Goal: Information Seeking & Learning: Check status

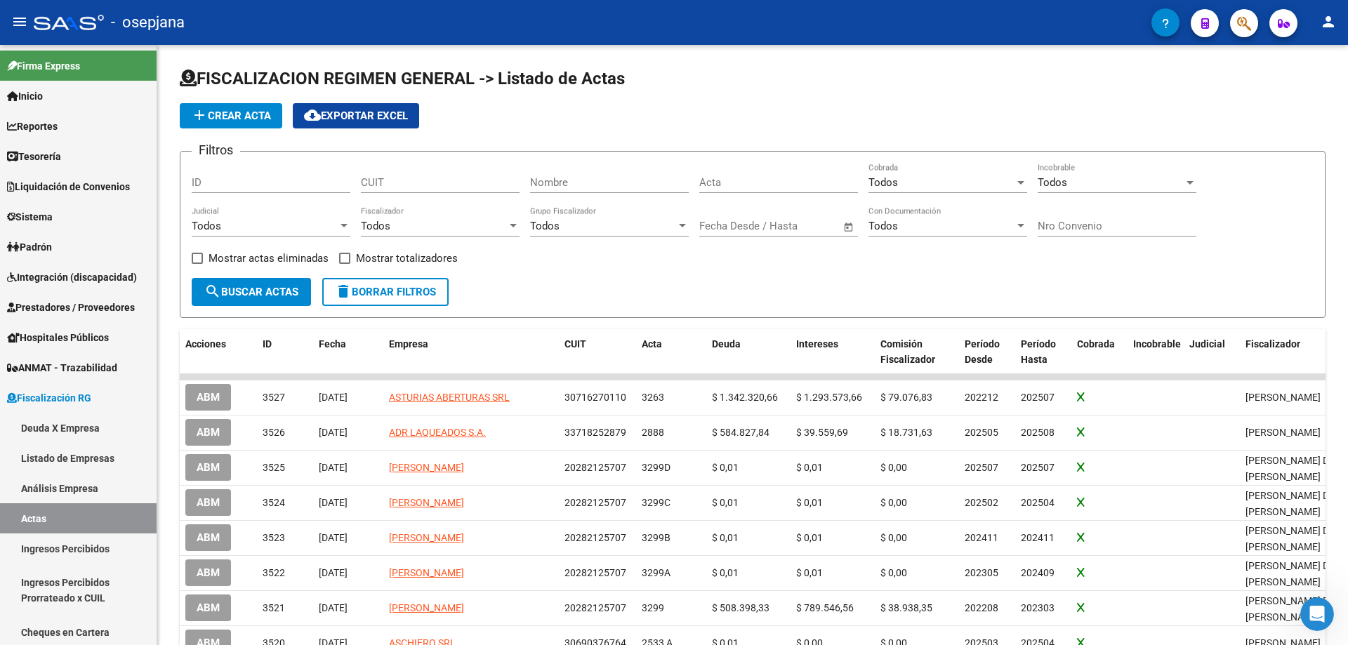
click at [1236, 22] on button "button" at bounding box center [1244, 23] width 28 height 28
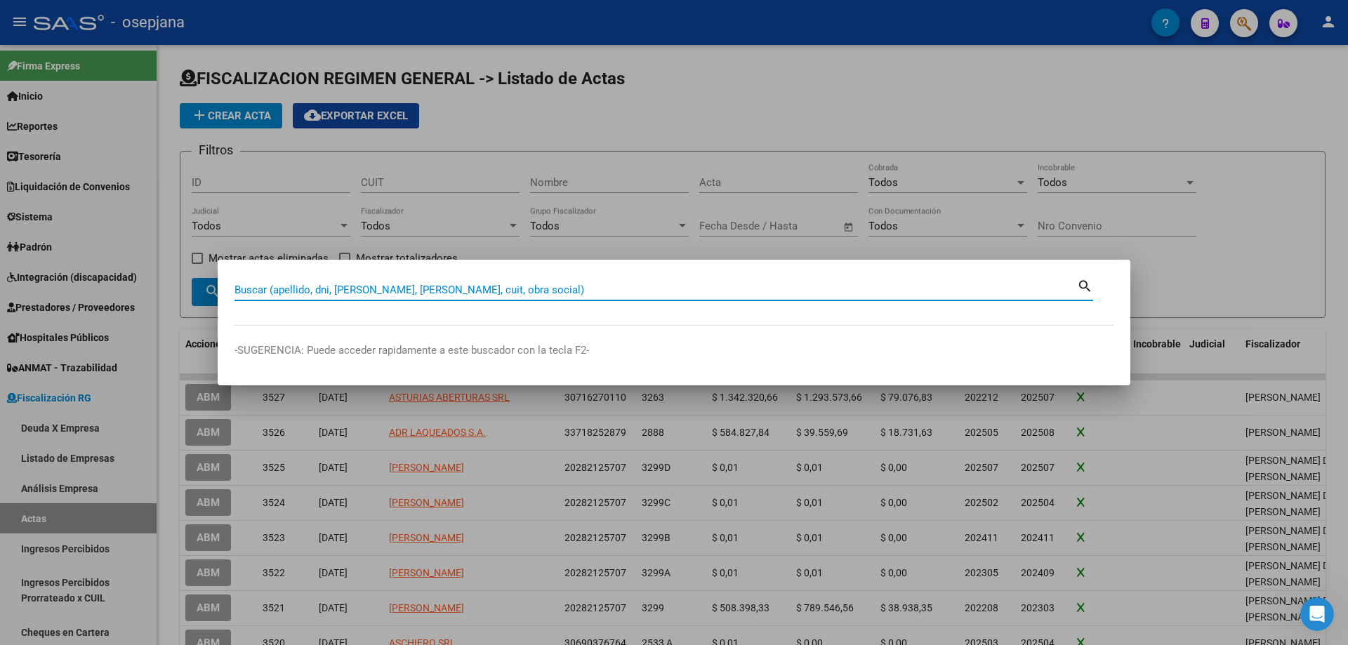
paste input "12905015"
type input "12905015"
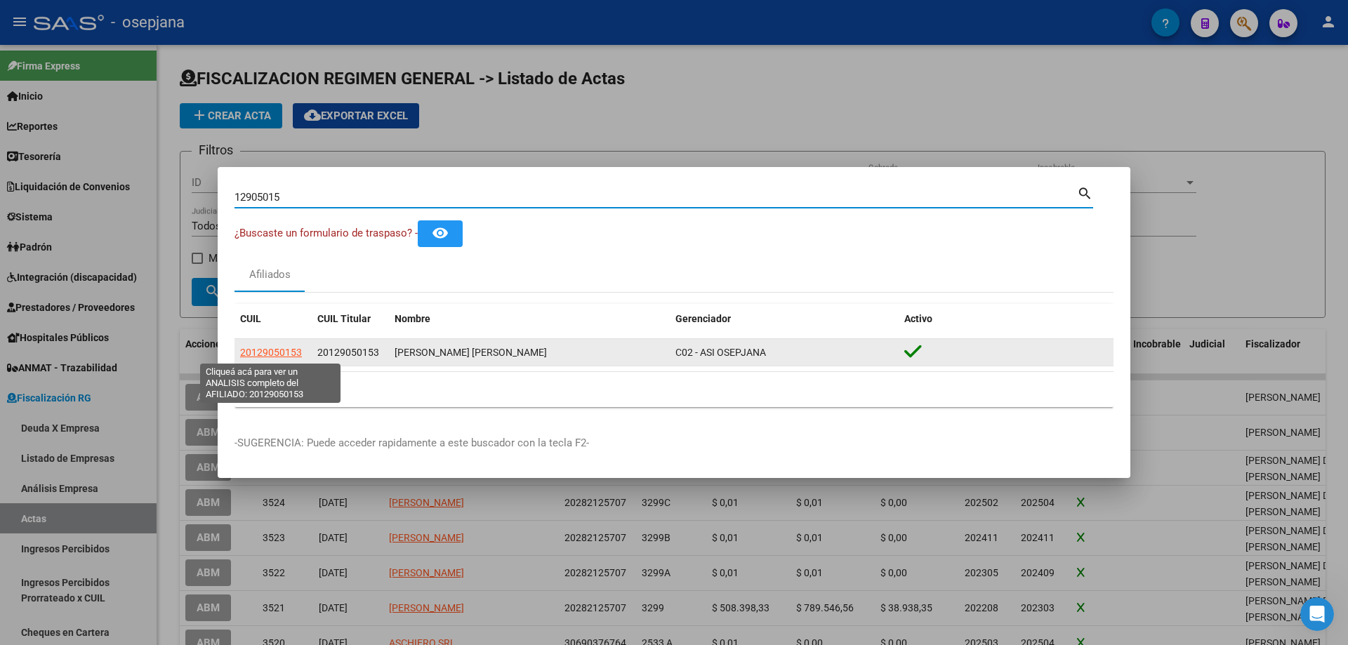
click at [286, 347] on span "20129050153" at bounding box center [271, 352] width 62 height 11
type textarea "20129050153"
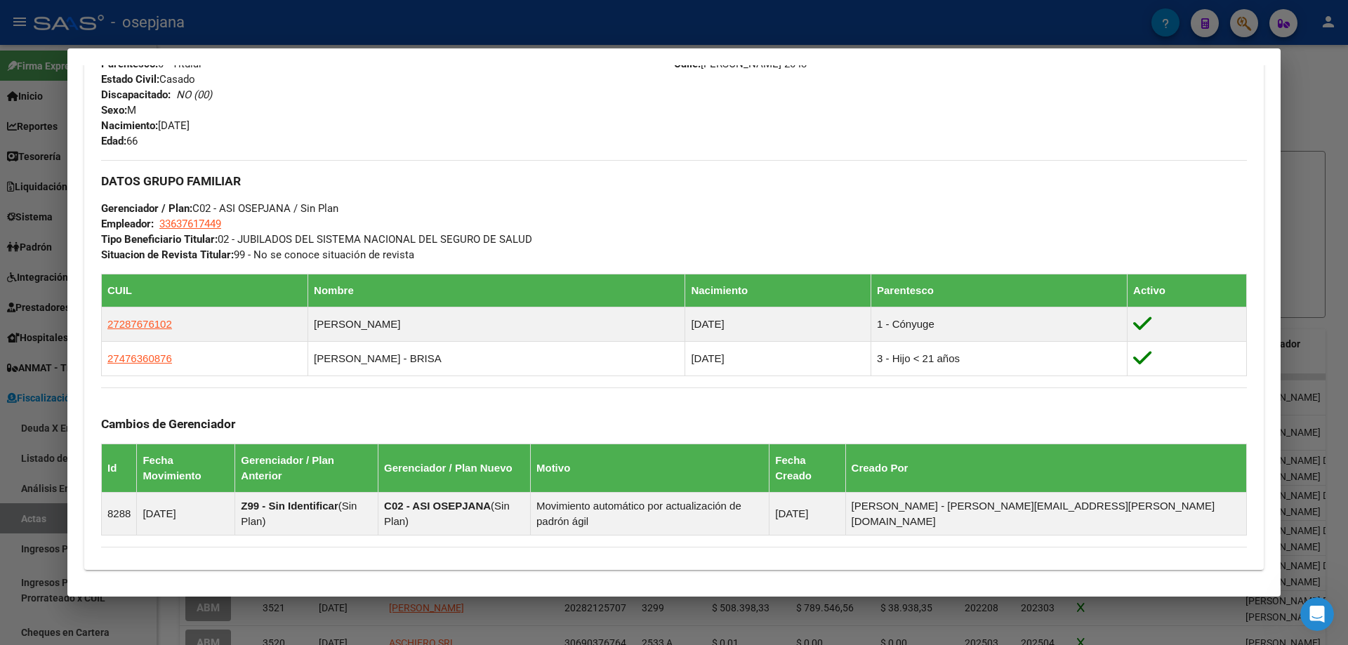
scroll to position [706, 0]
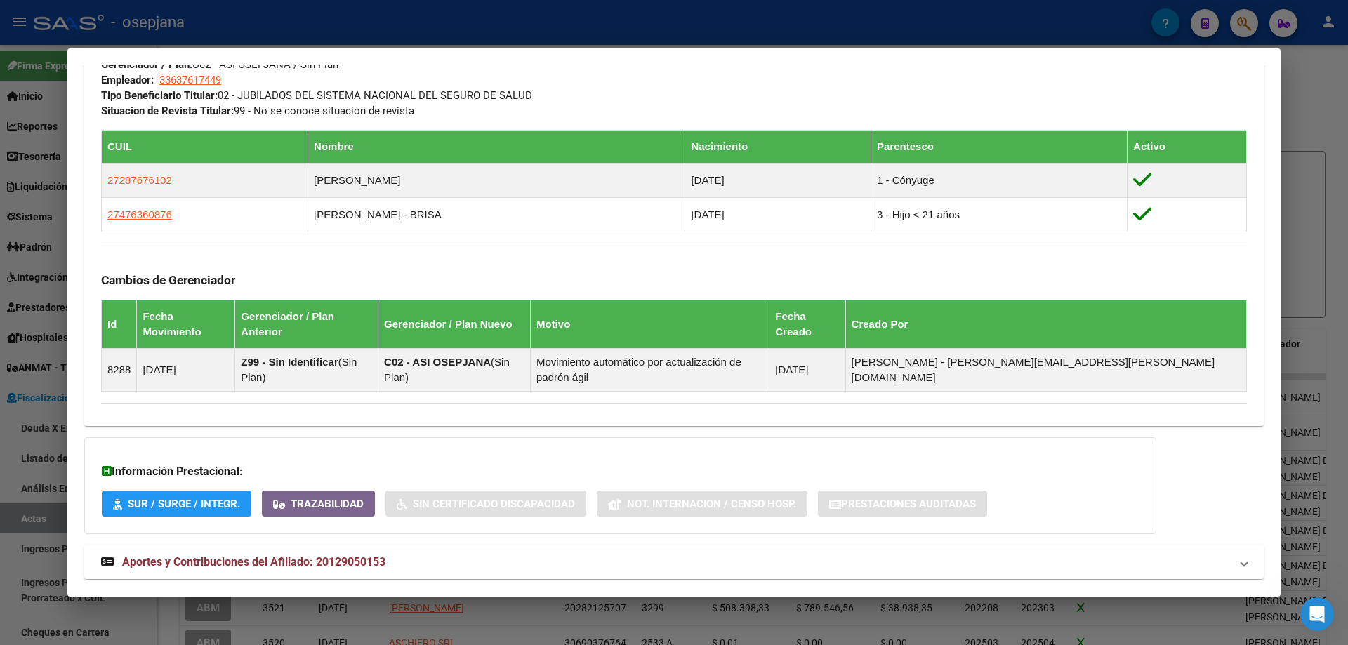
click at [322, 555] on span "Aportes y Contribuciones del Afiliado: 20129050153" at bounding box center [253, 561] width 263 height 13
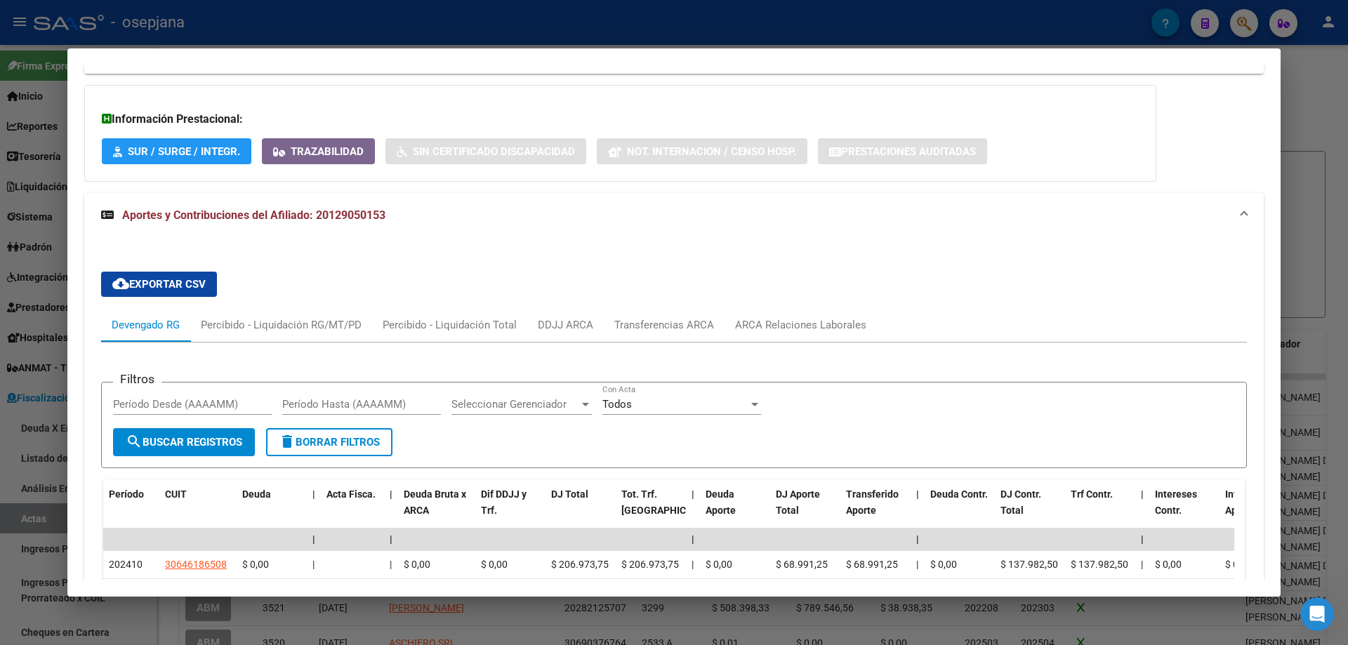
scroll to position [1269, 0]
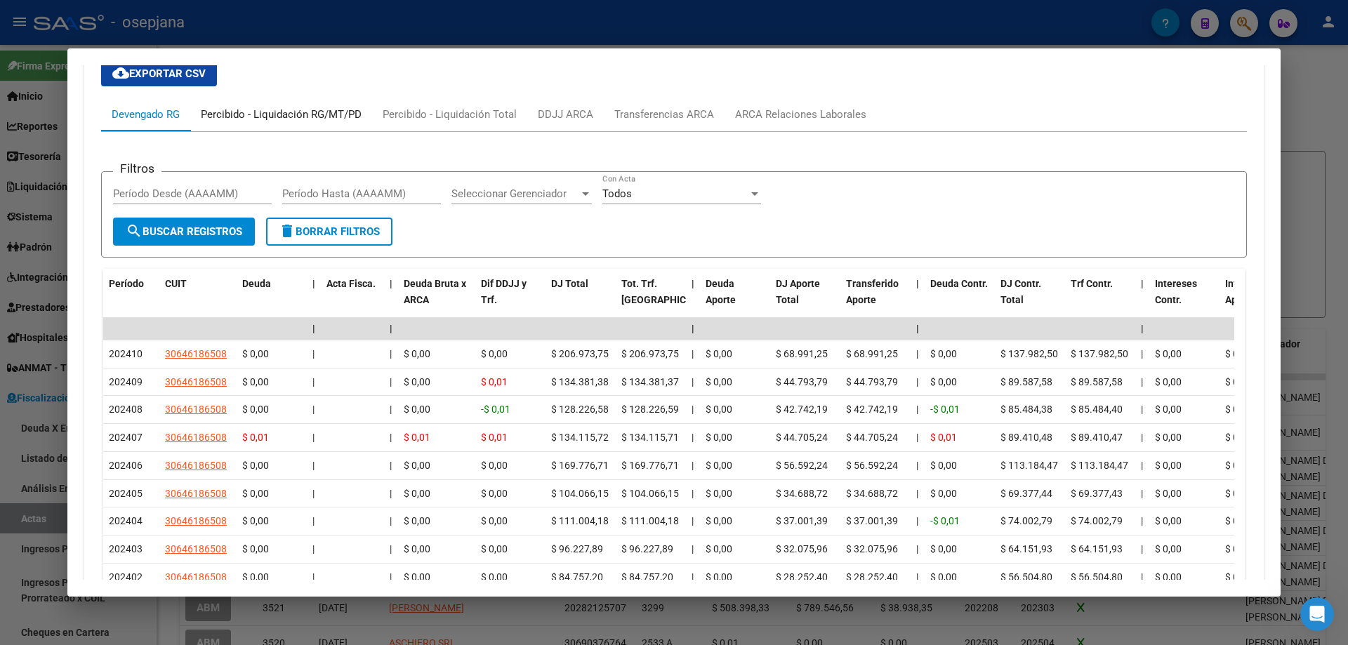
click at [248, 107] on div "Percibido - Liquidación RG/MT/PD" at bounding box center [281, 114] width 161 height 15
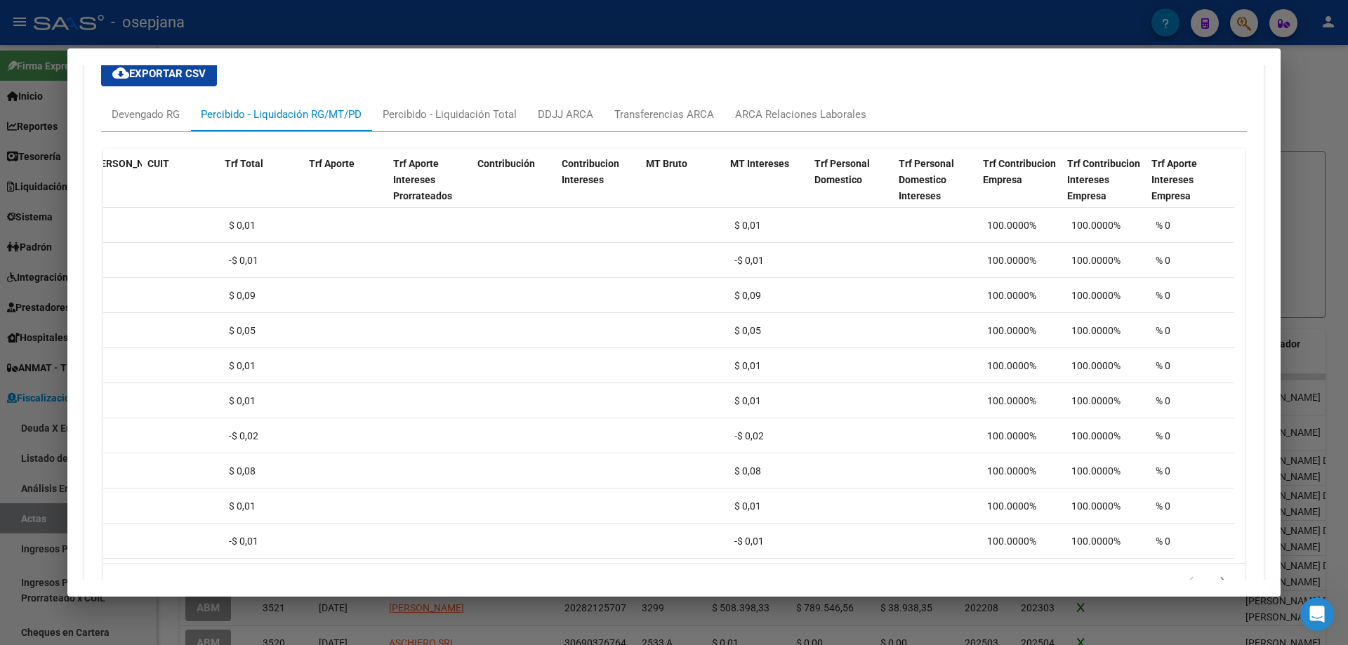
scroll to position [0, 0]
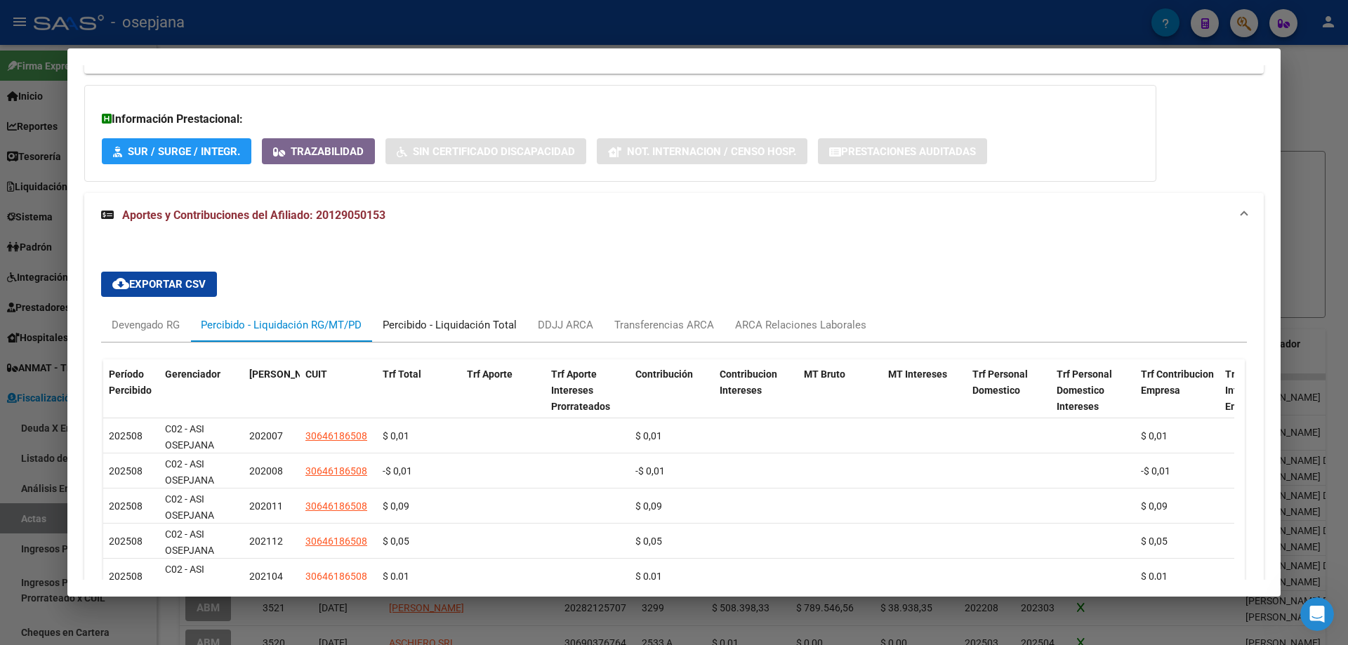
click at [437, 317] on div "Percibido - Liquidación Total" at bounding box center [450, 324] width 134 height 15
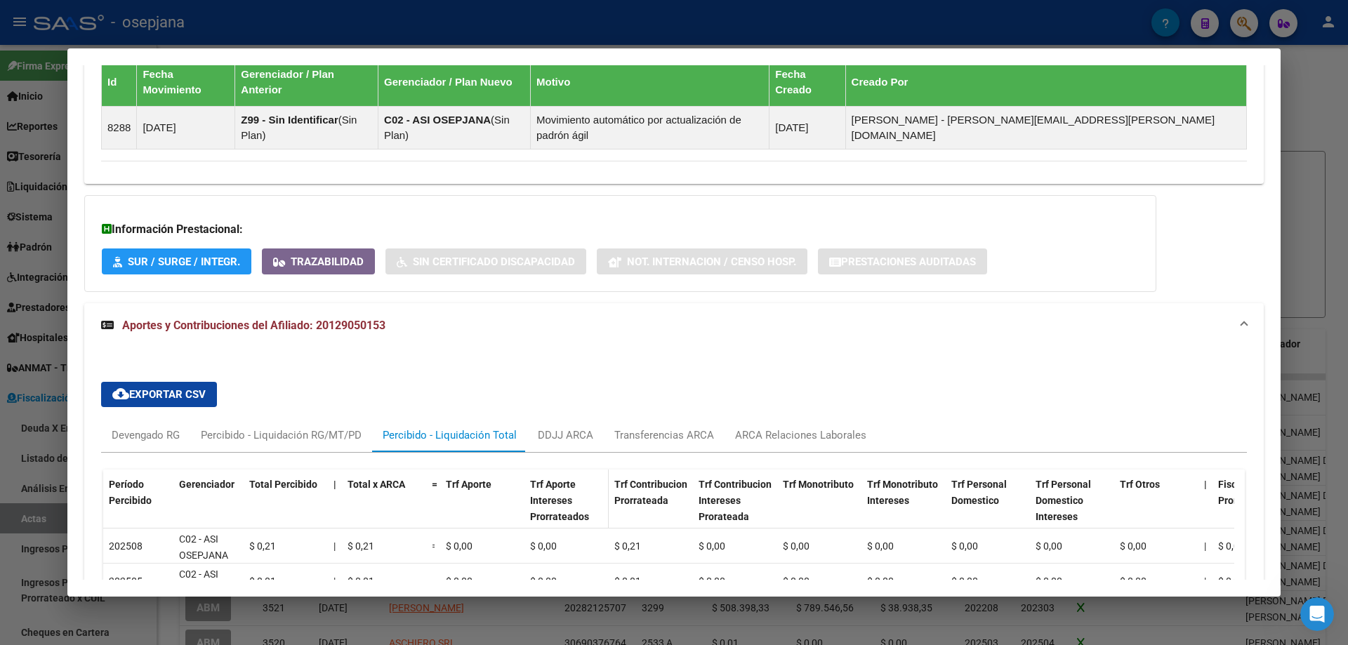
scroll to position [1058, 0]
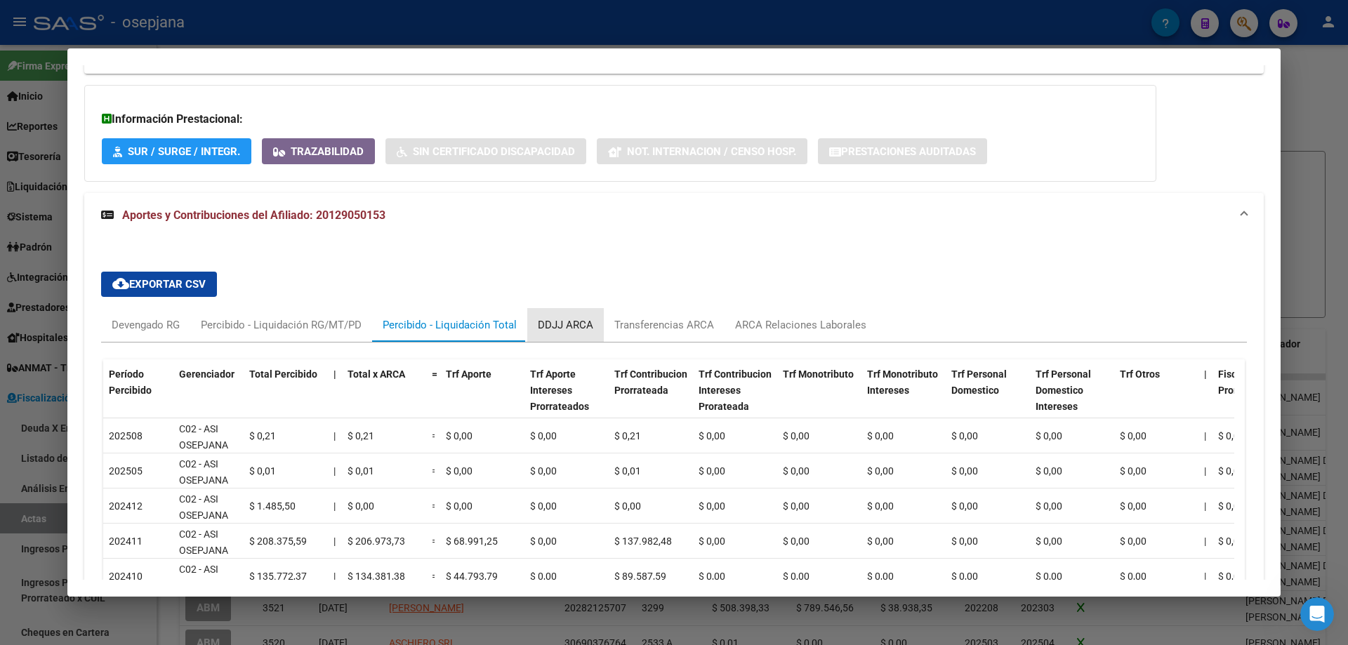
click at [571, 308] on div "DDJJ ARCA" at bounding box center [565, 325] width 77 height 34
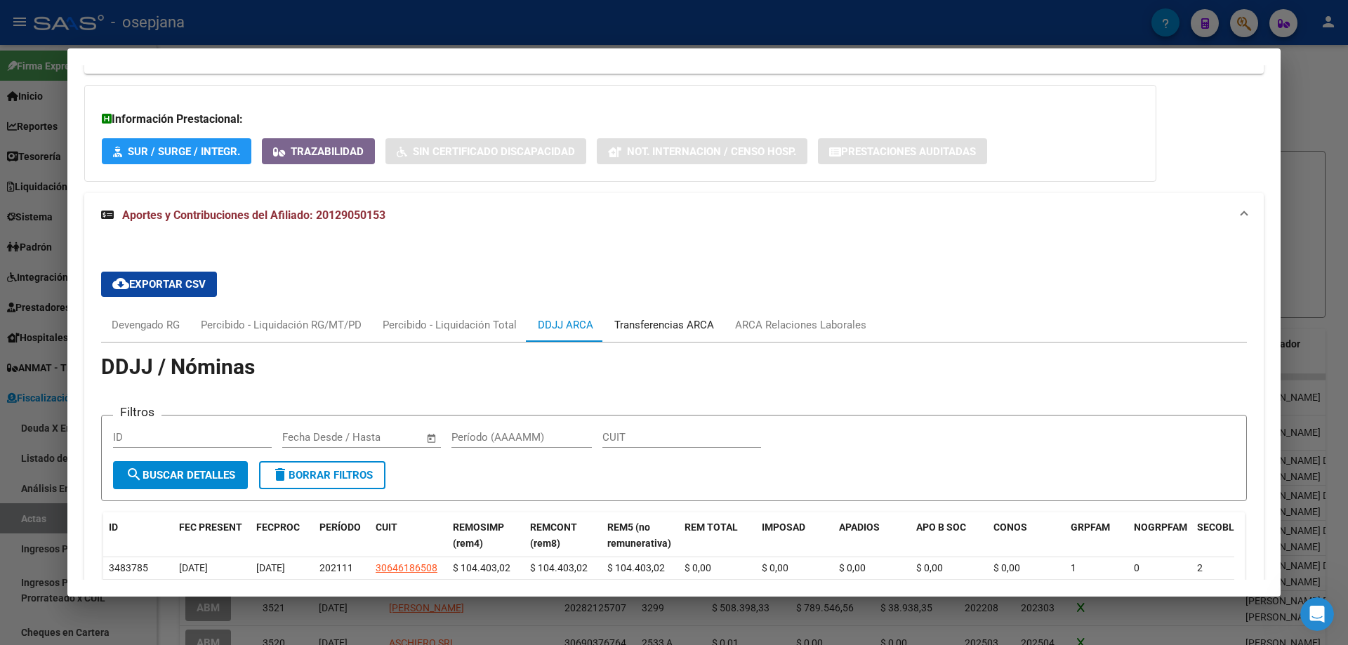
click at [668, 308] on div "Transferencias ARCA" at bounding box center [664, 325] width 121 height 34
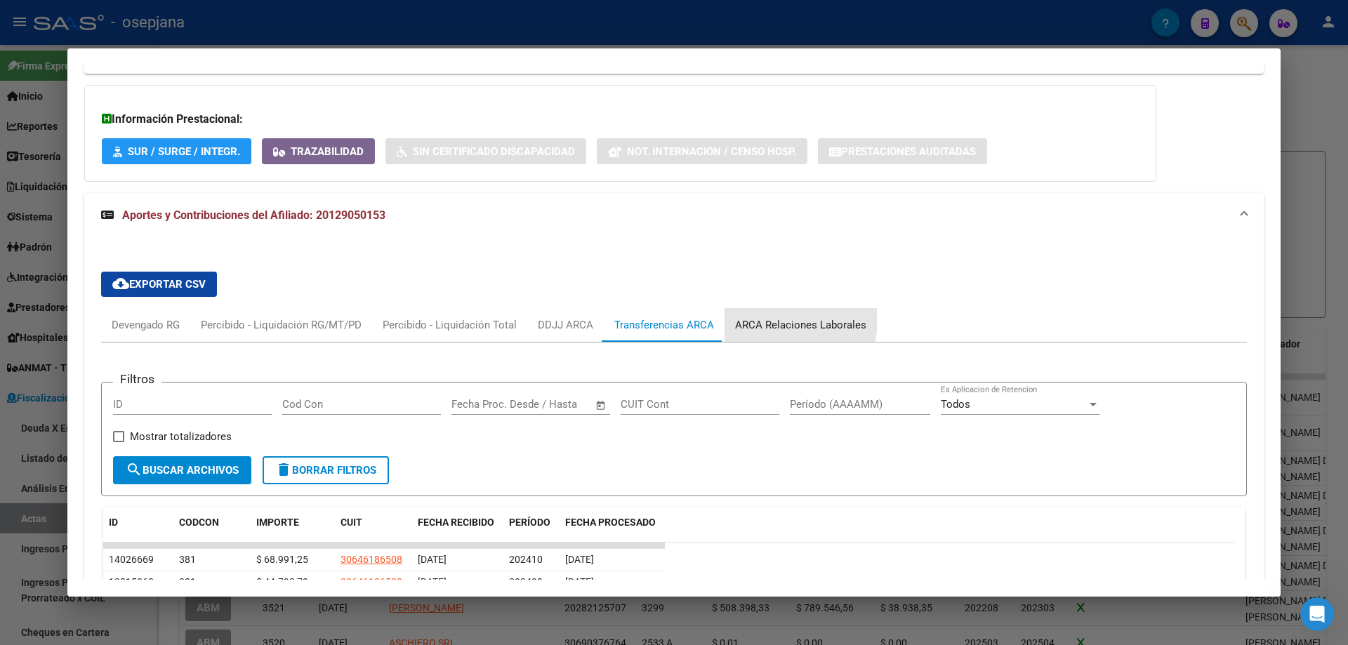
click at [772, 317] on div "ARCA Relaciones Laborales" at bounding box center [800, 324] width 131 height 15
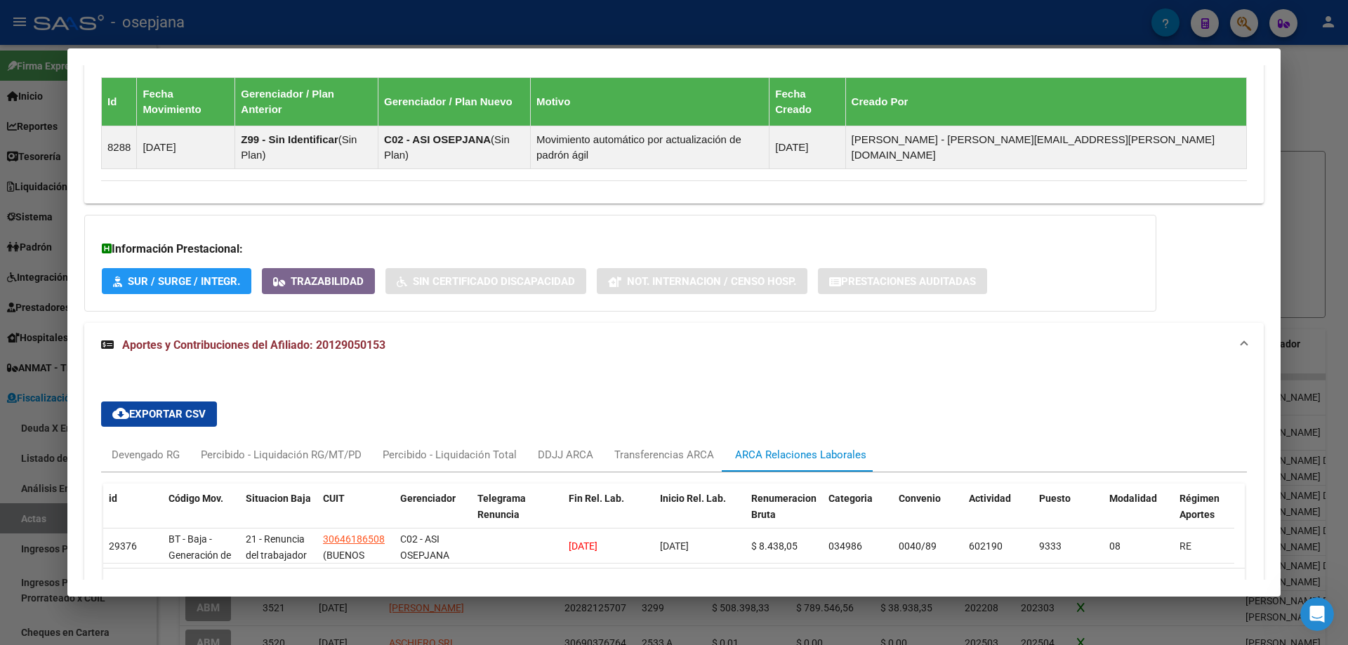
scroll to position [997, 0]
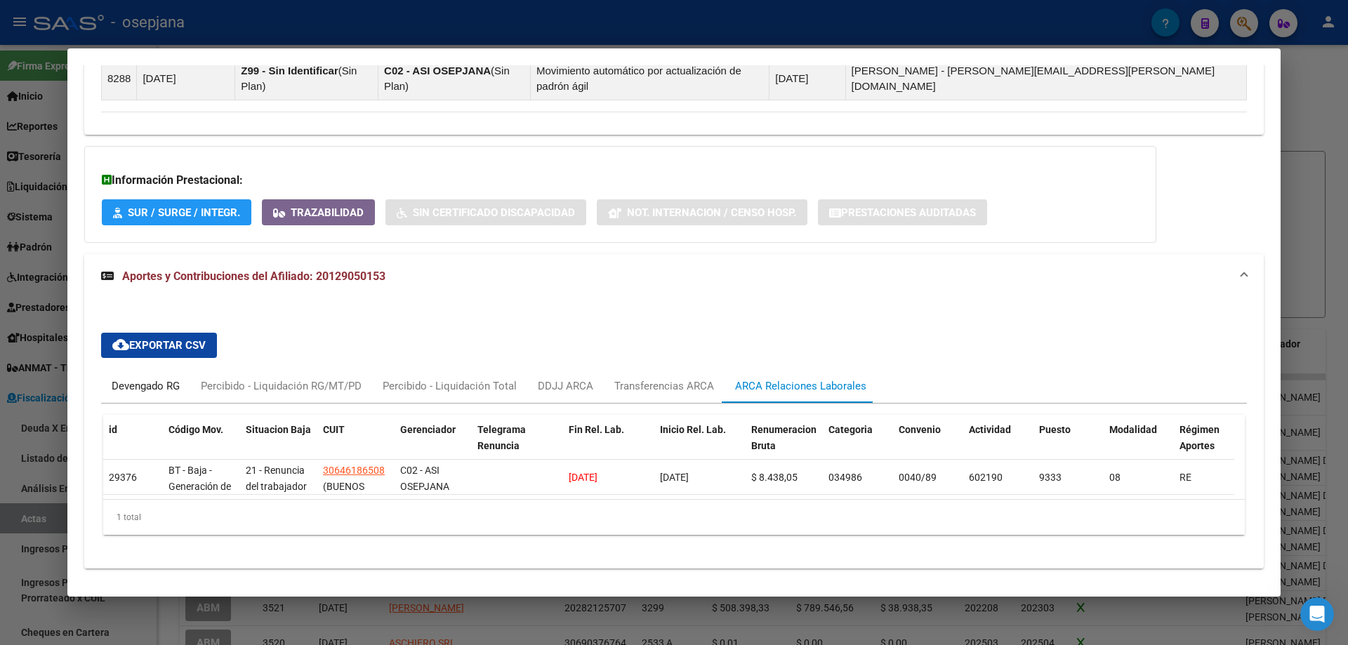
click at [165, 378] on div "Devengado RG" at bounding box center [146, 385] width 68 height 15
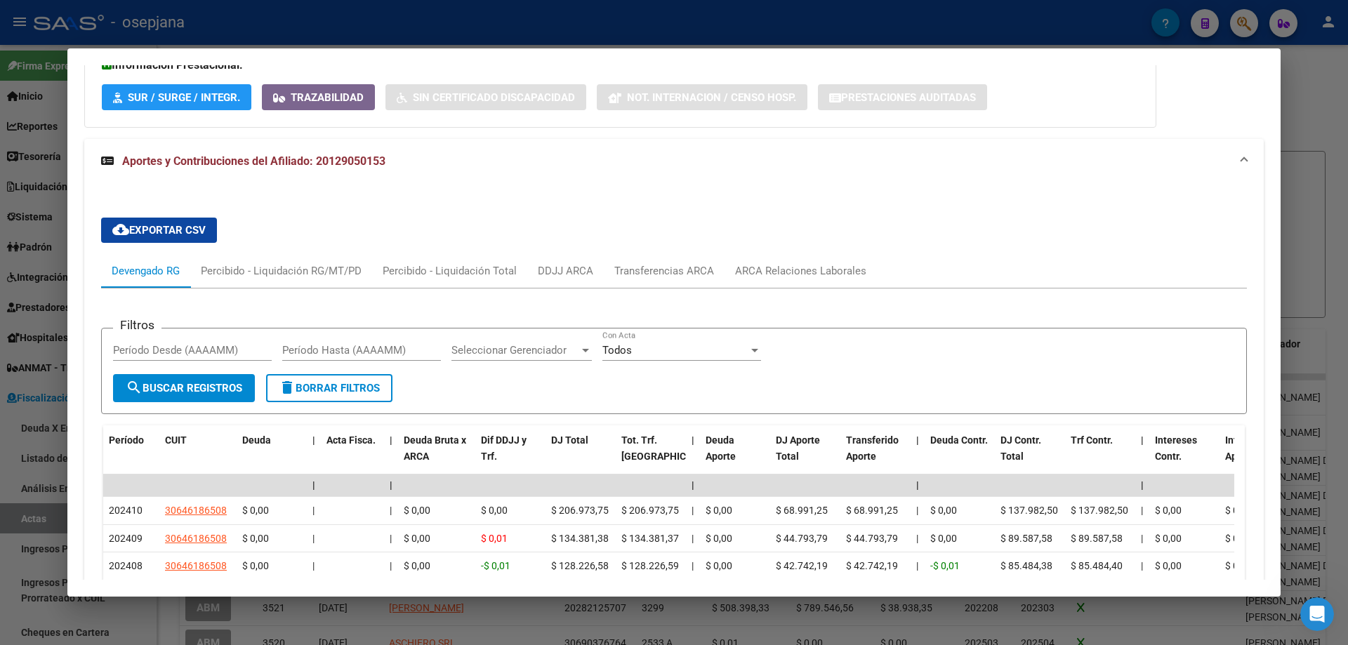
scroll to position [1182, 0]
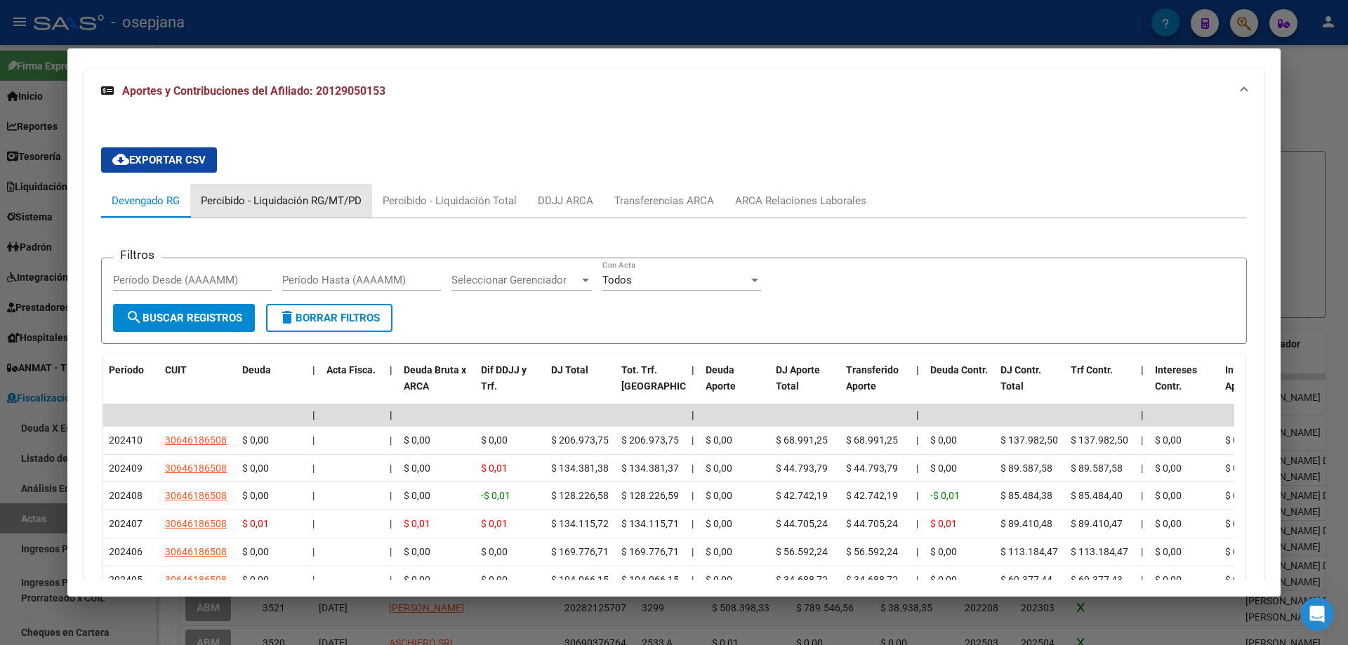
click at [291, 193] on div "Percibido - Liquidación RG/MT/PD" at bounding box center [281, 200] width 161 height 15
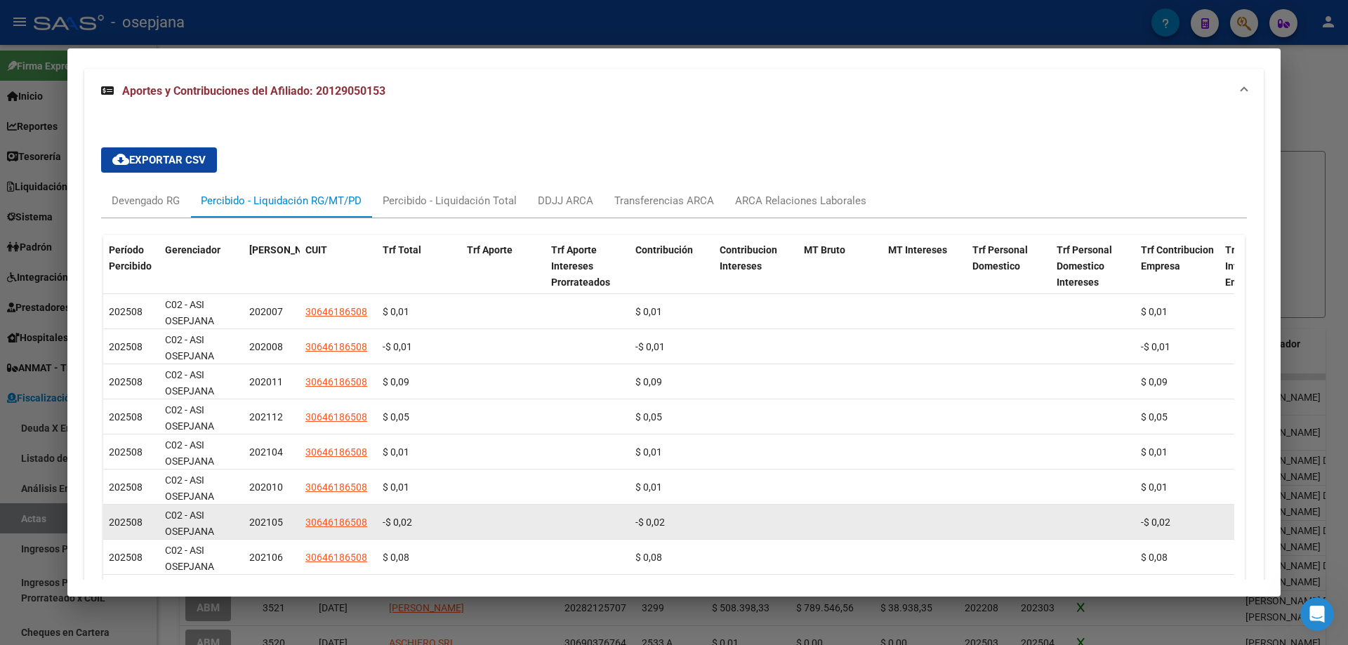
scroll to position [1333, 0]
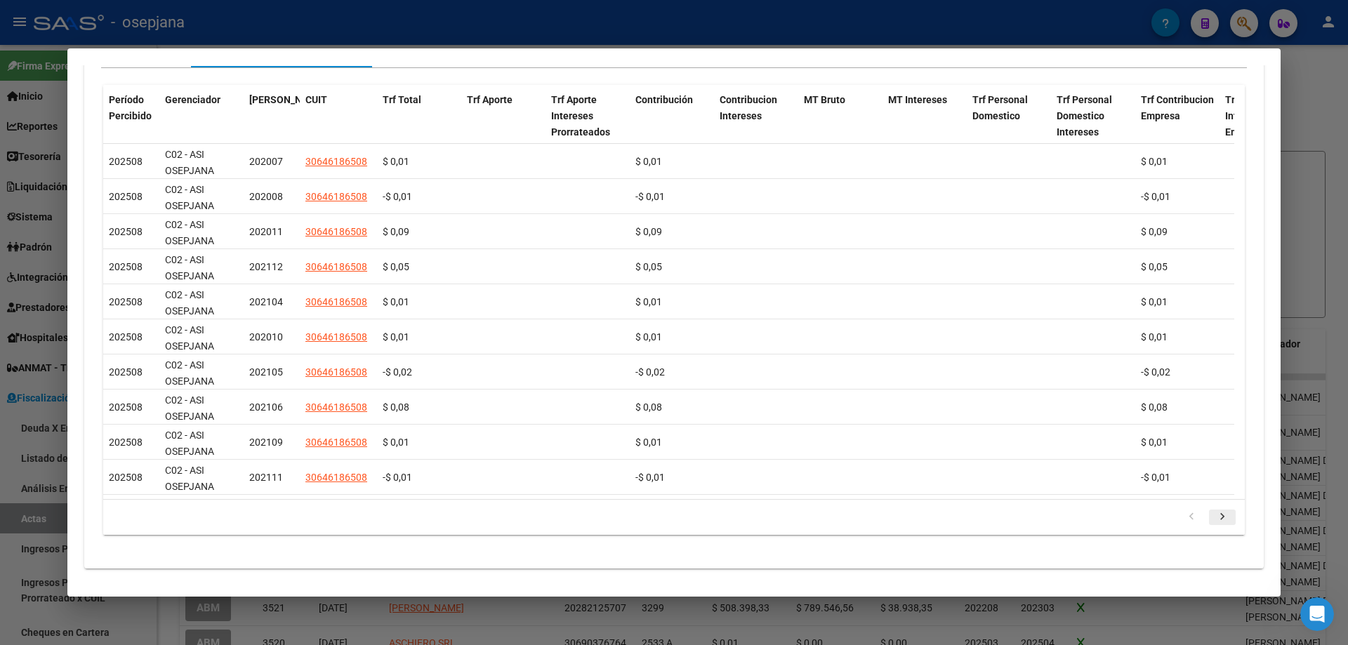
click at [1215, 510] on icon "go to next page" at bounding box center [1222, 518] width 18 height 17
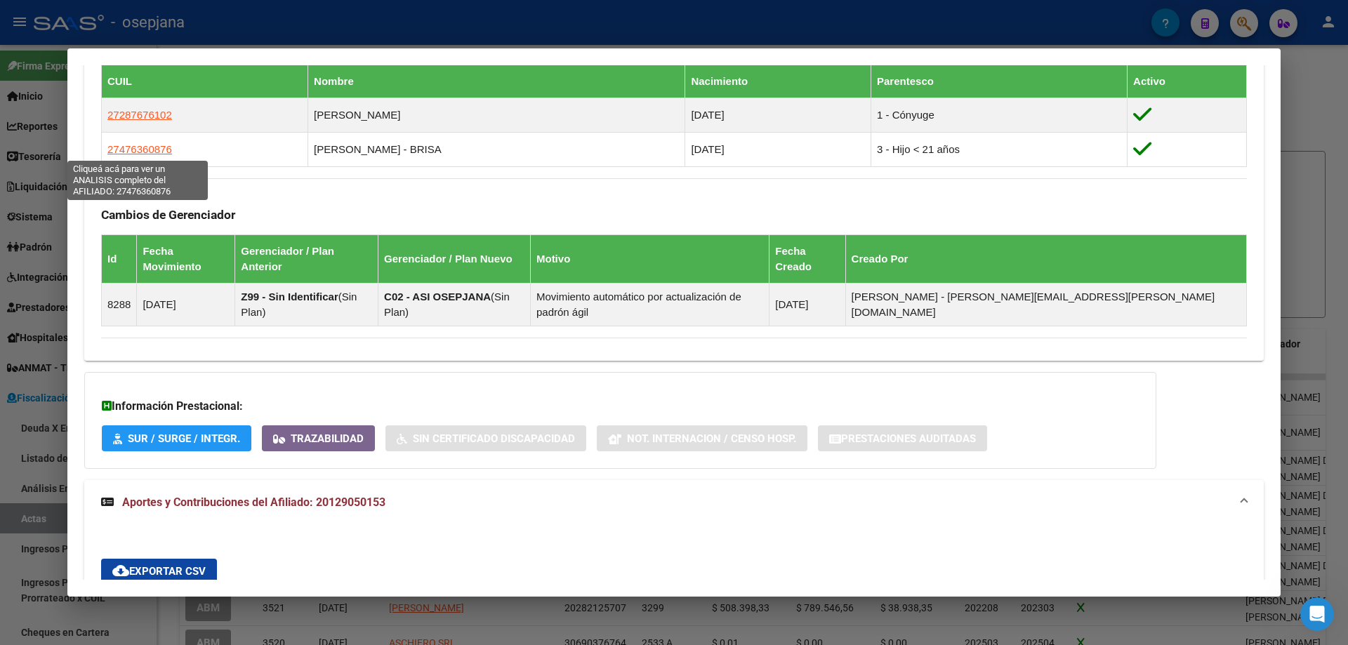
scroll to position [279, 0]
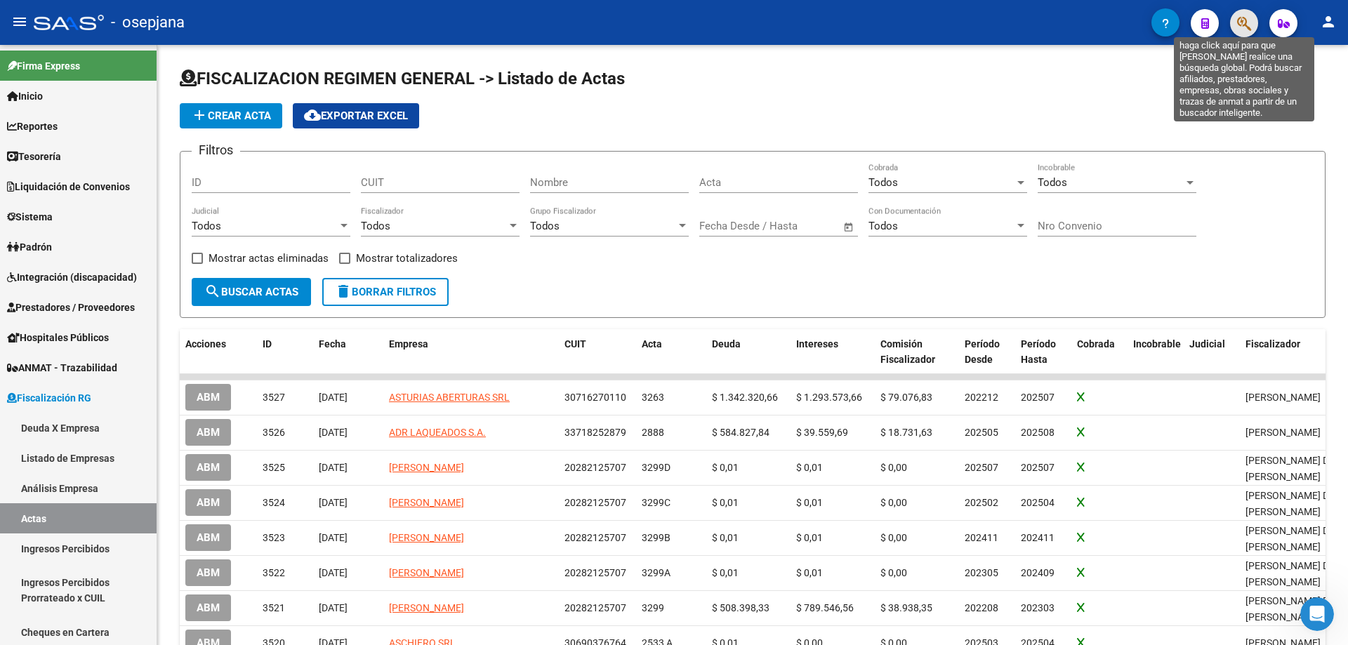
click at [1238, 20] on icon "button" at bounding box center [1244, 23] width 14 height 16
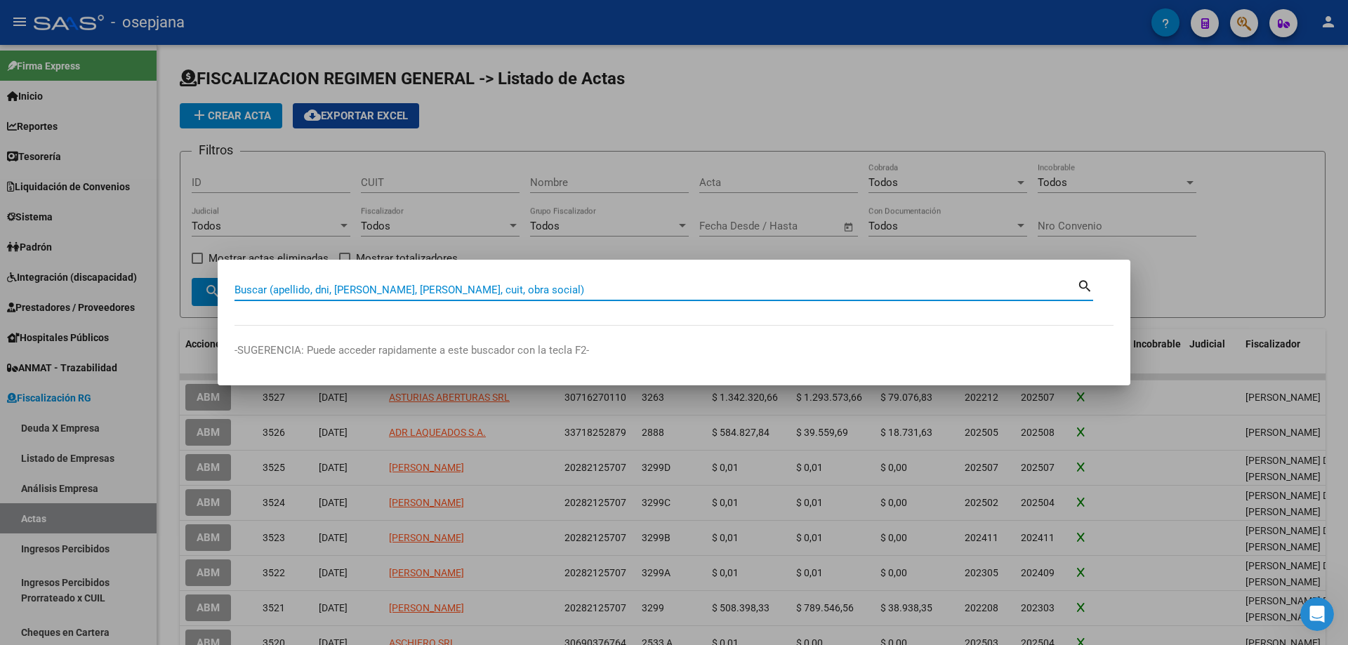
paste input "20214683084"
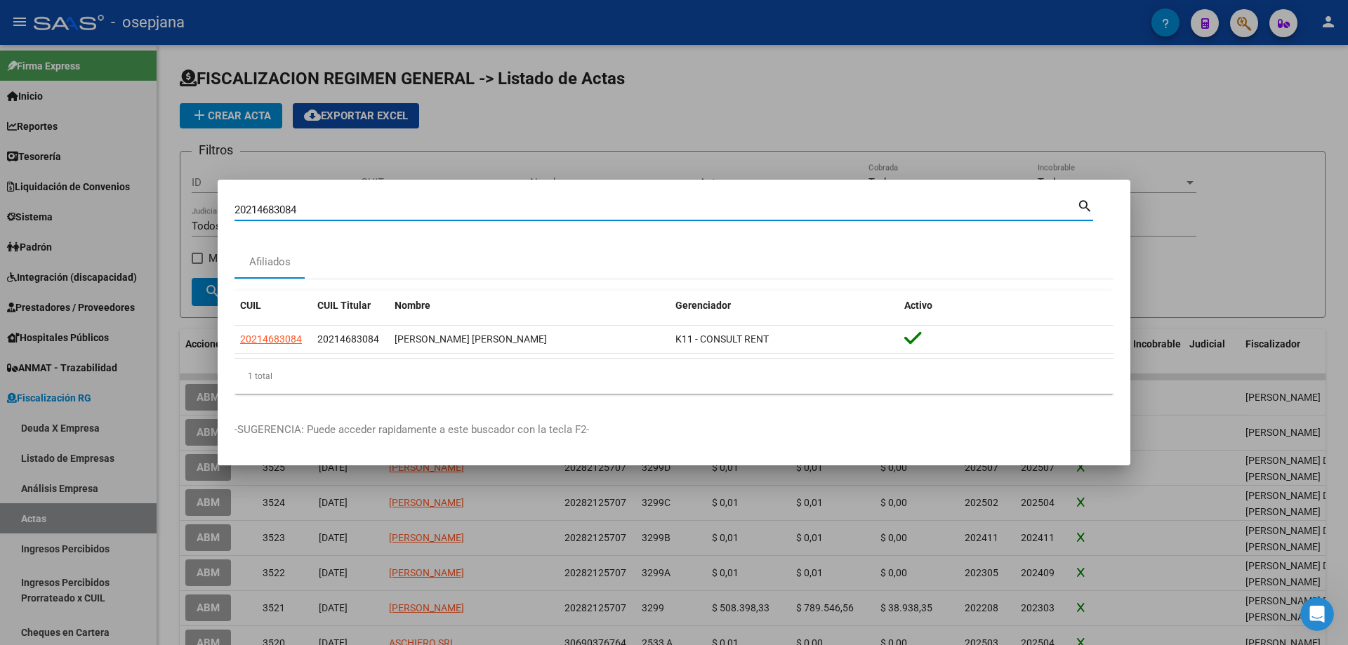
drag, startPoint x: 364, startPoint y: 207, endPoint x: 77, endPoint y: 209, distance: 287.9
click at [77, 209] on div "20214683084 Buscar (apellido, dni, cuil, nro traspaso, cuit, obra social) searc…" at bounding box center [674, 322] width 1348 height 645
paste input "7258759279"
drag, startPoint x: 384, startPoint y: 212, endPoint x: 149, endPoint y: 211, distance: 235.2
click at [149, 211] on div "27258759279 Buscar (apellido, dni, cuil, nro traspaso, cuit, obra social) searc…" at bounding box center [674, 322] width 1348 height 645
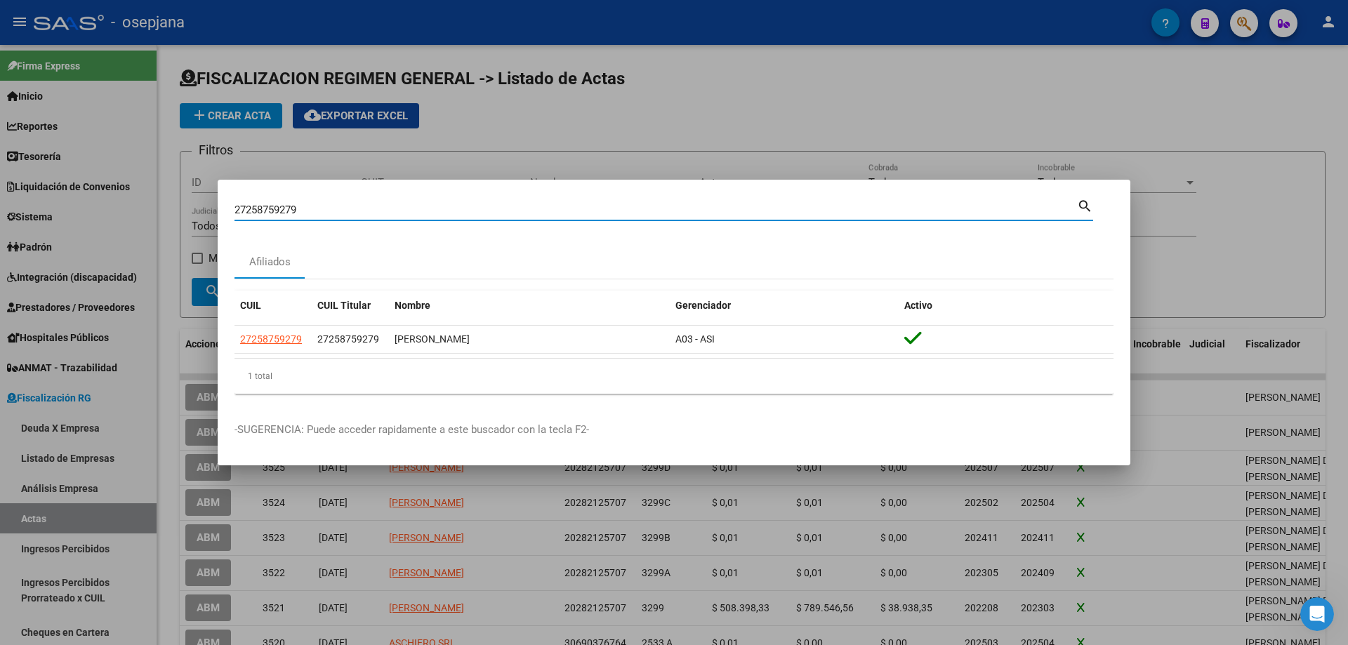
paste input "359036033"
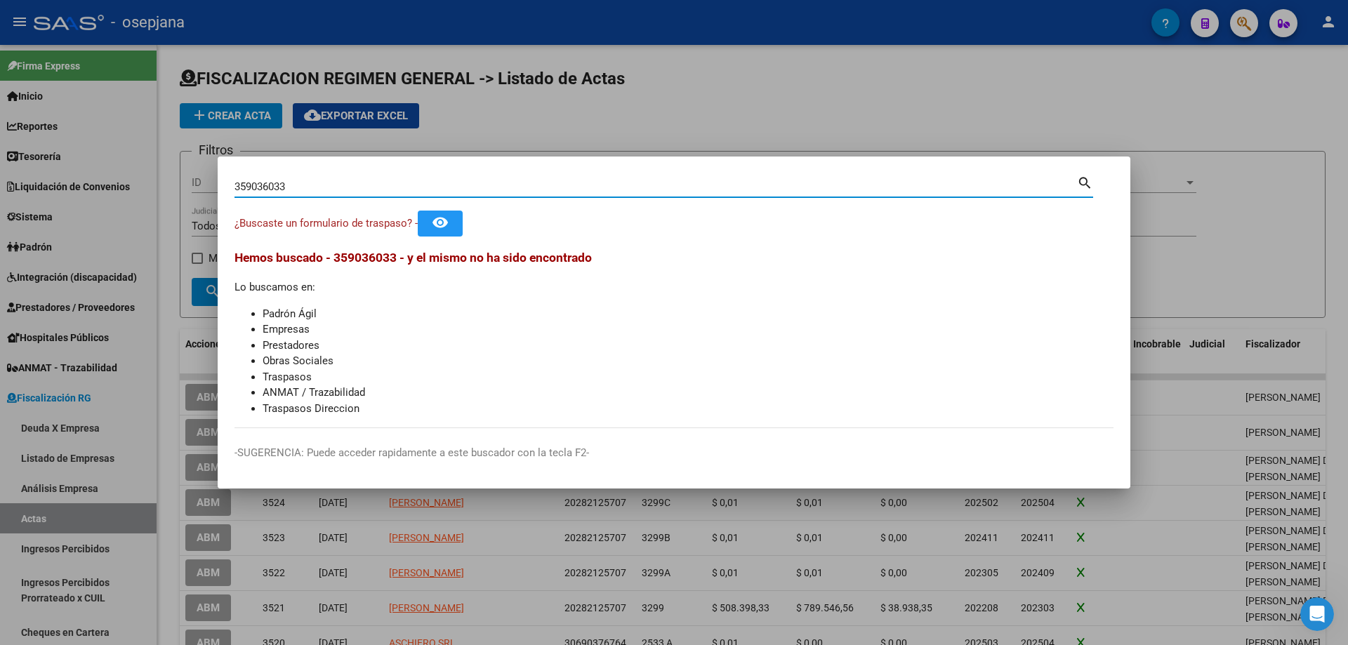
drag, startPoint x: 252, startPoint y: 188, endPoint x: 94, endPoint y: 188, distance: 158.0
click at [94, 188] on div "359036033 Buscar (apellido, dni, cuil, nro traspaso, cuit, obra social) search …" at bounding box center [674, 322] width 1348 height 645
paste input "27316943352"
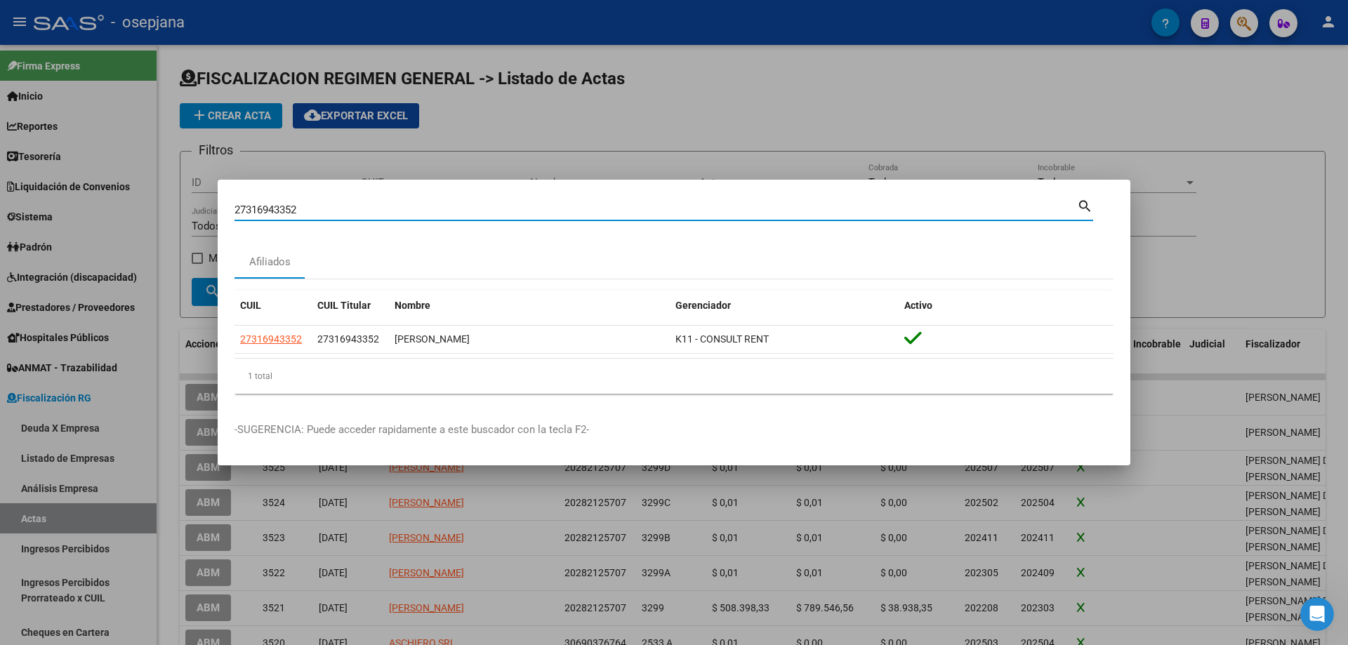
drag, startPoint x: 414, startPoint y: 213, endPoint x: 130, endPoint y: 201, distance: 284.6
click at [130, 201] on div "27316943352 Buscar (apellido, dni, cuil, nro traspaso, cuit, obra social) searc…" at bounding box center [674, 322] width 1348 height 645
paste input "0302045985"
drag, startPoint x: 351, startPoint y: 214, endPoint x: 120, endPoint y: 210, distance: 231.0
click at [120, 210] on div "20302045985 Buscar (apellido, dni, cuil, nro traspaso, cuit, obra social) searc…" at bounding box center [674, 322] width 1348 height 645
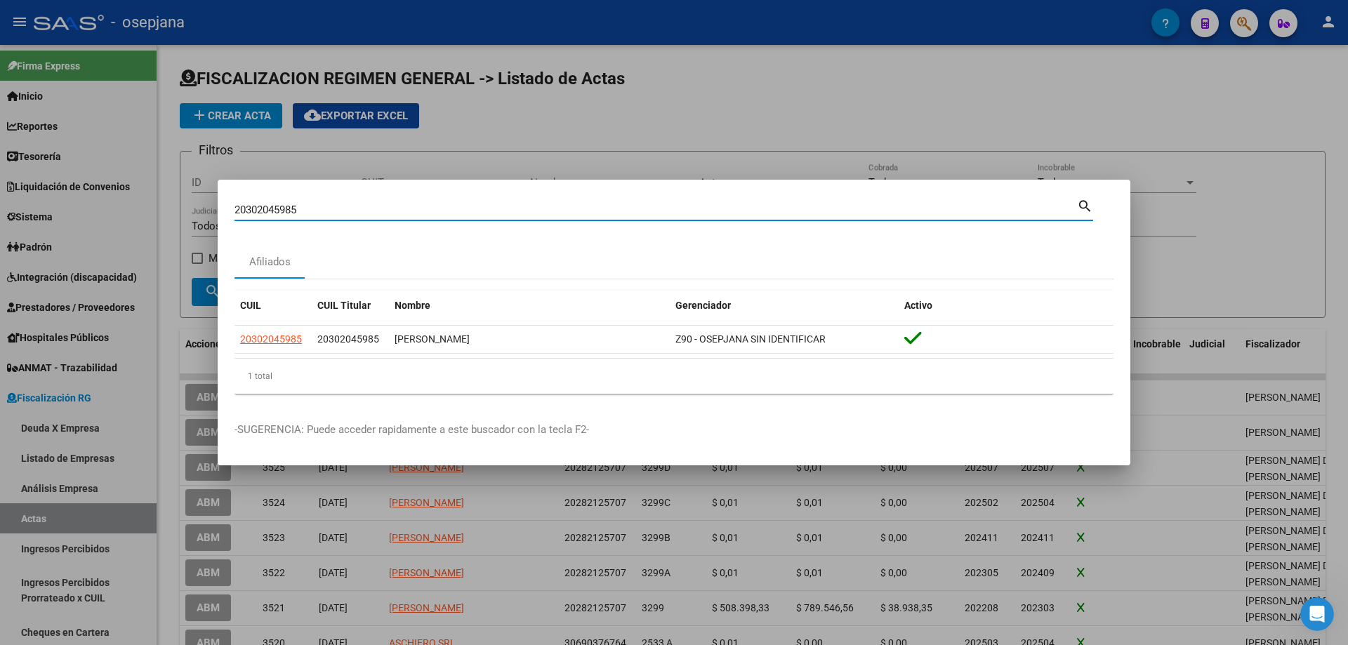
paste input "7251892151"
drag, startPoint x: 369, startPoint y: 209, endPoint x: 142, endPoint y: 207, distance: 226.8
click at [142, 207] on div "27251892151 Buscar (apellido, dni, cuil, nro traspaso, cuit, obra social) searc…" at bounding box center [674, 322] width 1348 height 645
paste input "0251510939"
drag, startPoint x: 370, startPoint y: 209, endPoint x: 86, endPoint y: 208, distance: 283.7
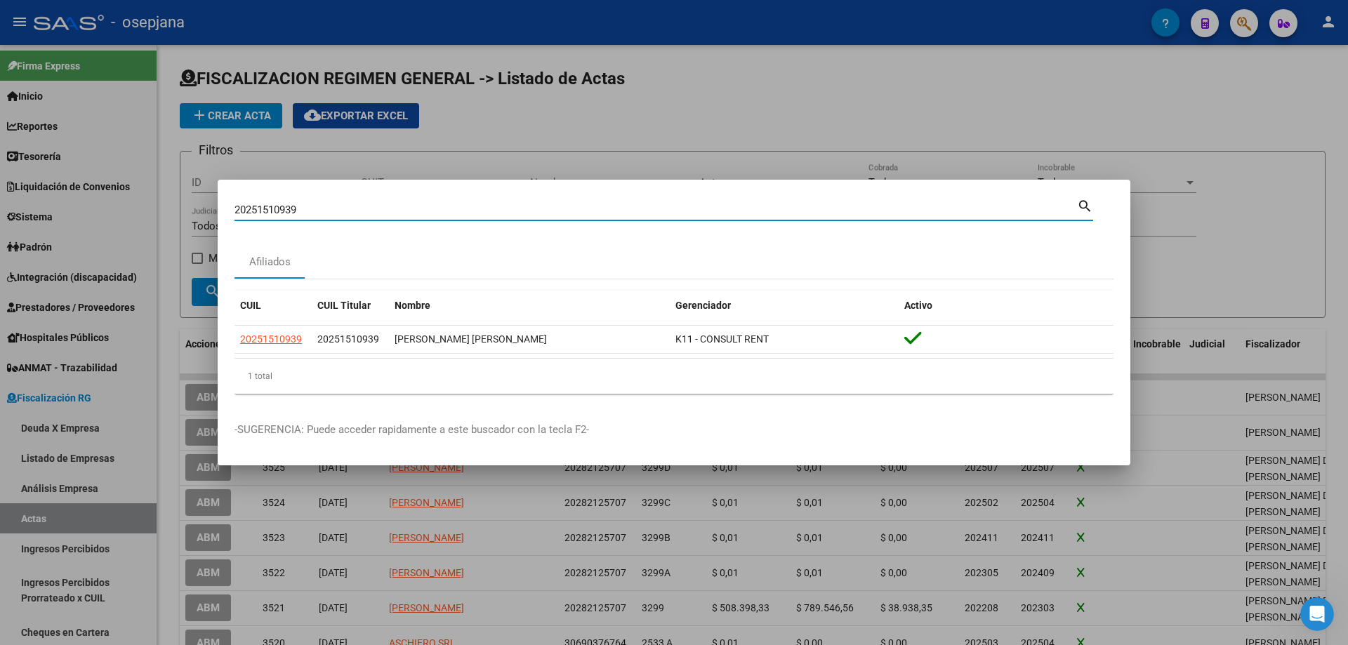
click at [86, 208] on div "20251510939 Buscar (apellido, dni, cuil, nro traspaso, cuit, obra social) searc…" at bounding box center [674, 322] width 1348 height 645
paste input "371415905"
drag, startPoint x: 402, startPoint y: 211, endPoint x: 104, endPoint y: 202, distance: 297.9
click at [104, 202] on div "20371415905 Buscar (apellido, dni, cuil, nro traspaso, cuit, obra social) searc…" at bounding box center [674, 322] width 1348 height 645
paste input "214683084"
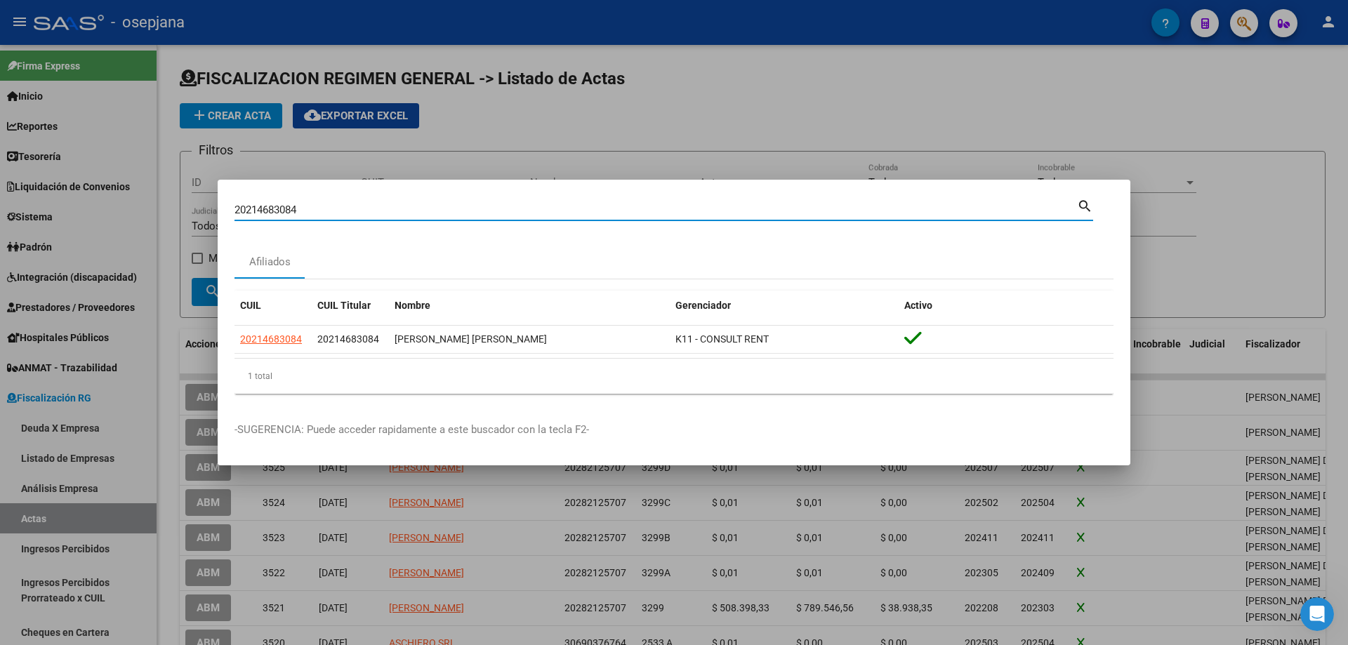
drag, startPoint x: 341, startPoint y: 214, endPoint x: 74, endPoint y: 199, distance: 267.9
click at [74, 199] on div "20214683084 Buscar (apellido, dni, cuil, nro traspaso, cuit, obra social) searc…" at bounding box center [674, 322] width 1348 height 645
paste input "7362752707"
drag, startPoint x: 301, startPoint y: 207, endPoint x: 171, endPoint y: 200, distance: 130.1
click at [171, 200] on div "27362752707 Buscar (apellido, dni, cuil, [PERSON_NAME], cuit, obra social) sear…" at bounding box center [674, 322] width 1348 height 645
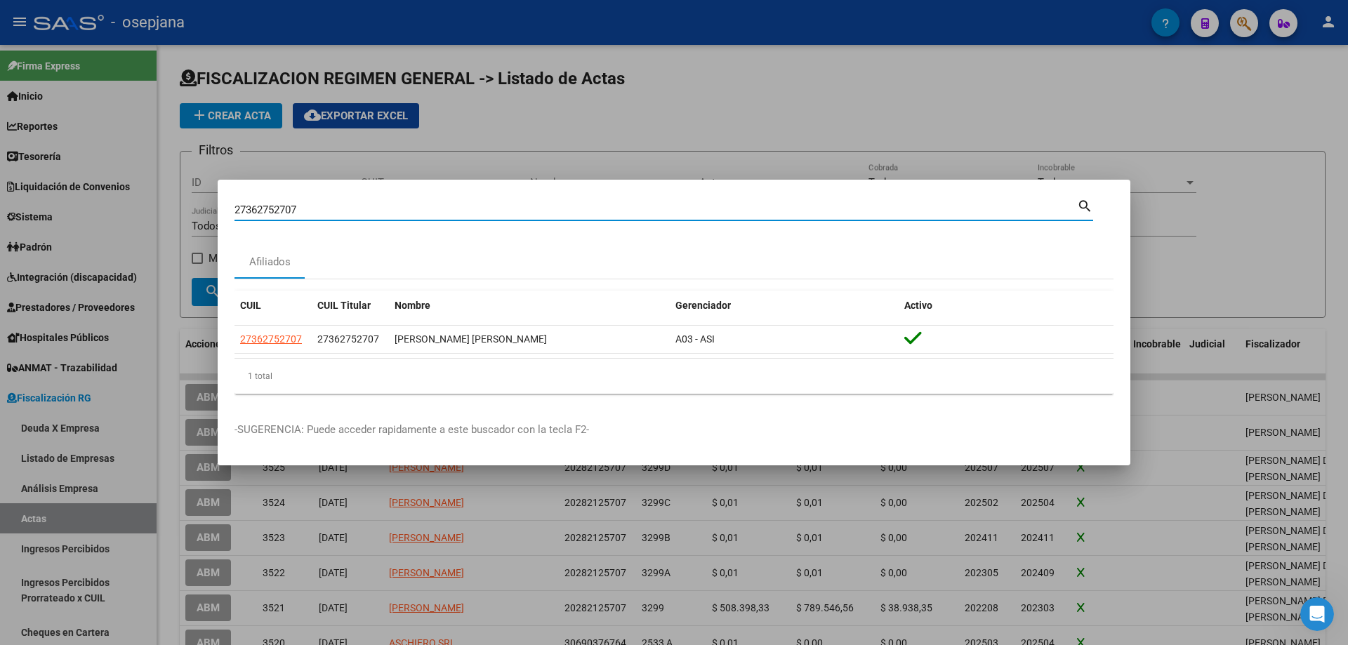
paste input "0217375666"
drag, startPoint x: 320, startPoint y: 209, endPoint x: 179, endPoint y: 199, distance: 141.5
click at [179, 199] on div "20217375666 Buscar (apellido, dni, cuil, nro traspaso, cuit, obra social) searc…" at bounding box center [674, 322] width 1348 height 645
paste input "7422968"
drag, startPoint x: 315, startPoint y: 208, endPoint x: 64, endPoint y: 186, distance: 251.6
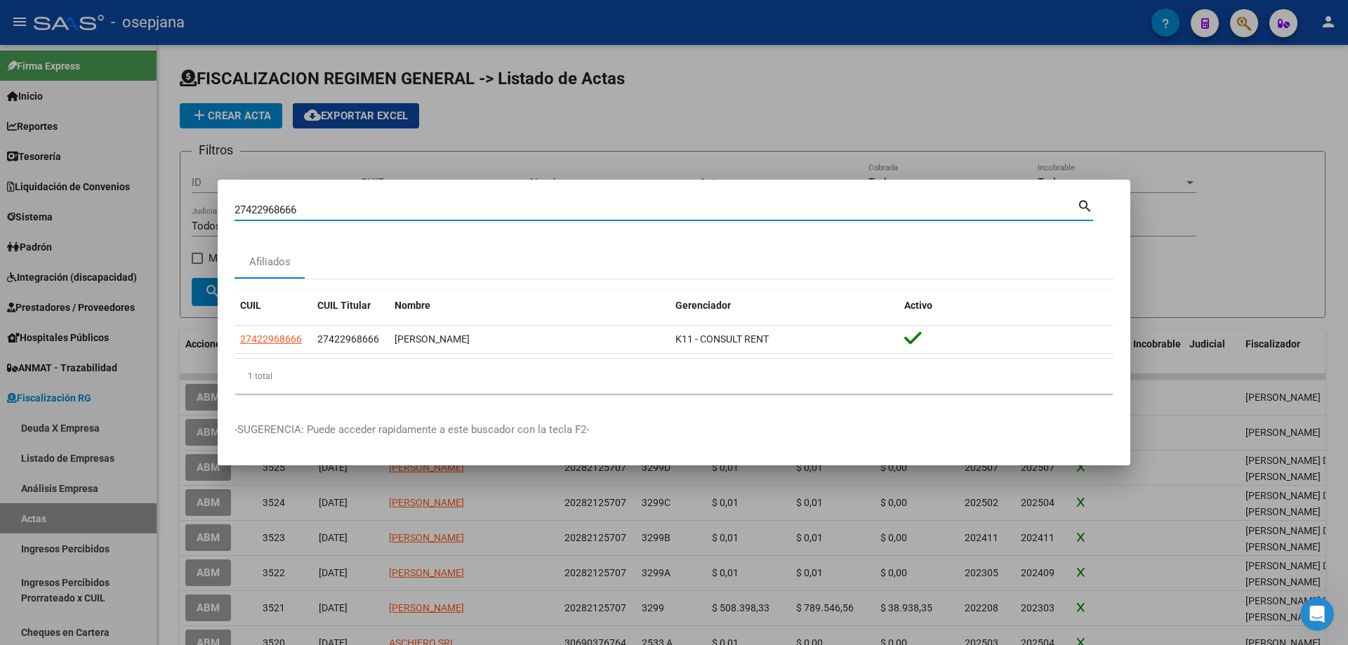
click at [64, 186] on div "27422968666 Buscar (apellido, dni, cuil, nro traspaso, cuit, obra social) searc…" at bounding box center [674, 322] width 1348 height 645
paste input "037810593"
drag, startPoint x: 364, startPoint y: 213, endPoint x: 215, endPoint y: 202, distance: 149.2
click at [215, 202] on div "20378105936 Buscar (apellido, dni, cuil, nro traspaso, cuit, obra social) searc…" at bounding box center [674, 322] width 1348 height 645
paste input "261672392"
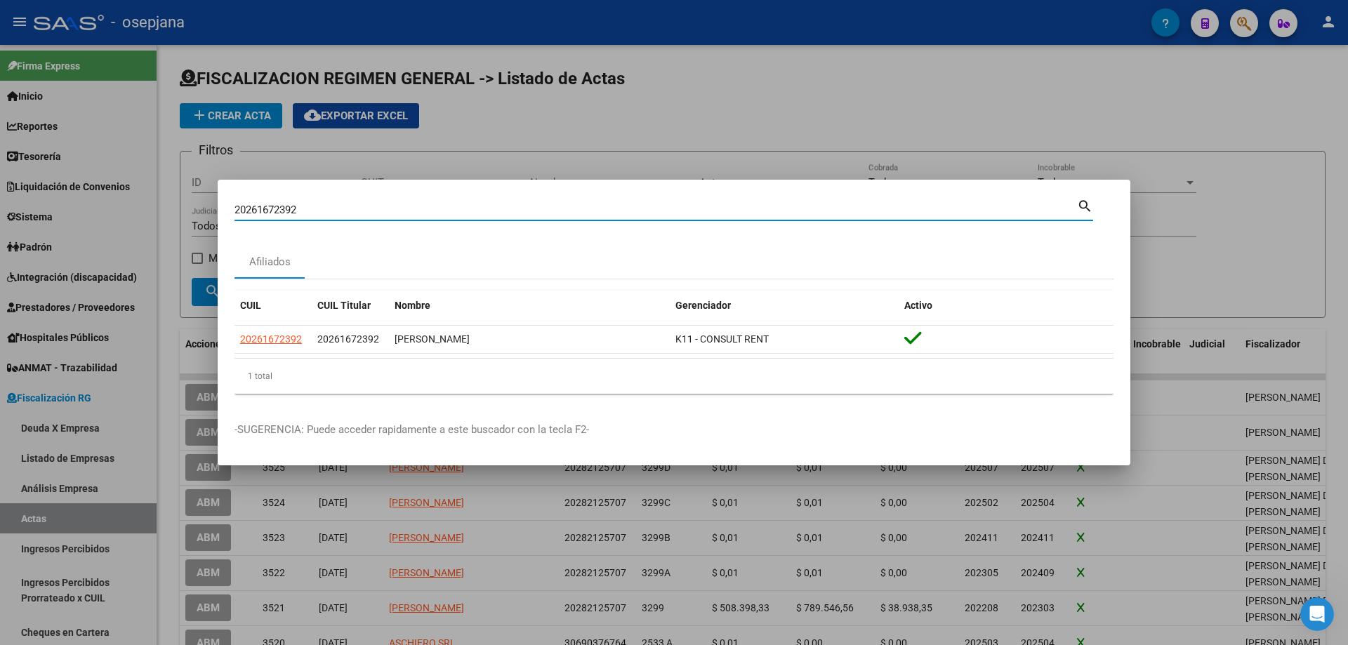
drag, startPoint x: 266, startPoint y: 207, endPoint x: 23, endPoint y: 185, distance: 244.0
click at [23, 185] on div "20261672392 Buscar (apellido, dni, cuil, nro traspaso, cuit, obra social) searc…" at bounding box center [674, 322] width 1348 height 645
paste input "166472378"
drag, startPoint x: 315, startPoint y: 209, endPoint x: 151, endPoint y: 197, distance: 164.7
click at [151, 197] on div "20166472378 Buscar (apellido, dni, cuil, nro traspaso, cuit, obra social) searc…" at bounding box center [674, 322] width 1348 height 645
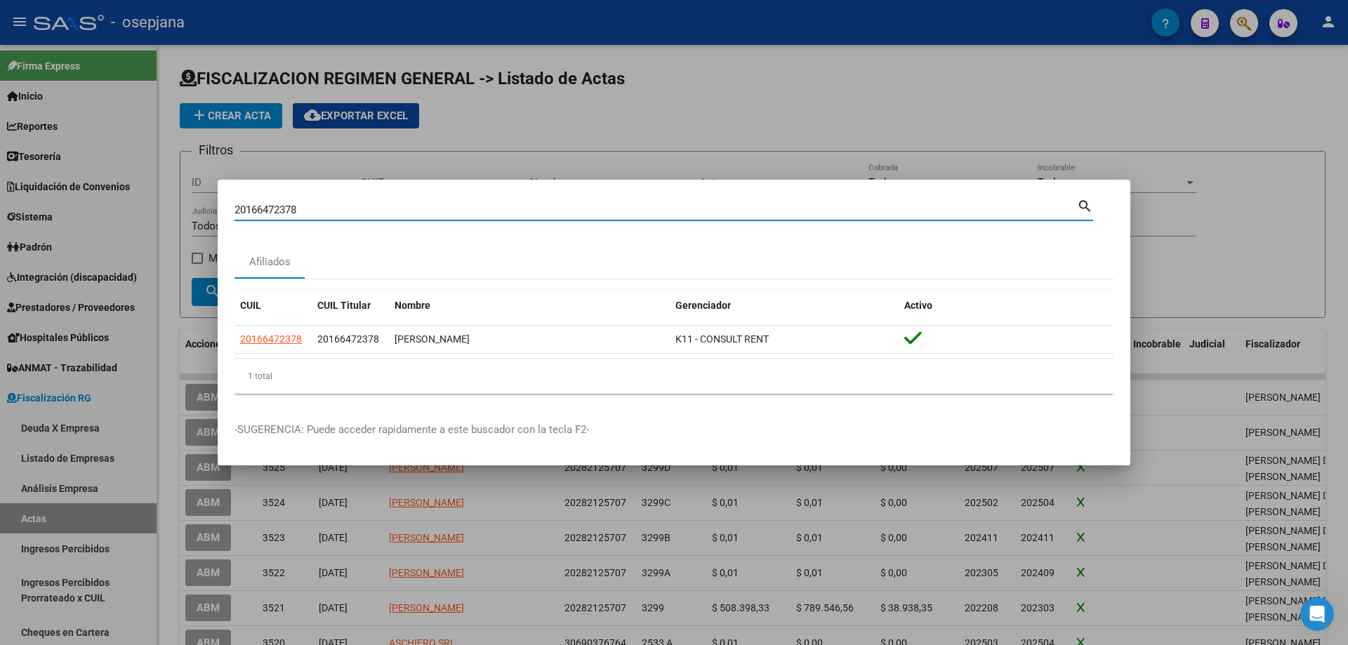
paste input "333561590"
drag, startPoint x: 287, startPoint y: 204, endPoint x: 174, endPoint y: 197, distance: 113.3
click at [174, 197] on div "20333561590 Buscar (apellido, dni, cuil, nro traspaso, cuit, obra social) searc…" at bounding box center [674, 322] width 1348 height 645
paste input "409360743"
drag, startPoint x: 334, startPoint y: 204, endPoint x: 63, endPoint y: 204, distance: 271.0
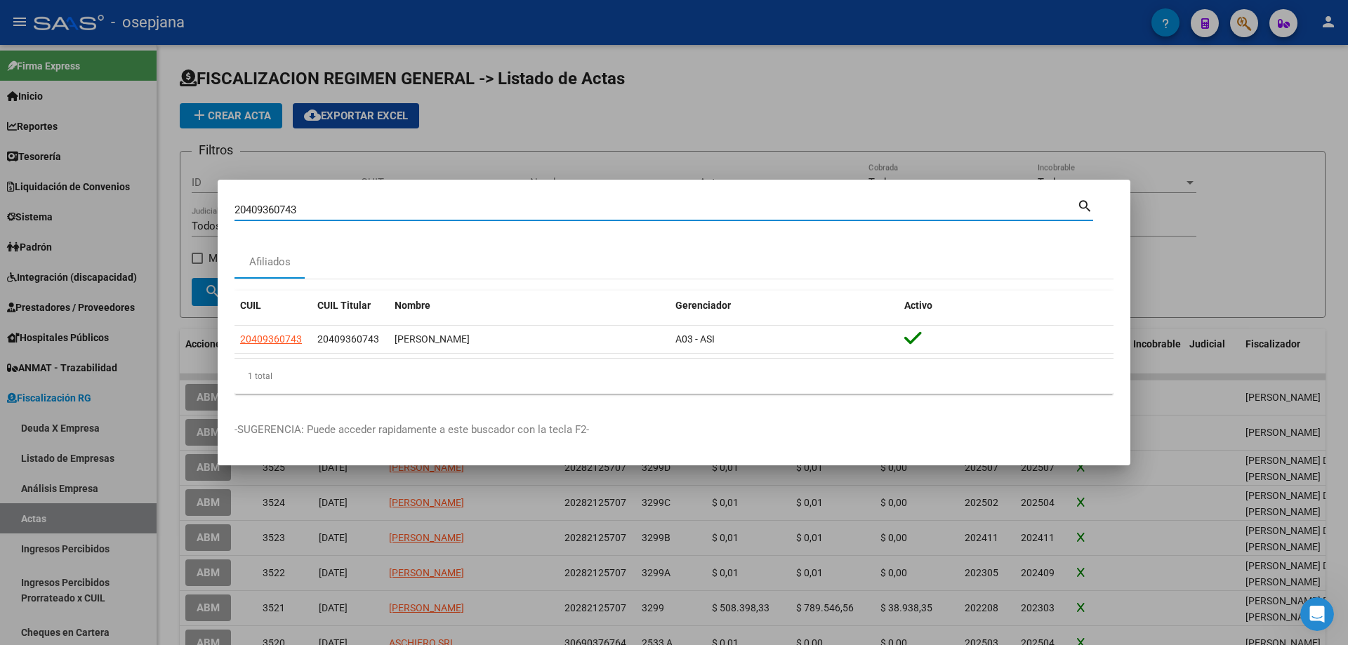
click at [63, 204] on div "20409360743 Buscar (apellido, dni, cuil, nro traspaso, cuit, obra social) searc…" at bounding box center [674, 322] width 1348 height 645
paste input "927509769"
drag, startPoint x: 377, startPoint y: 211, endPoint x: 112, endPoint y: 201, distance: 265.6
click at [112, 201] on div "20927509769 Buscar (apellido, dni, cuil, nro traspaso, cuit, obra social) searc…" at bounding box center [674, 322] width 1348 height 645
paste input "44302981"
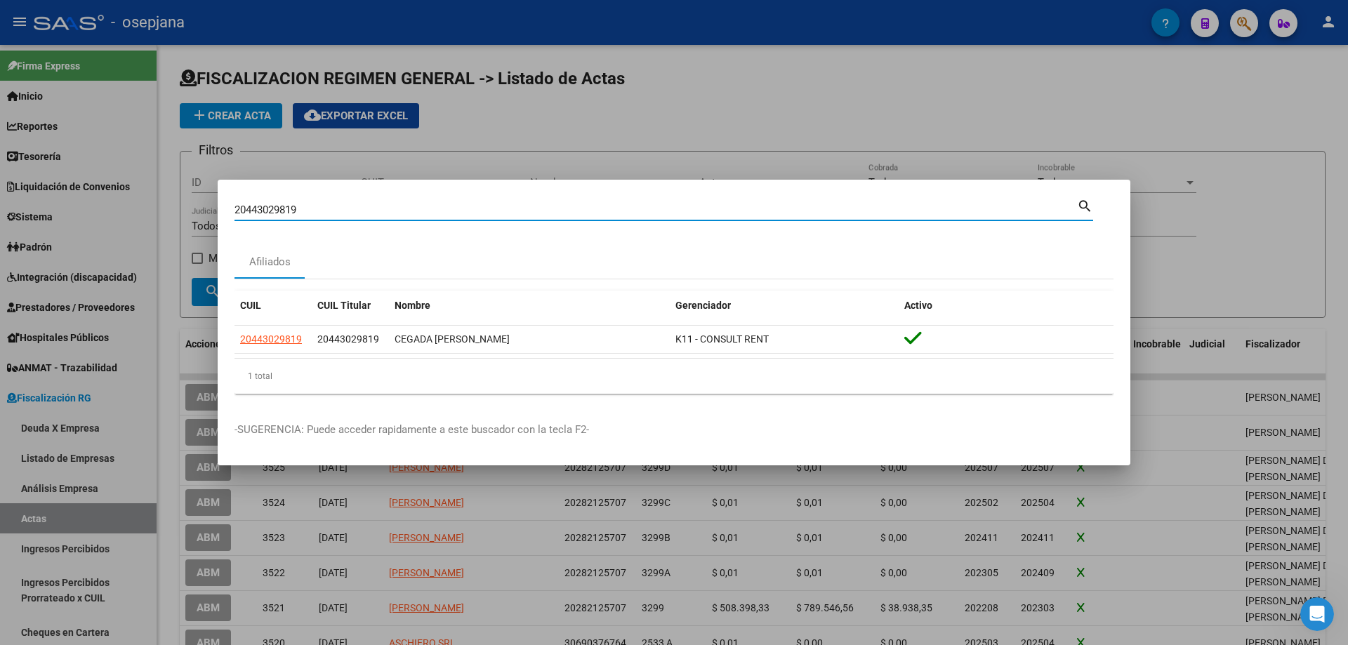
drag, startPoint x: 411, startPoint y: 209, endPoint x: 150, endPoint y: 193, distance: 260.9
click at [150, 193] on div "20443029819 Buscar (apellido, dni, cuil, nro traspaso, cuit, obra social) searc…" at bounding box center [674, 322] width 1348 height 645
paste input "731806912"
drag, startPoint x: 311, startPoint y: 211, endPoint x: 111, endPoint y: 203, distance: 200.3
click at [111, 203] on div "27318069129 Buscar (apellido, dni, cuil, nro traspaso, cuit, obra social) searc…" at bounding box center [674, 322] width 1348 height 645
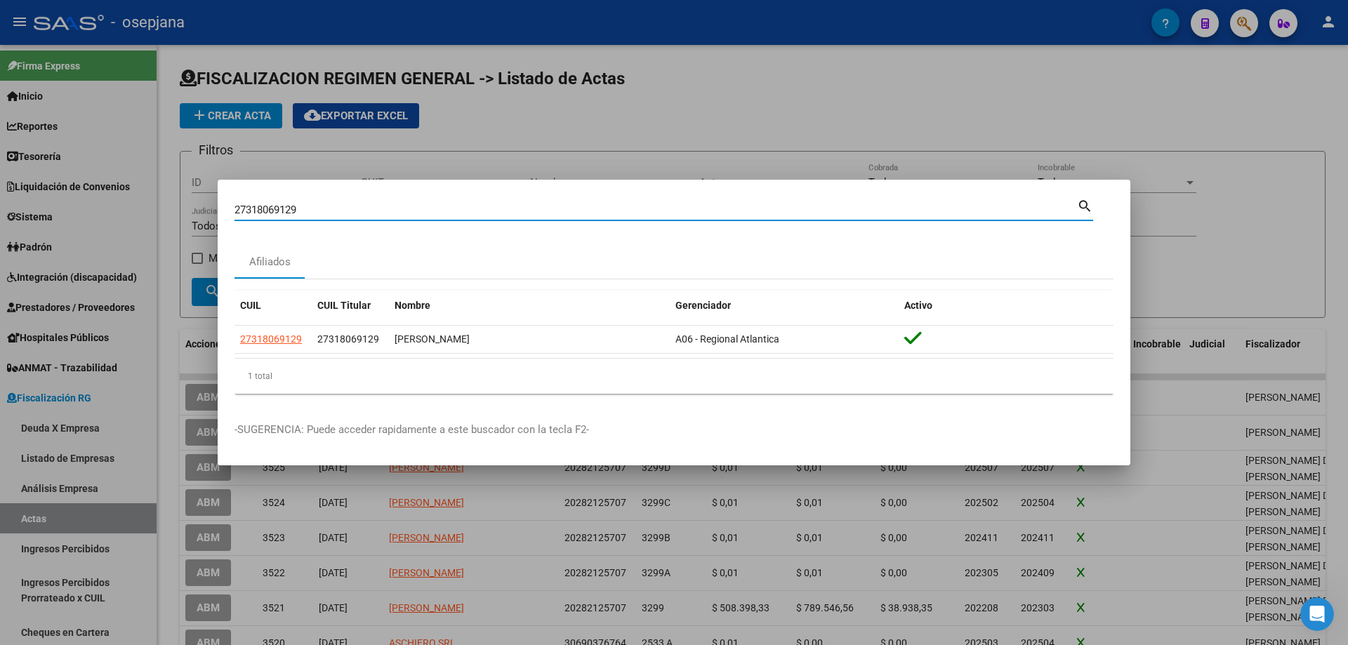
paste input "022883907"
drag, startPoint x: 407, startPoint y: 206, endPoint x: 129, endPoint y: 199, distance: 278.1
click at [129, 199] on div "20228839079 Buscar (apellido, dni, cuil, [PERSON_NAME], cuit, obra social) sear…" at bounding box center [674, 322] width 1348 height 645
paste input "64683913"
drag, startPoint x: 330, startPoint y: 210, endPoint x: 154, endPoint y: 193, distance: 177.0
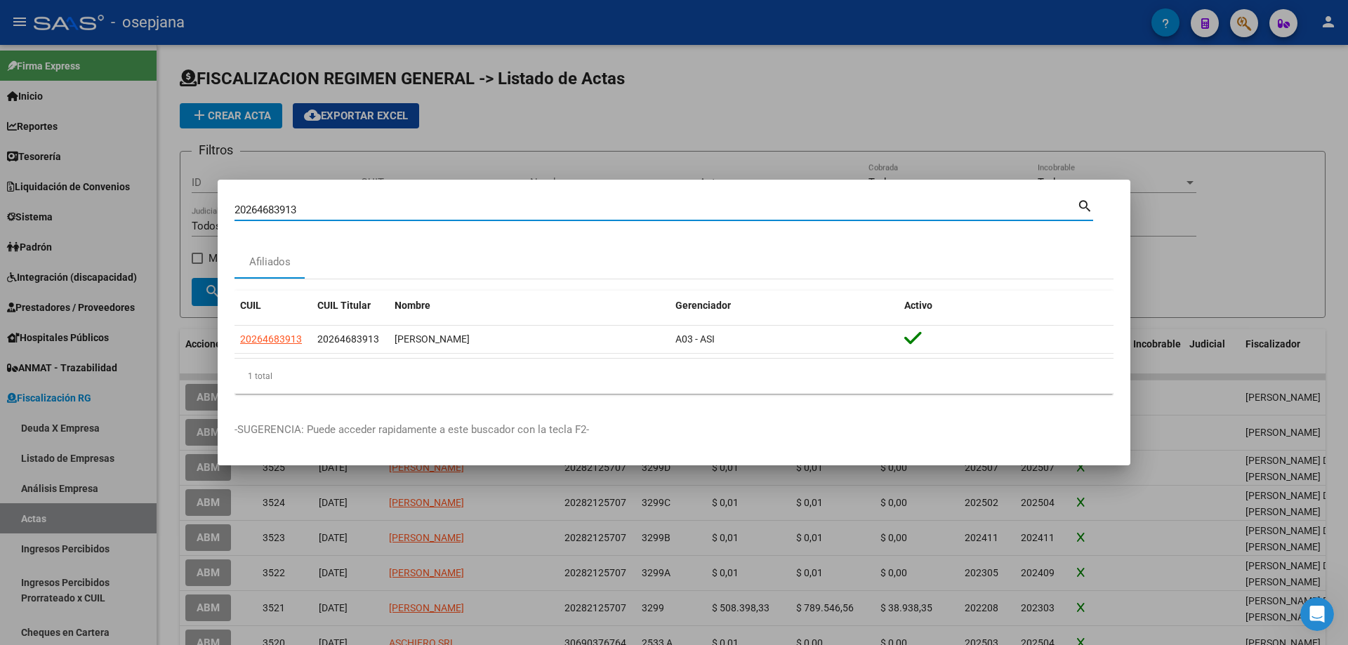
click at [154, 193] on div "20264683913 Buscar (apellido, dni, cuil, nro traspaso, cuit, obra social) searc…" at bounding box center [674, 322] width 1348 height 645
paste input "429055882"
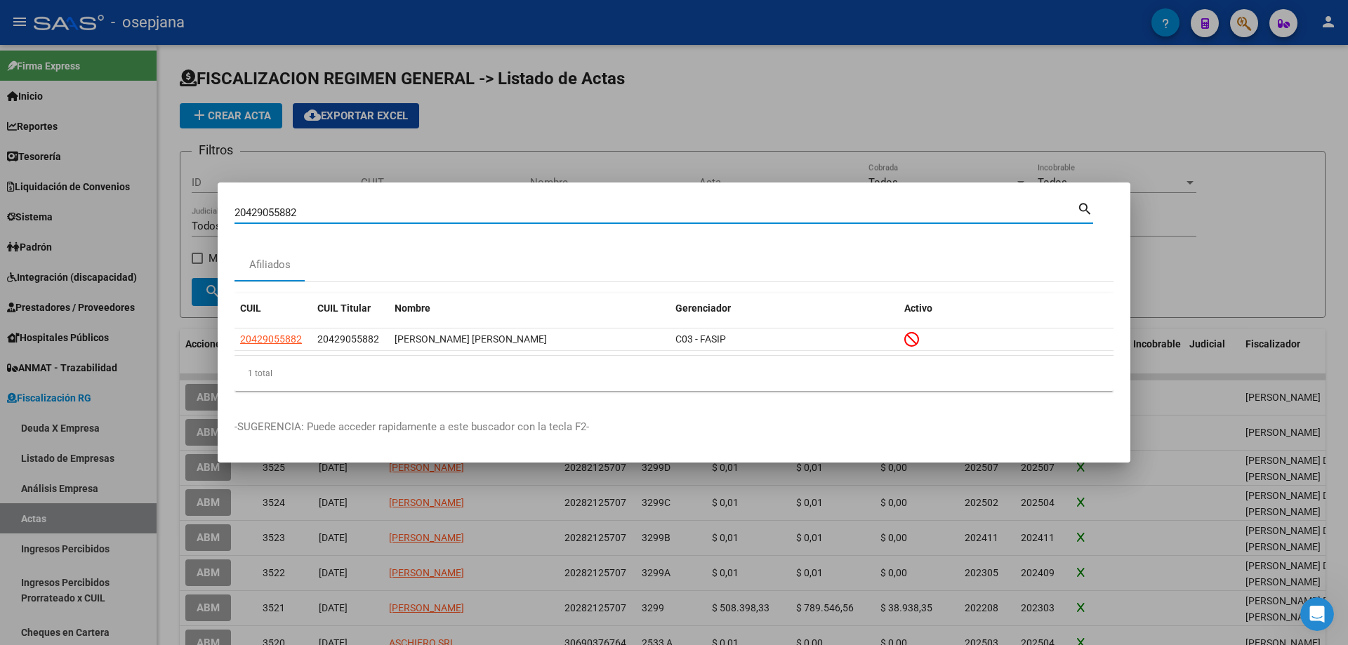
drag, startPoint x: 345, startPoint y: 211, endPoint x: 96, endPoint y: 210, distance: 248.6
click at [96, 210] on div "20429055882 Buscar (apellido, dni, cuil, nro traspaso, cuit, obra social) searc…" at bounding box center [674, 322] width 1348 height 645
paste input "396538521"
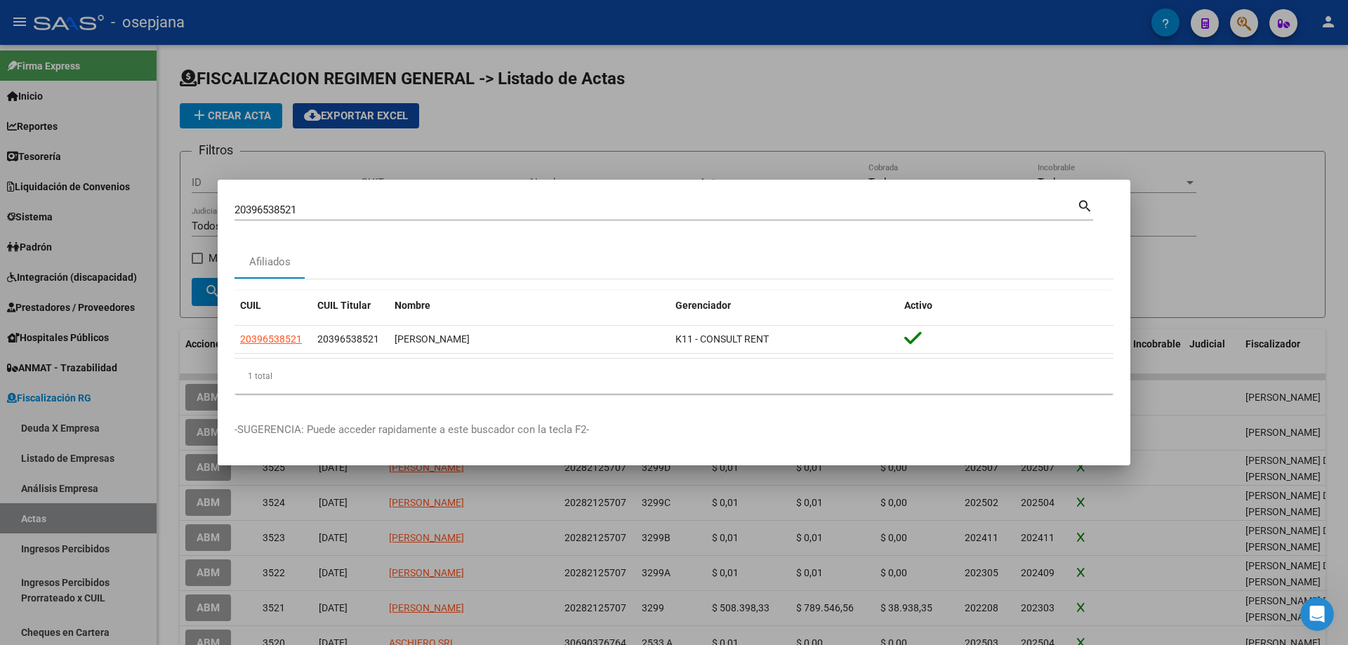
drag, startPoint x: 208, startPoint y: 204, endPoint x: 173, endPoint y: 203, distance: 34.4
click at [173, 203] on div "20396538521 Buscar (apellido, dni, cuil, nro traspaso, cuit, obra social) searc…" at bounding box center [674, 322] width 1348 height 645
click at [380, 209] on input "20396538521" at bounding box center [656, 210] width 843 height 13
drag, startPoint x: 377, startPoint y: 213, endPoint x: 114, endPoint y: 213, distance: 262.6
click at [114, 213] on div "20396538521 Buscar (apellido, dni, cuil, nro traspaso, cuit, obra social) searc…" at bounding box center [674, 322] width 1348 height 645
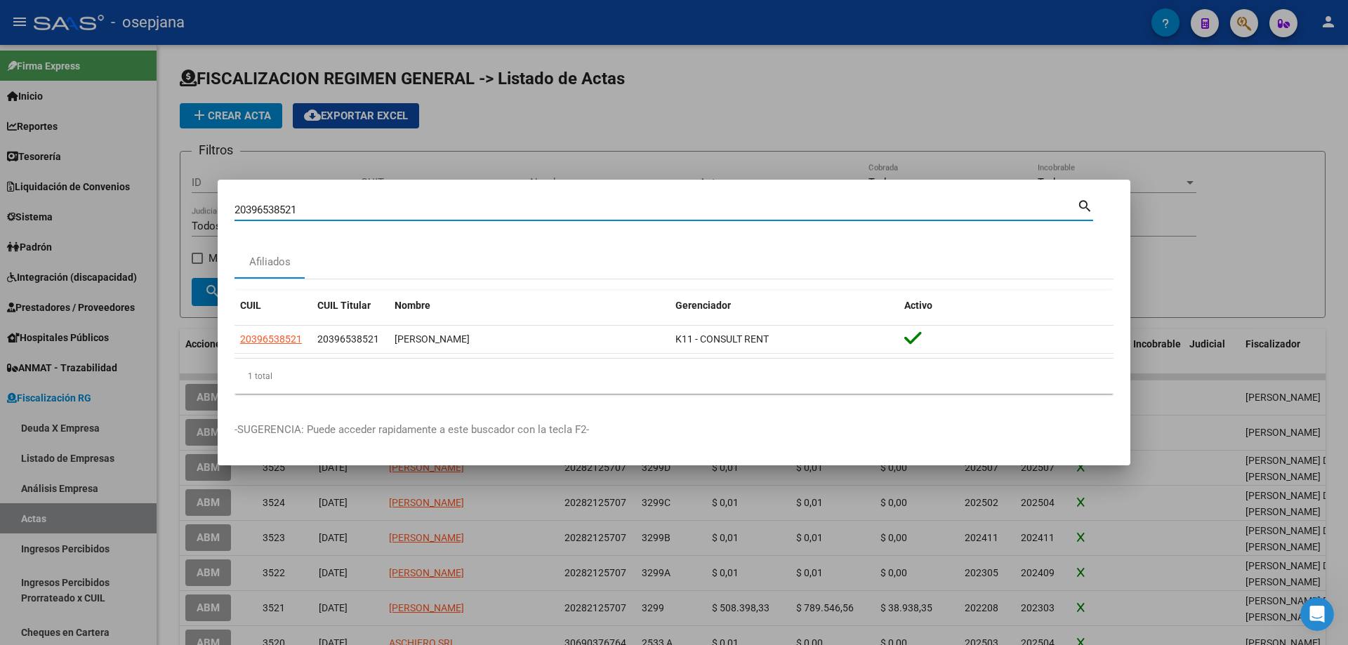
paste input "282136539"
drag, startPoint x: 341, startPoint y: 210, endPoint x: 136, endPoint y: 203, distance: 205.1
click at [136, 203] on div "20282136539 Buscar (apellido, dni, cuil, nro traspaso, cuit, obra social) searc…" at bounding box center [674, 322] width 1348 height 645
paste input "341819726"
drag, startPoint x: 310, startPoint y: 208, endPoint x: 172, endPoint y: 197, distance: 138.8
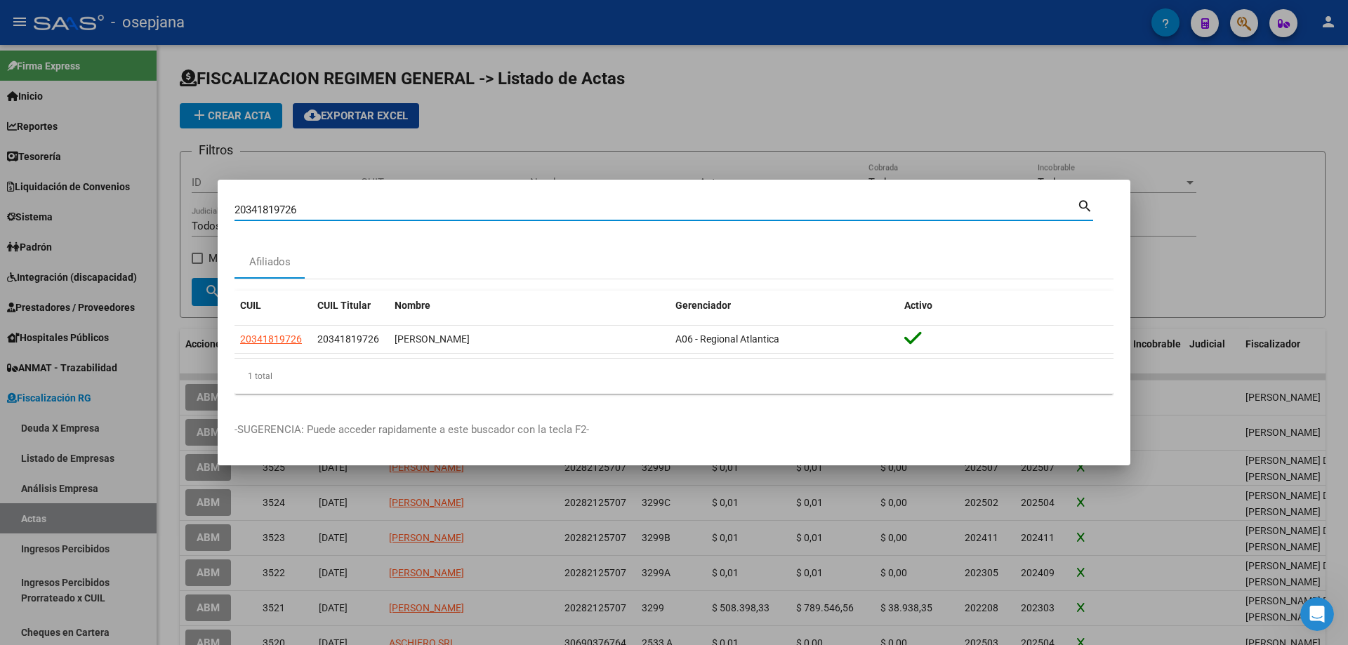
click at [172, 197] on div "20341819726 Buscar (apellido, dni, cuil, nro traspaso, cuit, obra social) searc…" at bounding box center [674, 322] width 1348 height 645
paste input "51009609"
drag, startPoint x: 260, startPoint y: 205, endPoint x: 180, endPoint y: 193, distance: 80.2
click at [180, 193] on div "20351009609 Buscar (apellido, dni, cuil, nro traspaso, cuit, obra social) searc…" at bounding box center [674, 322] width 1348 height 645
paste input "433103530"
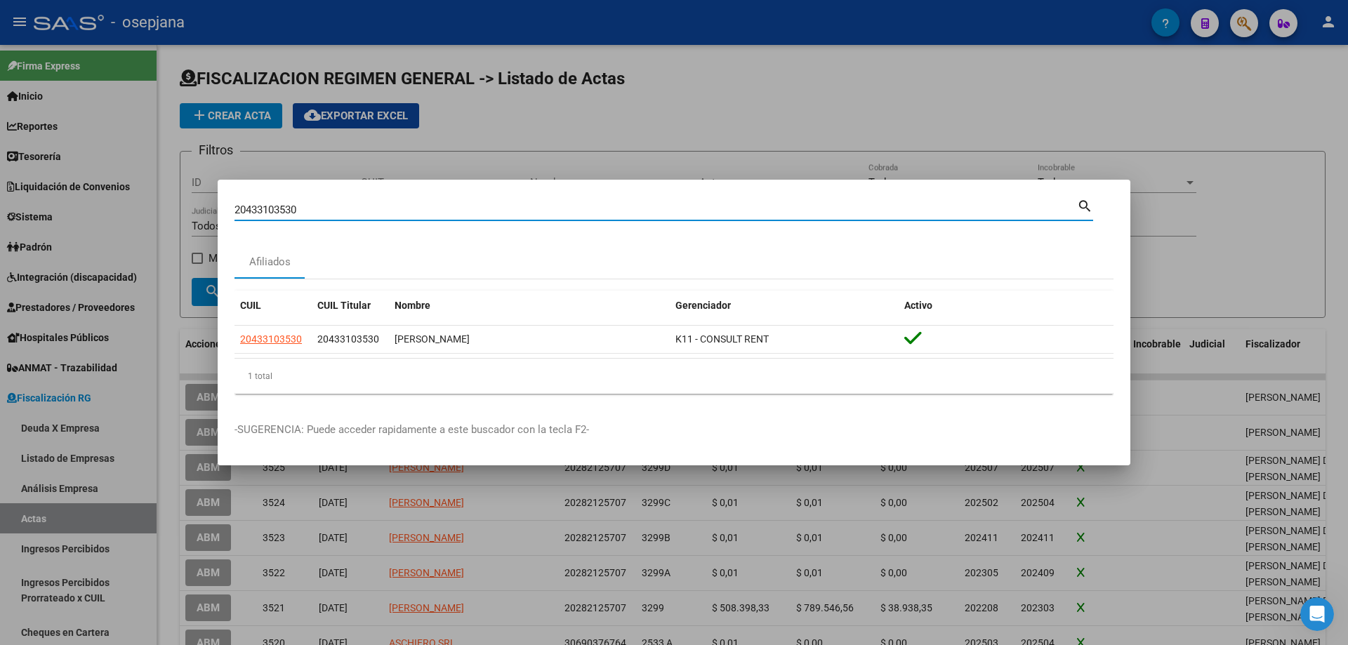
drag, startPoint x: 326, startPoint y: 210, endPoint x: 81, endPoint y: 207, distance: 245.8
click at [81, 207] on div "20433103530 Buscar (apellido, dni, cuil, nro traspaso, cuit, obra social) searc…" at bounding box center [674, 322] width 1348 height 645
paste input "164024335"
drag, startPoint x: 371, startPoint y: 213, endPoint x: 95, endPoint y: 192, distance: 277.4
click at [95, 192] on div "20164024335 Buscar (apellido, dni, cuil, nro traspaso, cuit, obra social) searc…" at bounding box center [674, 322] width 1348 height 645
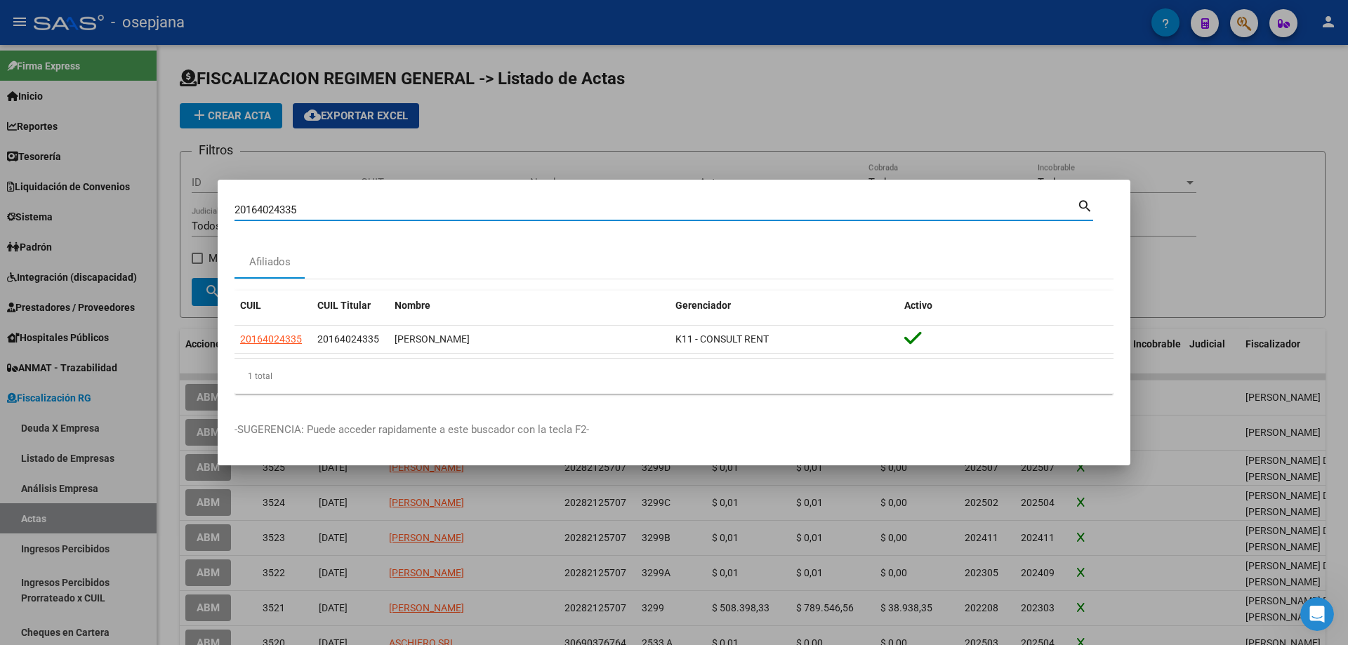
paste input "8178724"
drag, startPoint x: 334, startPoint y: 204, endPoint x: 129, endPoint y: 204, distance: 204.3
click at [129, 204] on div "20181787245 Buscar (apellido, dni, cuil, nro traspaso, cuit, obra social) searc…" at bounding box center [674, 322] width 1348 height 645
paste input "7399243241"
drag, startPoint x: 412, startPoint y: 206, endPoint x: 168, endPoint y: 195, distance: 244.6
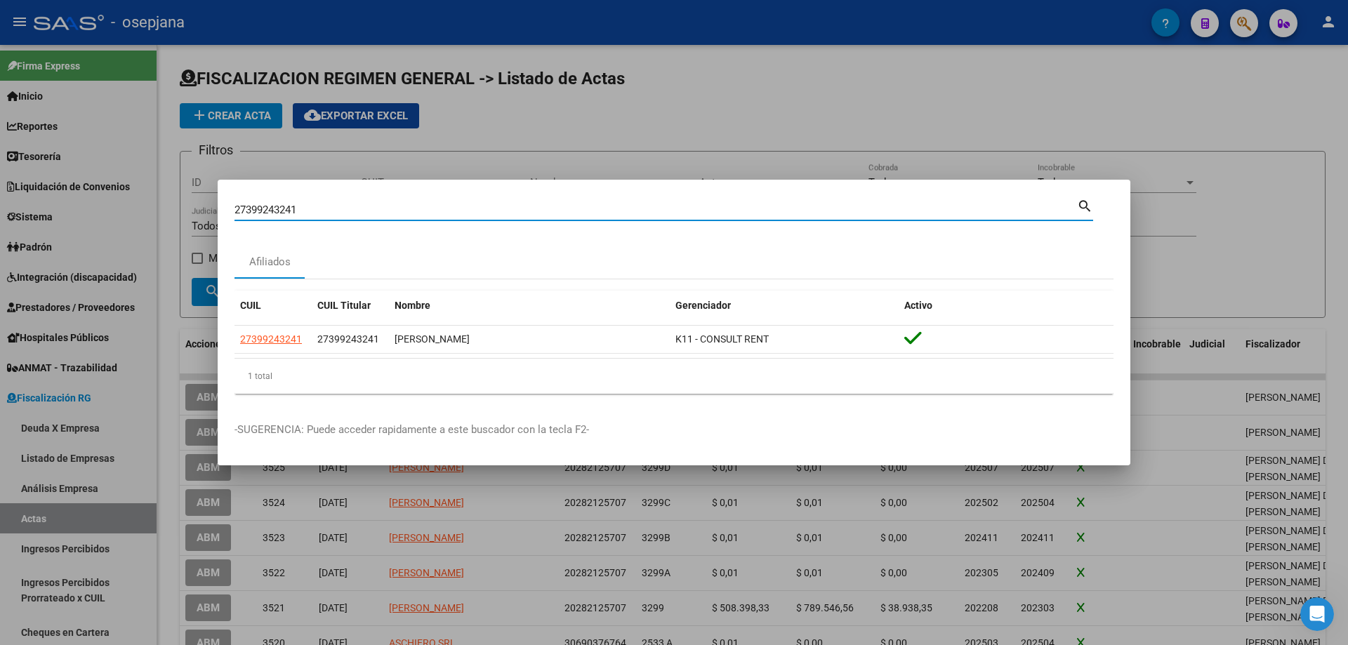
click at [168, 195] on div "27399243241 Buscar (apellido, dni, cuil, nro traspaso, cuit, obra social) searc…" at bounding box center [674, 322] width 1348 height 645
paste input "0349635063"
drag, startPoint x: 436, startPoint y: 206, endPoint x: 84, endPoint y: 203, distance: 352.5
click at [84, 203] on div "20349635063 Buscar (apellido, dni, cuil, nro traspaso, cuit, obra social) searc…" at bounding box center [674, 322] width 1348 height 645
paste input "273830902"
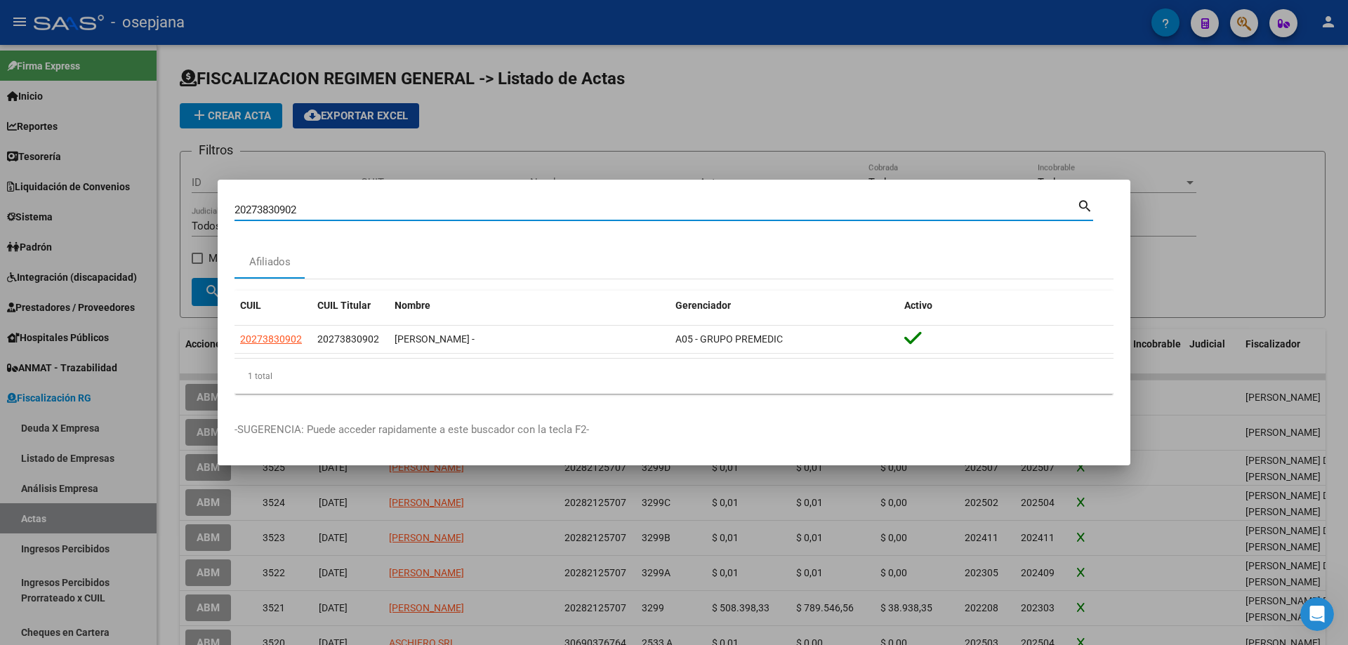
drag, startPoint x: 381, startPoint y: 207, endPoint x: 121, endPoint y: 197, distance: 260.0
click at [121, 197] on div "20273830902 Buscar (apellido, dni, cuil, nro traspaso, cuit, obra social) searc…" at bounding box center [674, 322] width 1348 height 645
paste input "87437693"
drag, startPoint x: 355, startPoint y: 211, endPoint x: 138, endPoint y: 206, distance: 217.0
click at [138, 206] on div "20287437693 Buscar (apellido, dni, cuil, nro traspaso, cuit, obra social) searc…" at bounding box center [674, 322] width 1348 height 645
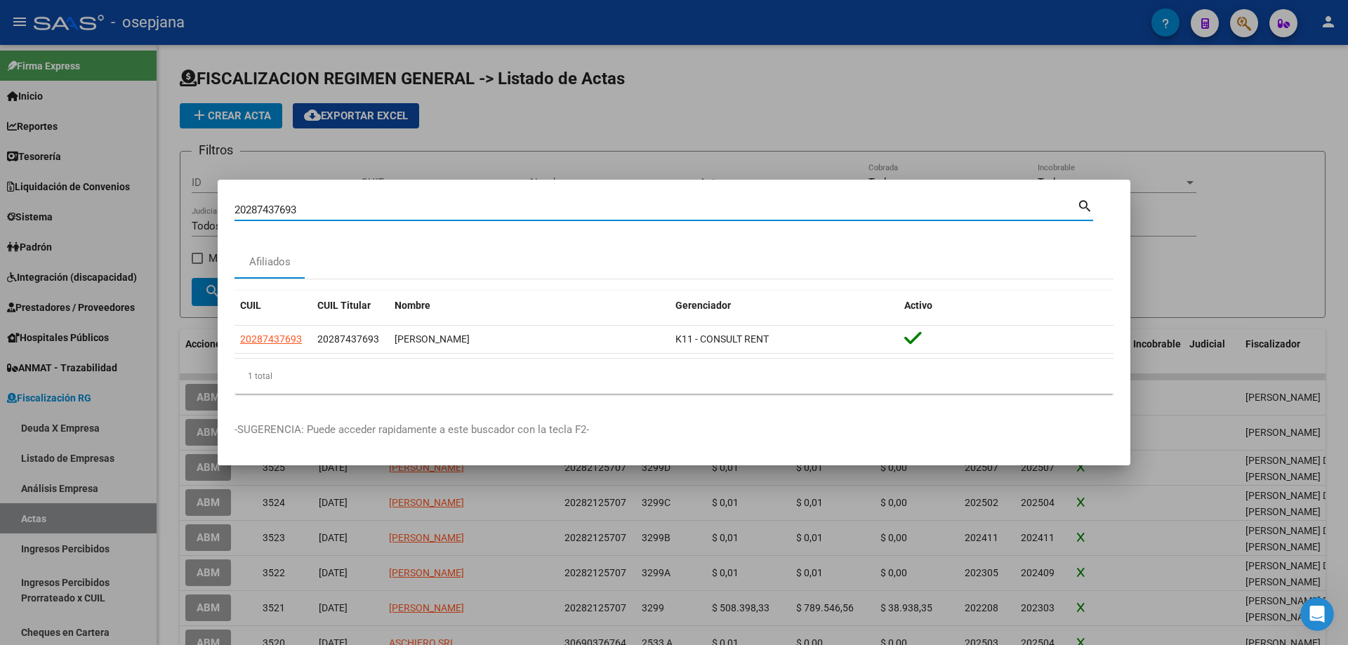
paste input "796189575"
drag, startPoint x: 352, startPoint y: 204, endPoint x: 190, endPoint y: 204, distance: 162.9
click at [256, 208] on input "27961895753" at bounding box center [656, 210] width 843 height 13
click at [350, 210] on input "27961895753" at bounding box center [656, 210] width 843 height 13
drag, startPoint x: 350, startPoint y: 210, endPoint x: 115, endPoint y: 206, distance: 235.2
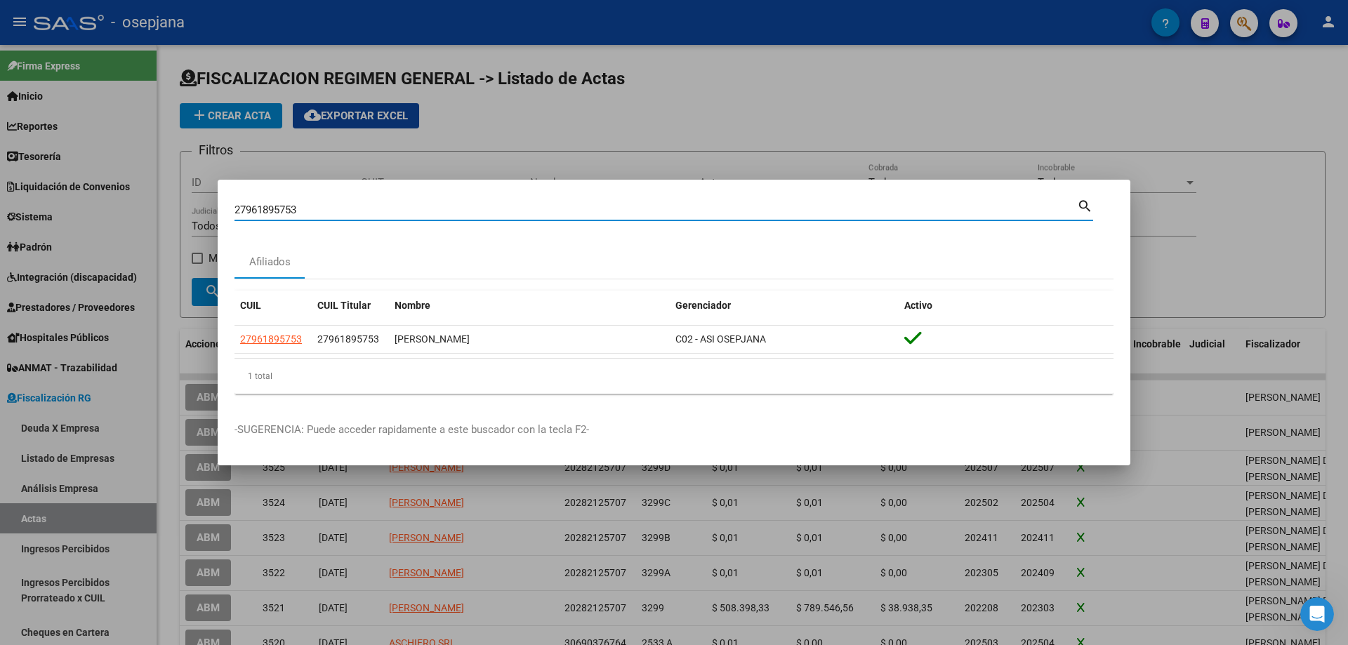
click at [115, 206] on div "27961895753 Buscar (apellido, dni, cuil, nro traspaso, cuit, obra social) searc…" at bounding box center [674, 322] width 1348 height 645
paste input "0266666978"
drag, startPoint x: 354, startPoint y: 211, endPoint x: 81, endPoint y: 190, distance: 273.3
click at [81, 190] on div "20266666978 Buscar (apellido, dni, cuil, nro traspaso, cuit, obra social) searc…" at bounding box center [674, 322] width 1348 height 645
paste input "38028494"
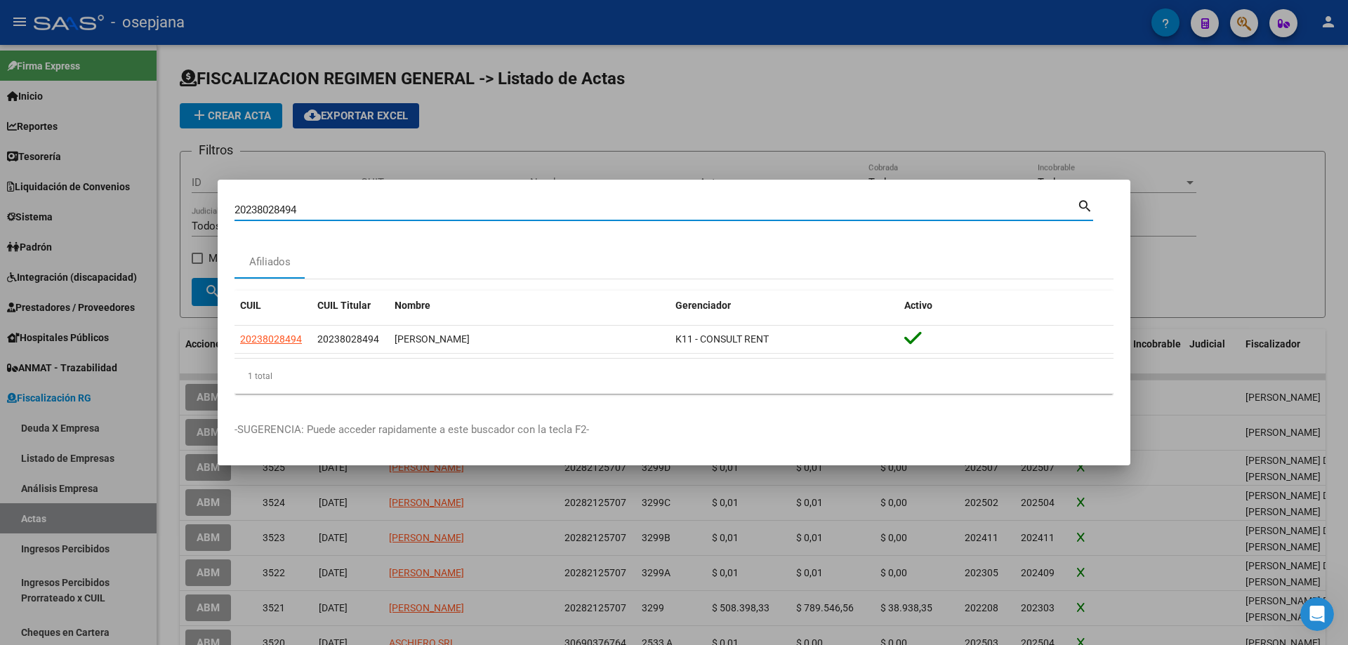
drag, startPoint x: 348, startPoint y: 206, endPoint x: 209, endPoint y: 202, distance: 139.1
click at [209, 202] on div "20238028494 Buscar (apellido, dni, cuil, nro traspaso, cuit, obra social) searc…" at bounding box center [674, 322] width 1348 height 645
paste input "369698983"
drag, startPoint x: 339, startPoint y: 211, endPoint x: 79, endPoint y: 210, distance: 259.8
click at [79, 210] on div "20369698983 Buscar (apellido, dni, cuil, nro traspaso, cuit, obra social) searc…" at bounding box center [674, 322] width 1348 height 645
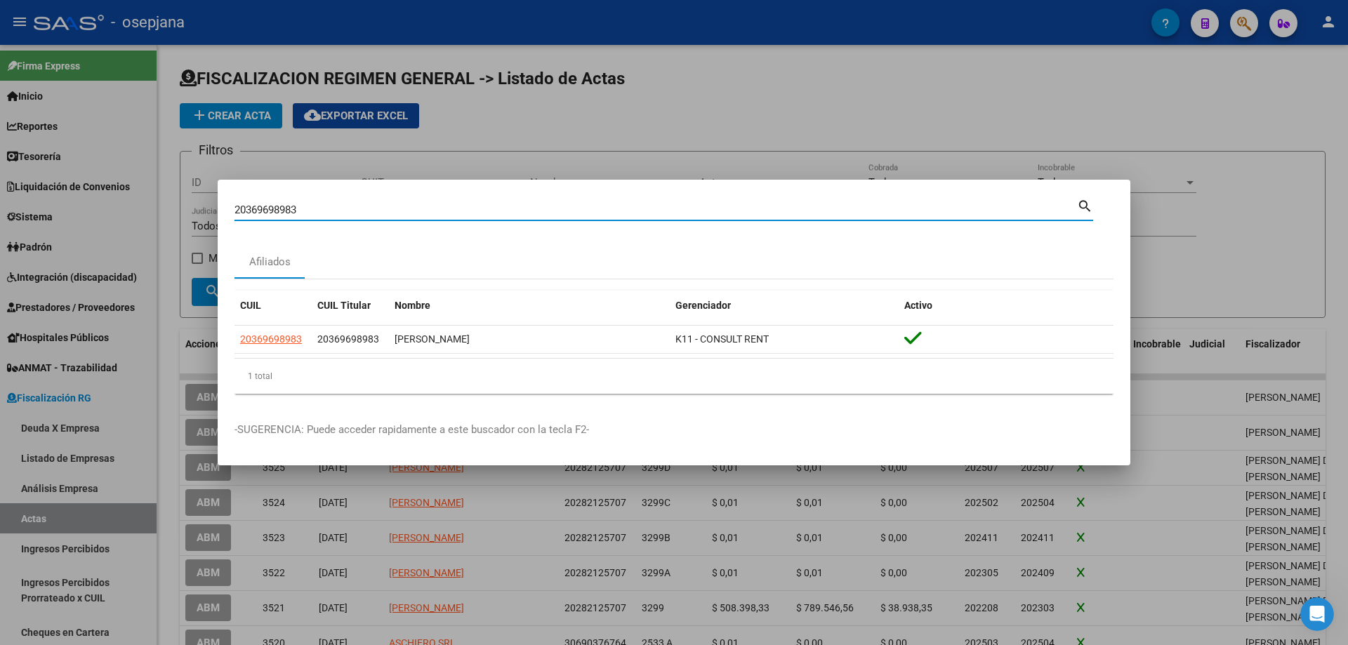
paste input "208799437"
drag, startPoint x: 310, startPoint y: 212, endPoint x: 131, endPoint y: 204, distance: 178.5
click at [131, 204] on div "20208799437 Buscar (apellido, dni, cuil, nro traspaso, cuit, obra social) searc…" at bounding box center [674, 322] width 1348 height 645
paste input "424625559"
drag, startPoint x: 329, startPoint y: 211, endPoint x: 145, endPoint y: 210, distance: 184.7
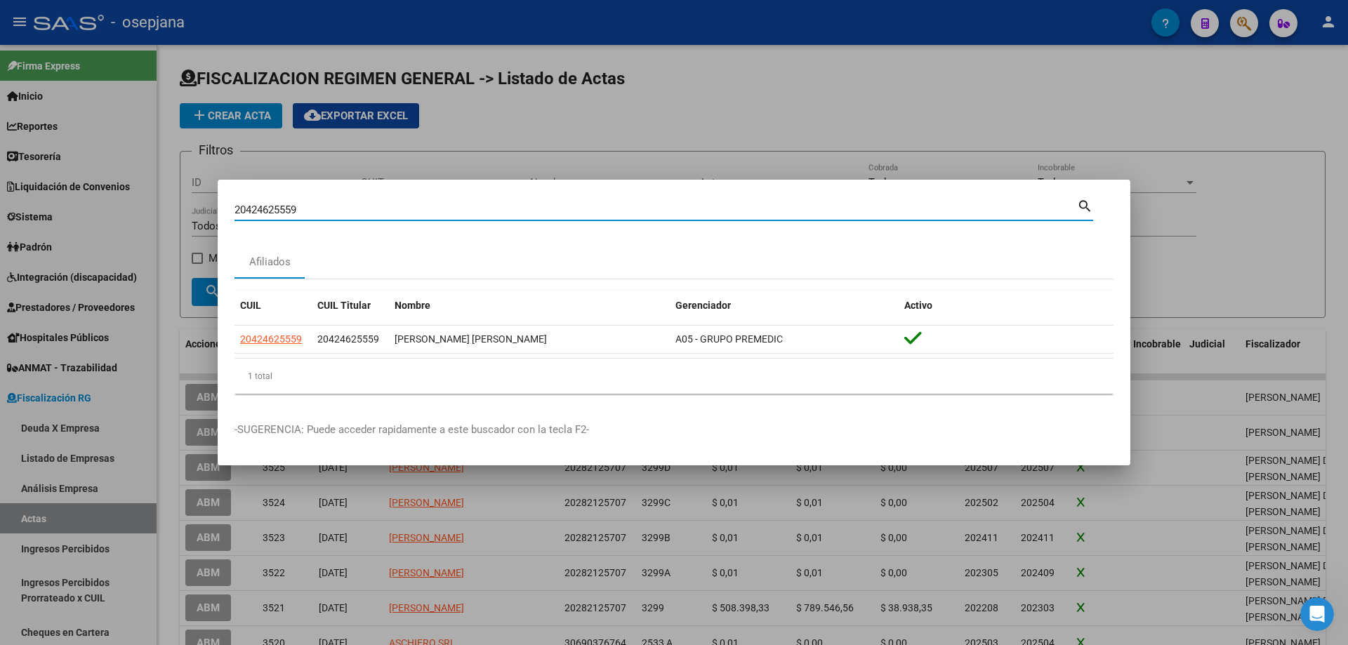
click at [145, 210] on div "20424625559 Buscar (apellido, dni, cuil, nro traspaso, cuit, obra social) searc…" at bounding box center [674, 322] width 1348 height 645
paste input "329028918"
drag, startPoint x: 329, startPoint y: 203, endPoint x: 144, endPoint y: 211, distance: 184.9
click at [144, 211] on div "20329028918 Buscar (apellido, dni, cuil, nro traspaso, cuit, obra social) searc…" at bounding box center [674, 322] width 1348 height 645
paste input "3378381274"
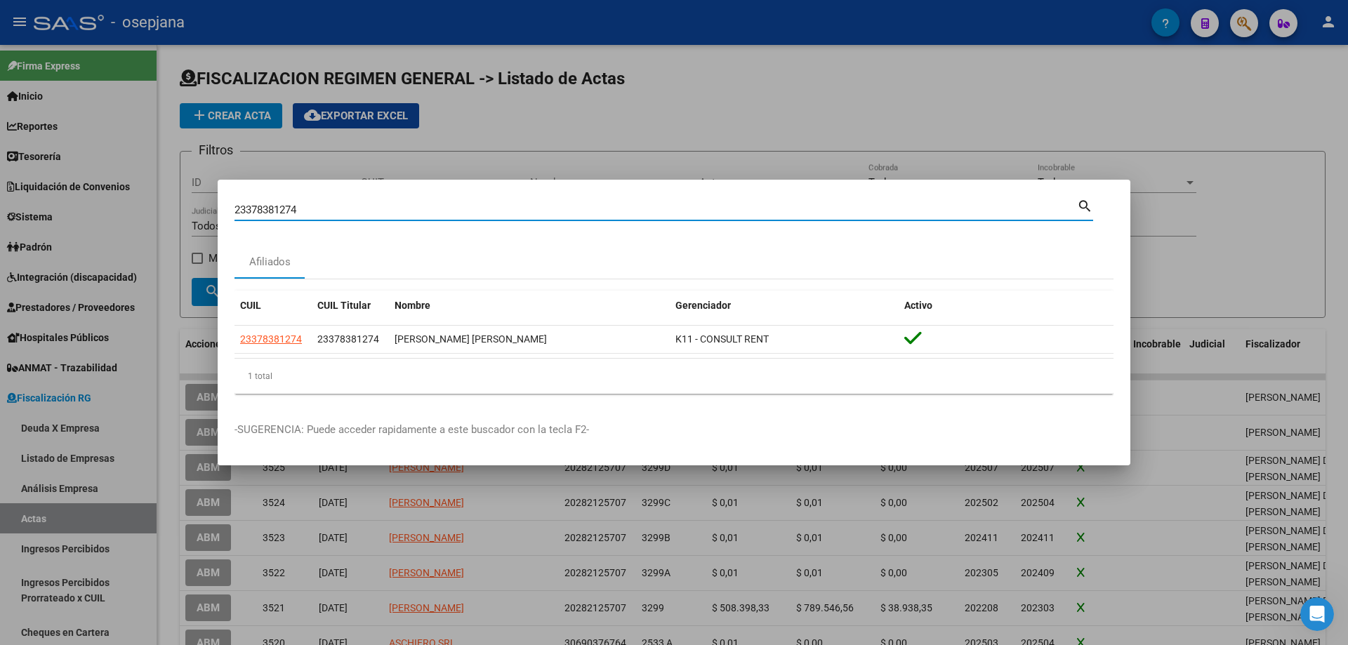
drag, startPoint x: 309, startPoint y: 209, endPoint x: 154, endPoint y: 209, distance: 154.5
click at [154, 209] on div "23378381274 Buscar (apellido, dni, cuil, nro traspaso, cuit, obra social) searc…" at bounding box center [674, 322] width 1348 height 645
paste input "58026699"
drag, startPoint x: 306, startPoint y: 210, endPoint x: 110, endPoint y: 218, distance: 196.0
click at [110, 218] on div "23358026699 Buscar (apellido, dni, cuil, nro traspaso, cuit, obra social) searc…" at bounding box center [674, 322] width 1348 height 645
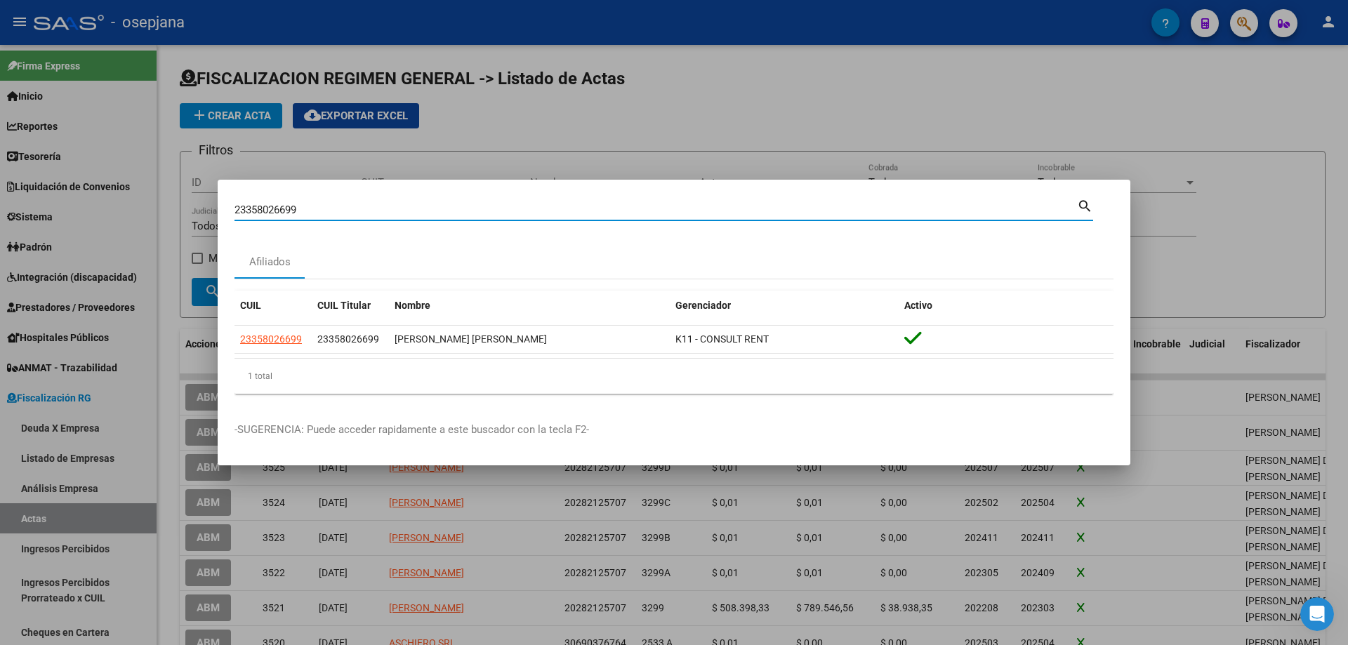
paste input "0242532806"
drag, startPoint x: 293, startPoint y: 216, endPoint x: 158, endPoint y: 212, distance: 134.9
click at [158, 212] on div "20242532806 Buscar (apellido, dni, cuil, nro traspaso, cuit, obra social) searc…" at bounding box center [674, 322] width 1348 height 645
paste input "56586631"
drag, startPoint x: 362, startPoint y: 213, endPoint x: 72, endPoint y: 210, distance: 290.0
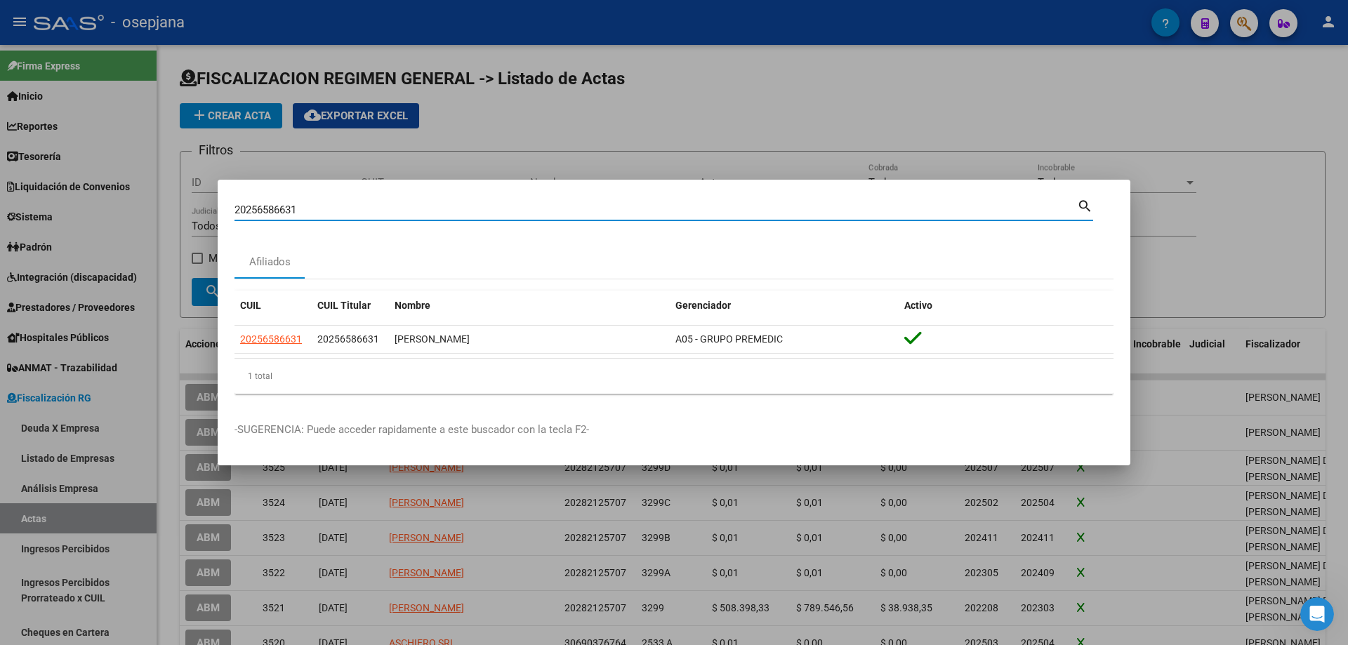
click at [72, 210] on div "20256586631 Buscar (apellido, dni, cuil, nro traspaso, cuit, obra social) searc…" at bounding box center [674, 322] width 1348 height 645
paste input "377196296"
drag, startPoint x: 338, startPoint y: 204, endPoint x: 93, endPoint y: 206, distance: 244.4
click at [93, 206] on div "20377196296 Buscar (apellido, dni, cuil, nro traspaso, cuit, obra social) searc…" at bounding box center [674, 322] width 1348 height 645
paste input "226764810"
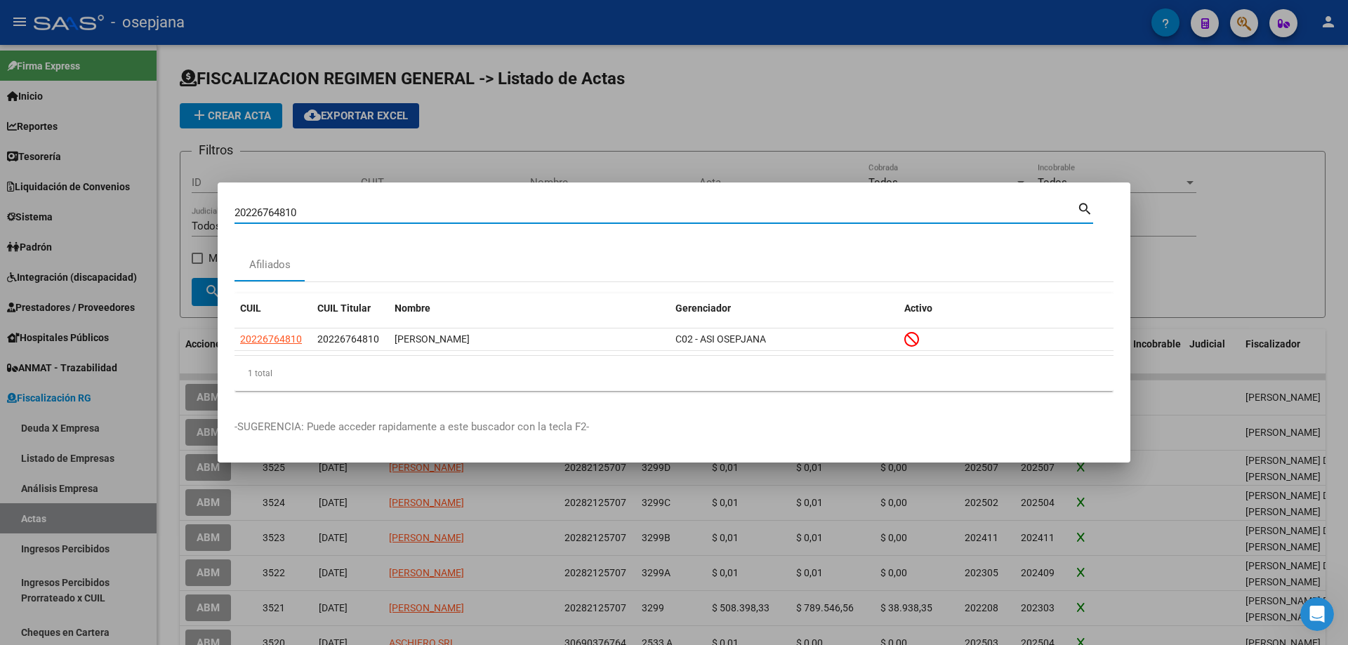
drag, startPoint x: 334, startPoint y: 211, endPoint x: 159, endPoint y: 211, distance: 174.8
click at [159, 211] on div "20226764810 Buscar (apellido, dni, cuil, nro traspaso, cuit, obra social) searc…" at bounding box center [674, 322] width 1348 height 645
paste input "385878983"
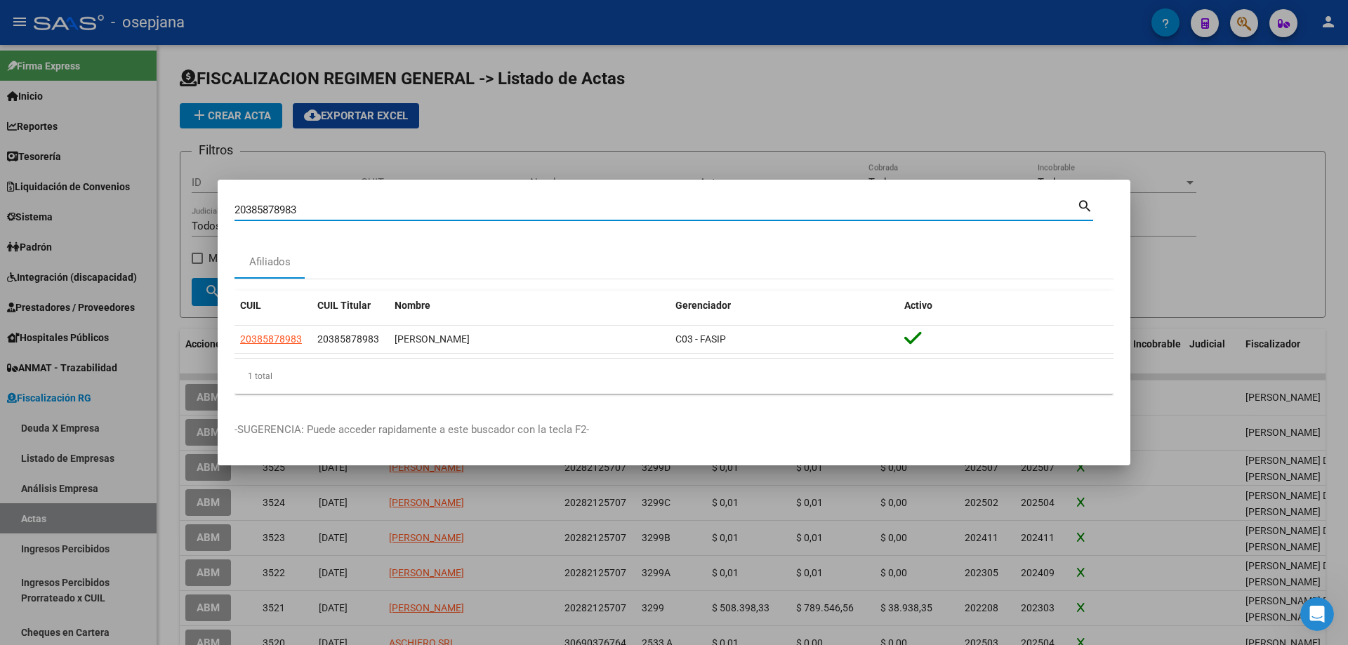
drag, startPoint x: 366, startPoint y: 212, endPoint x: 119, endPoint y: 209, distance: 246.5
click at [119, 209] on div "20385878983 Buscar (apellido, dni, cuil, nro traspaso, cuit, obra social) searc…" at bounding box center [674, 322] width 1348 height 645
paste input "3167734669"
drag, startPoint x: 335, startPoint y: 210, endPoint x: 77, endPoint y: 197, distance: 258.0
click at [77, 197] on div "23167734669 Buscar (apellido, dni, cuil, nro traspaso, cuit, obra social) searc…" at bounding box center [674, 322] width 1348 height 645
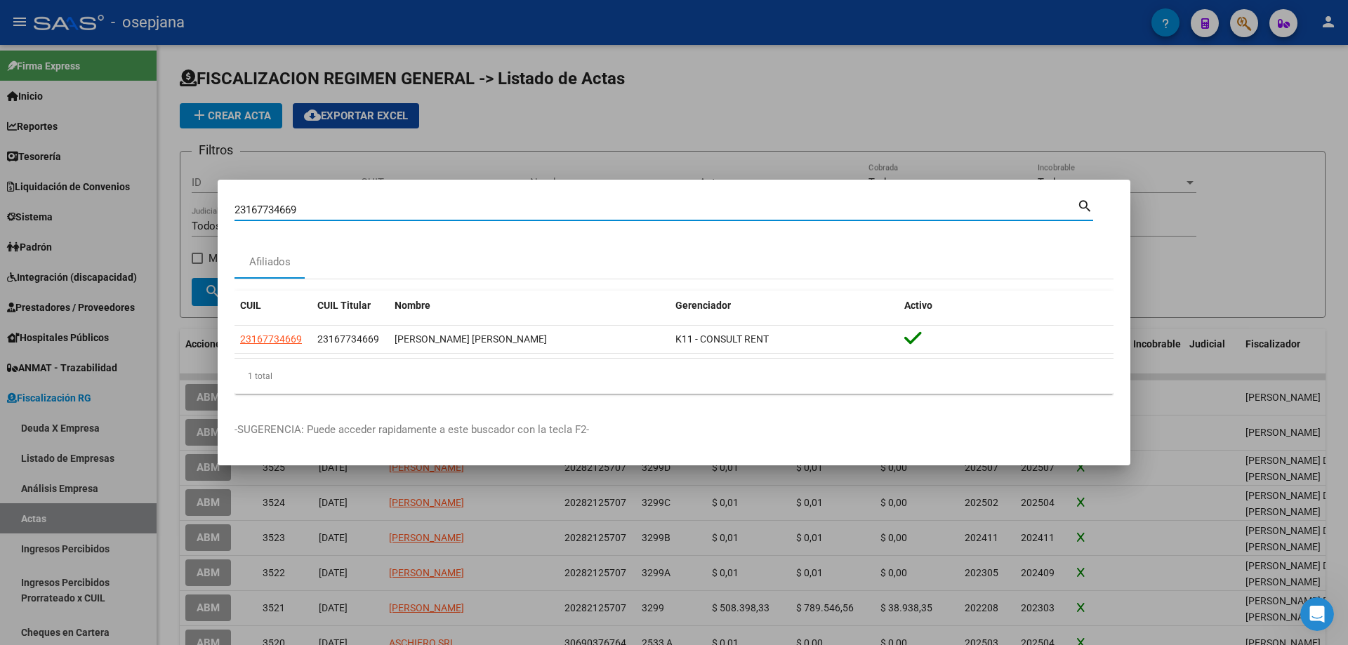
paste input "0942484071"
drag, startPoint x: 301, startPoint y: 206, endPoint x: 127, endPoint y: 209, distance: 173.4
click at [127, 209] on div "20942484071 Buscar (apellido, dni, cuil, nro traspaso, cuit, obra social) searc…" at bounding box center [674, 322] width 1348 height 645
paste input "435231625"
drag, startPoint x: 283, startPoint y: 211, endPoint x: 137, endPoint y: 211, distance: 146.0
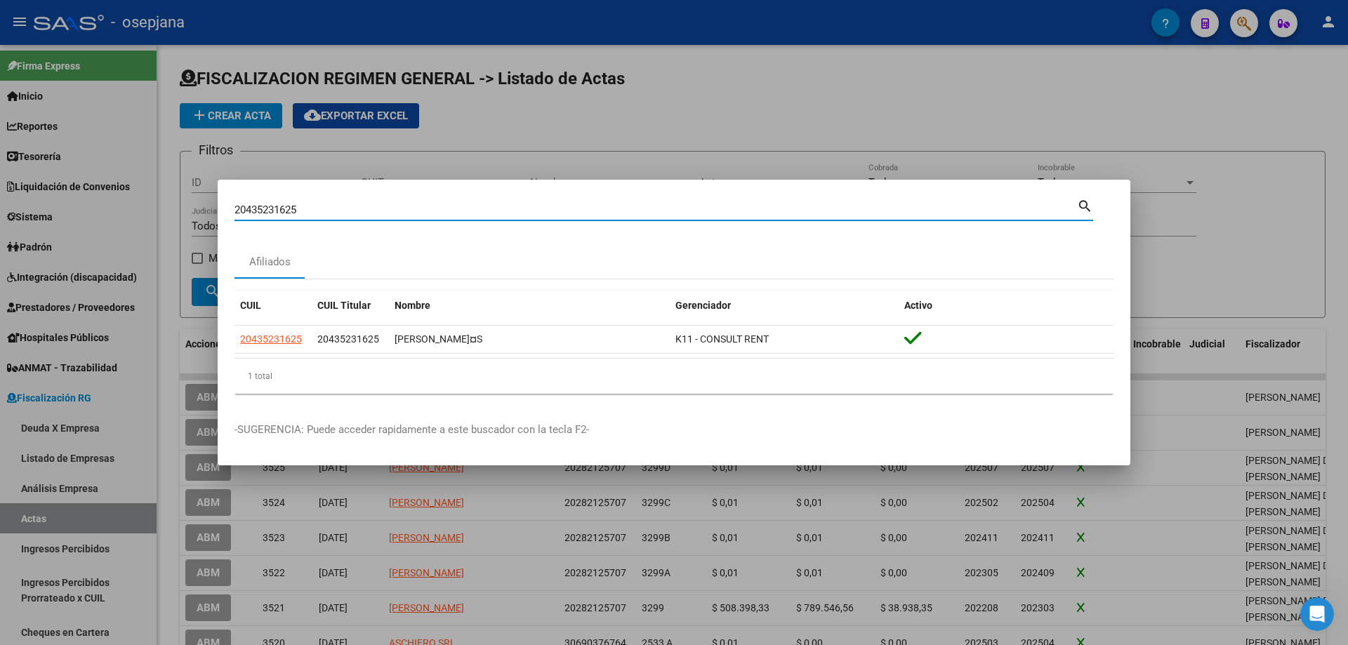
click at [137, 211] on div "20435231625 Buscar (apellido, dni, cuil, nro traspaso, cuit, obra social) searc…" at bounding box center [674, 322] width 1348 height 645
paste input "14589854"
drag, startPoint x: 313, startPoint y: 211, endPoint x: 134, endPoint y: 211, distance: 179.0
click at [134, 211] on div "20145898545 Buscar (apellido, dni, cuil, nro traspaso, cuit, obra social) searc…" at bounding box center [674, 322] width 1348 height 645
paste input "4939760632"
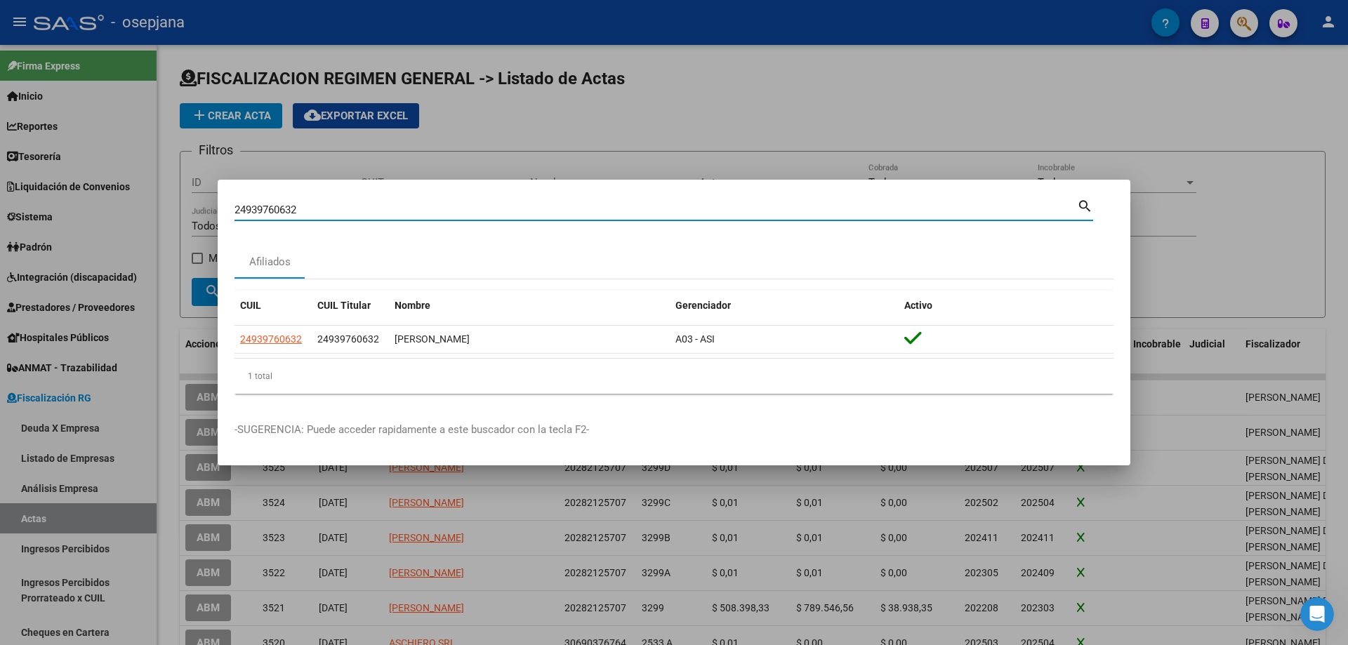
drag, startPoint x: 350, startPoint y: 210, endPoint x: 168, endPoint y: 205, distance: 182.6
click at [168, 205] on div "24939760632 Buscar (apellido, dni, cuil, nro traspaso, cuit, obra social) searc…" at bounding box center [674, 322] width 1348 height 645
paste input "0375978157"
drag, startPoint x: 310, startPoint y: 206, endPoint x: 188, endPoint y: 210, distance: 122.2
click at [188, 210] on div "20375978157 Buscar (apellido, dni, cuil, nro traspaso, cuit, obra social) searc…" at bounding box center [674, 322] width 1348 height 645
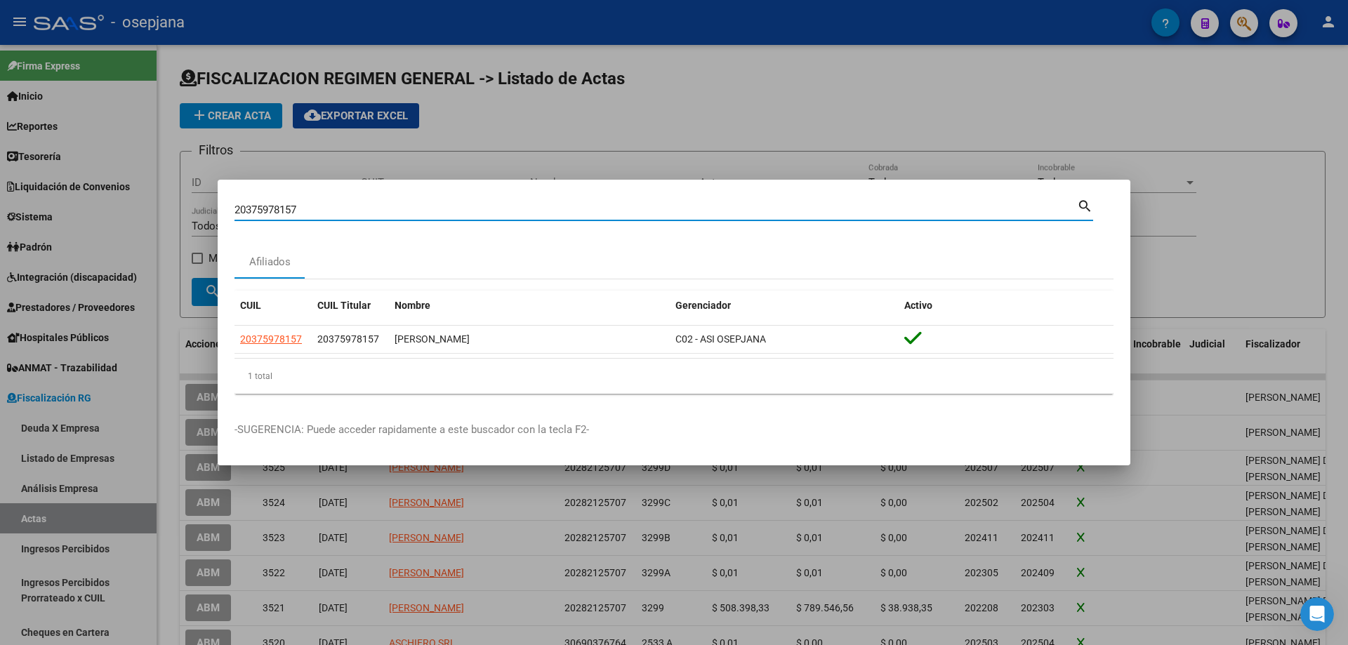
paste input "7946935366"
drag, startPoint x: 223, startPoint y: 214, endPoint x: 194, endPoint y: 216, distance: 28.8
click at [194, 216] on div "27946935366 Buscar (apellido, dni, cuil, nro traspaso, cuit, obra social) searc…" at bounding box center [674, 322] width 1348 height 645
paste input "0384544305"
drag, startPoint x: 334, startPoint y: 209, endPoint x: 128, endPoint y: 207, distance: 205.0
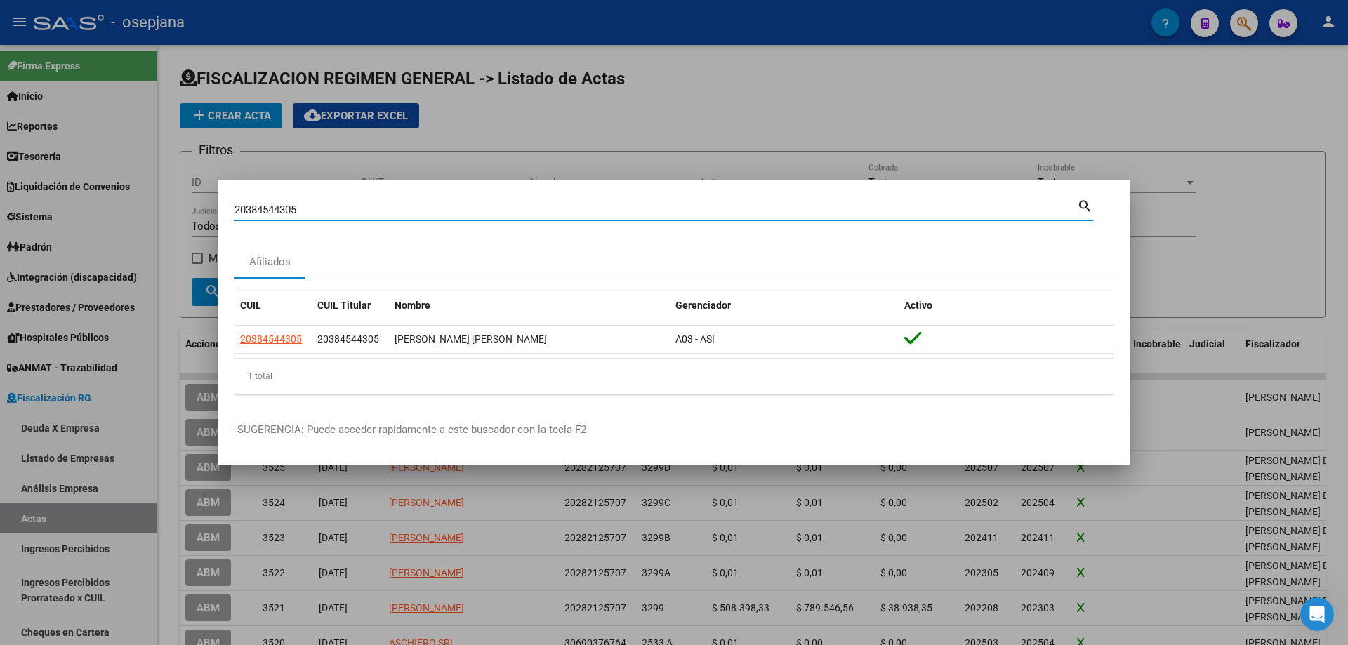
click at [128, 207] on div "20384544305 Buscar (apellido, dni, cuil, nro traspaso, cuit, obra social) searc…" at bounding box center [674, 322] width 1348 height 645
paste input "271186399"
drag, startPoint x: 322, startPoint y: 204, endPoint x: 160, endPoint y: 201, distance: 161.5
click at [160, 201] on div "20271186399 Buscar (apellido, dni, cuil, nro traspaso, cuit, obra social) searc…" at bounding box center [674, 322] width 1348 height 645
paste input "0508618"
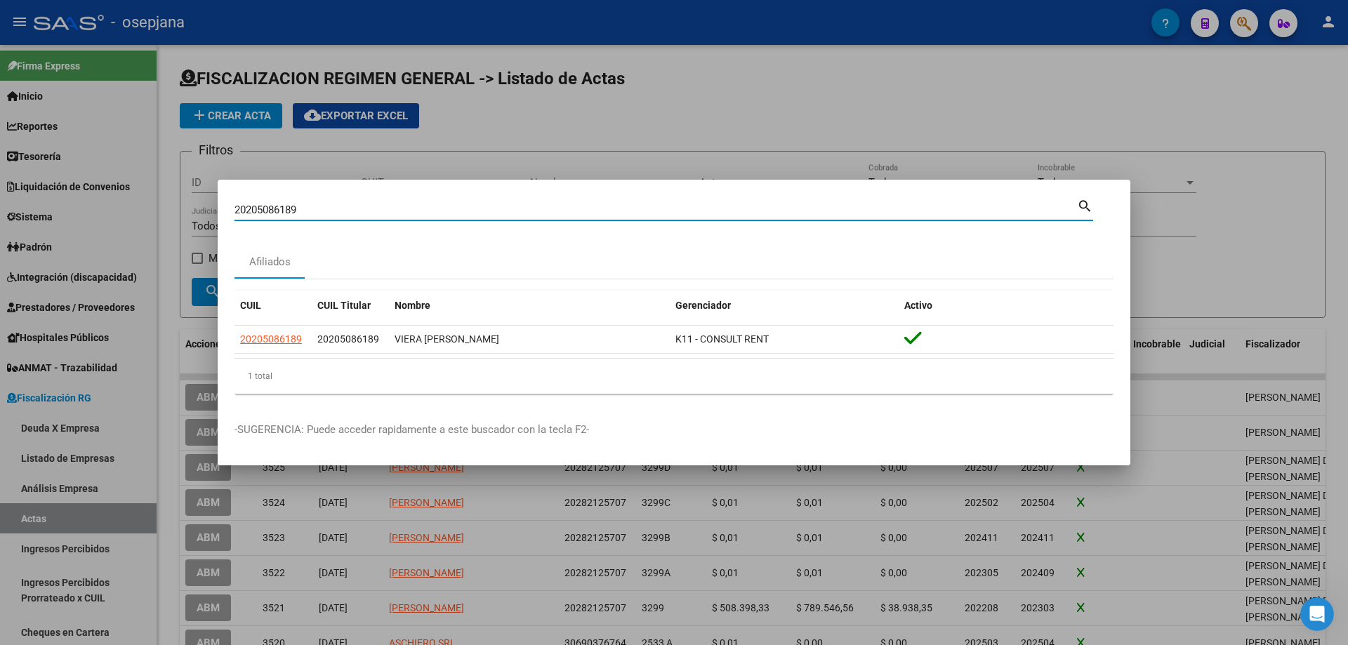
drag, startPoint x: 397, startPoint y: 213, endPoint x: 140, endPoint y: 207, distance: 257.1
click at [140, 207] on div "20205086189 Buscar (apellido, dni, cuil, [PERSON_NAME], cuit, obra social) sear…" at bounding box center [674, 322] width 1348 height 645
paste input "7324829976"
drag, startPoint x: 310, startPoint y: 207, endPoint x: 131, endPoint y: 205, distance: 178.4
click at [131, 205] on div "27324829976 Buscar (apellido, dni, cuil, nro traspaso, cuit, obra social) searc…" at bounding box center [674, 322] width 1348 height 645
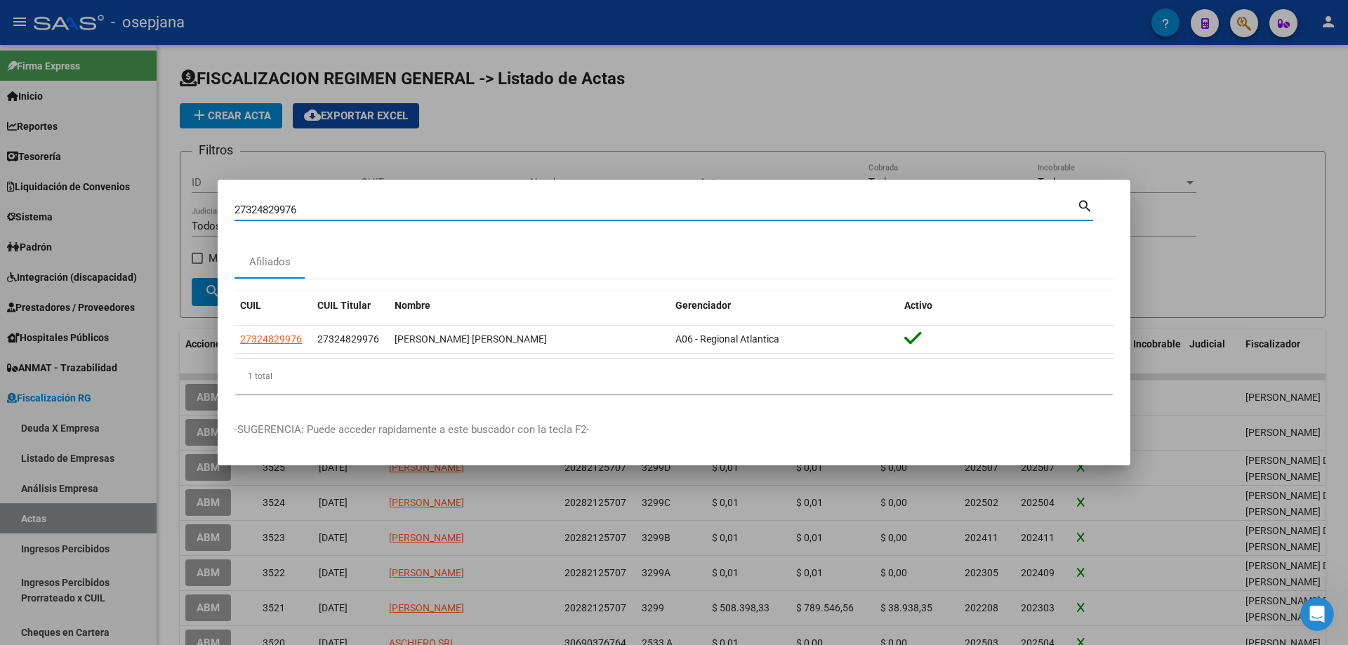
paste input "404271267"
drag, startPoint x: 341, startPoint y: 214, endPoint x: 94, endPoint y: 207, distance: 246.5
click at [94, 207] on div "27404271267 Buscar (apellido, dni, cuil, nro traspaso, cuit, obra social) searc…" at bounding box center [674, 322] width 1348 height 645
paste input "0142777739"
drag, startPoint x: 436, startPoint y: 207, endPoint x: 131, endPoint y: 196, distance: 305.6
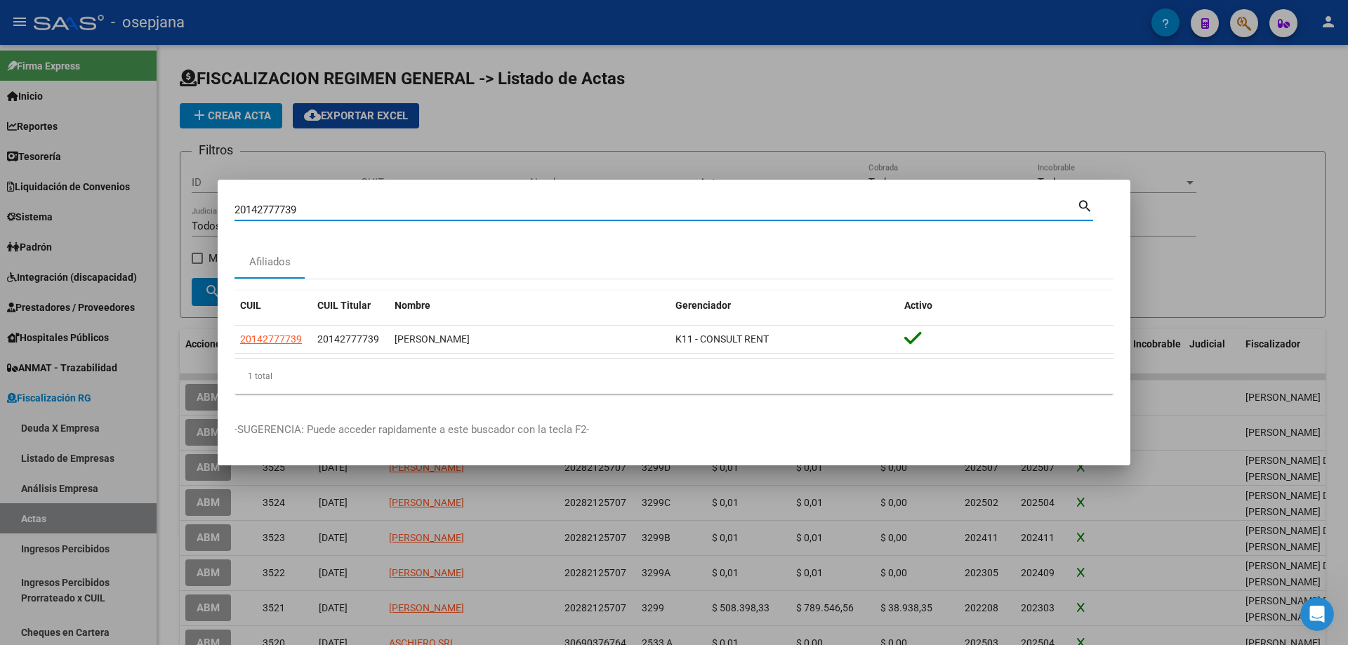
click at [131, 196] on div "20142777739 Buscar (apellido, dni, cuil, nro traspaso, cuit, obra social) searc…" at bounding box center [674, 322] width 1348 height 645
paste input "354972116"
drag, startPoint x: 310, startPoint y: 210, endPoint x: 136, endPoint y: 205, distance: 173.5
click at [136, 205] on div "20354972116 Buscar (apellido, dni, cuil, nro traspaso, cuit, obra social) searc…" at bounding box center [674, 322] width 1348 height 645
paste input "281416309"
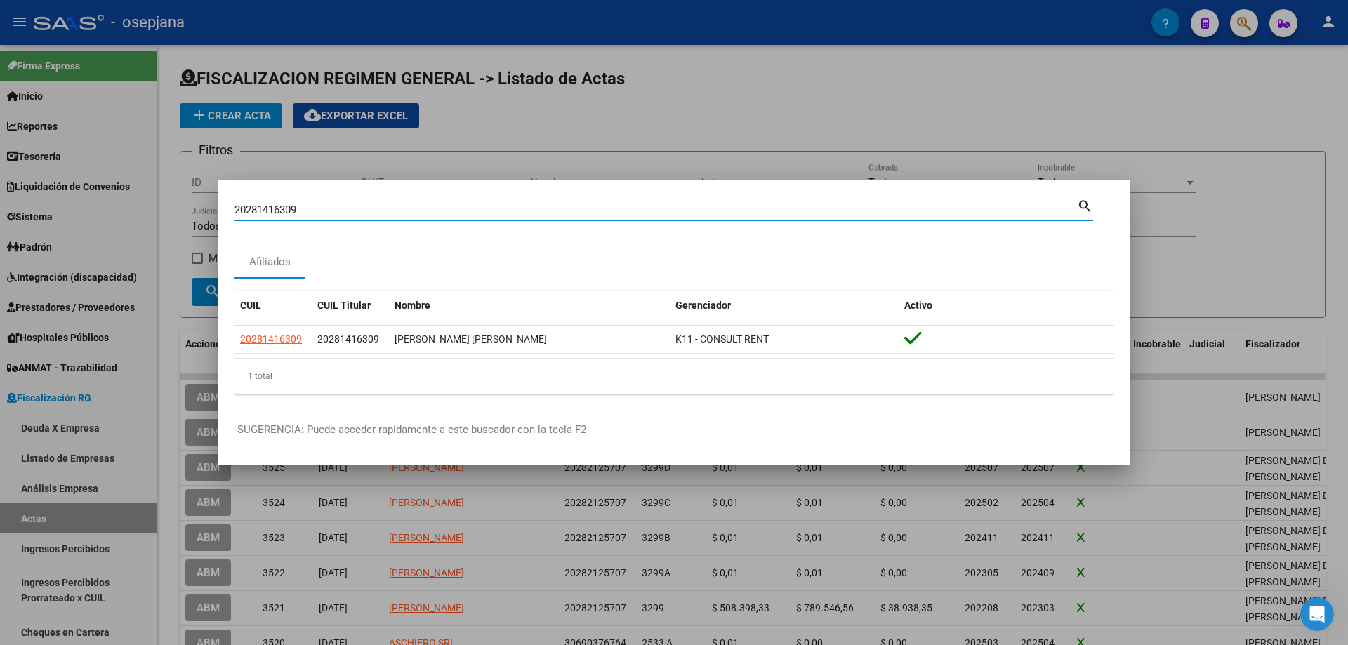
drag, startPoint x: 337, startPoint y: 209, endPoint x: 143, endPoint y: 200, distance: 194.0
click at [143, 200] on div "20281416309 Buscar (apellido, dni, cuil, nro traspaso, cuit, obra social) searc…" at bounding box center [674, 322] width 1348 height 645
paste input "302954853"
drag, startPoint x: 364, startPoint y: 213, endPoint x: 91, endPoint y: 205, distance: 274.0
click at [91, 205] on div "20302954853 Buscar (apellido, dni, cuil, nro traspaso, cuit, obra social) searc…" at bounding box center [674, 322] width 1348 height 645
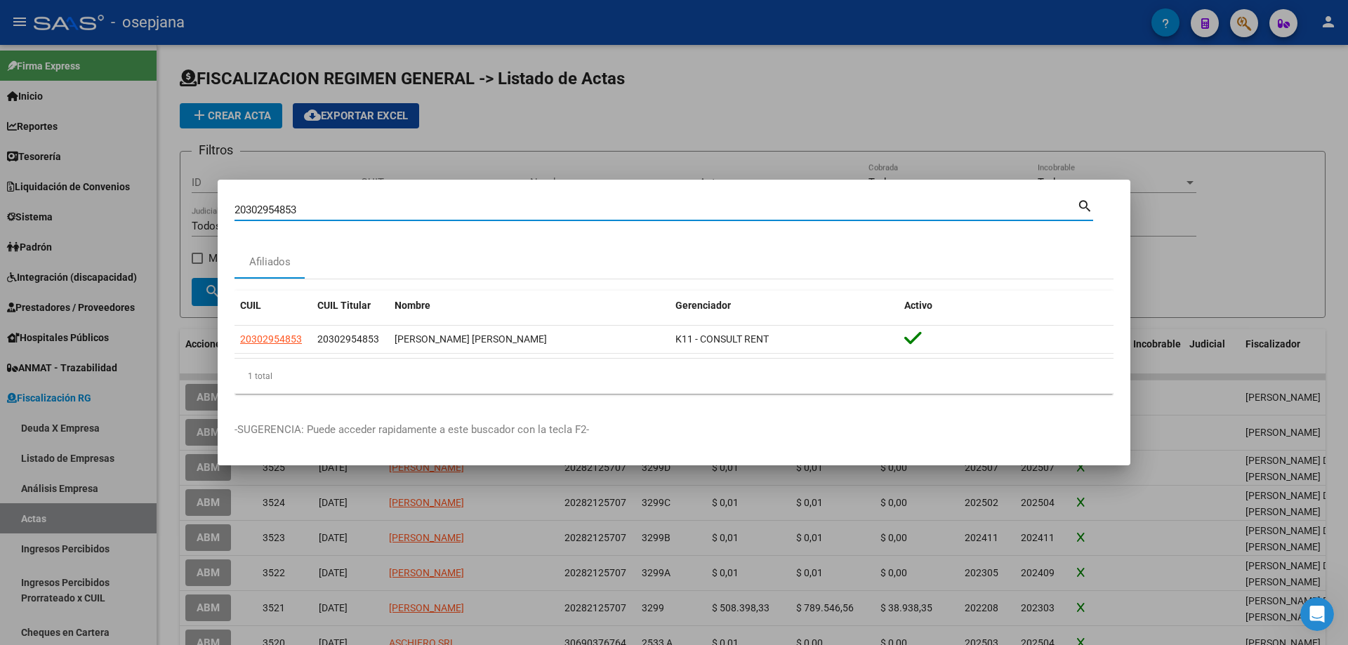
paste input "298996058"
drag, startPoint x: 192, startPoint y: 195, endPoint x: 140, endPoint y: 193, distance: 51.3
click at [140, 193] on div "20298996058 Buscar (apellido, dni, cuil, nro traspaso, cuit, obra social) searc…" at bounding box center [674, 322] width 1348 height 645
paste input "333415179"
drag, startPoint x: 385, startPoint y: 212, endPoint x: 105, endPoint y: 202, distance: 279.6
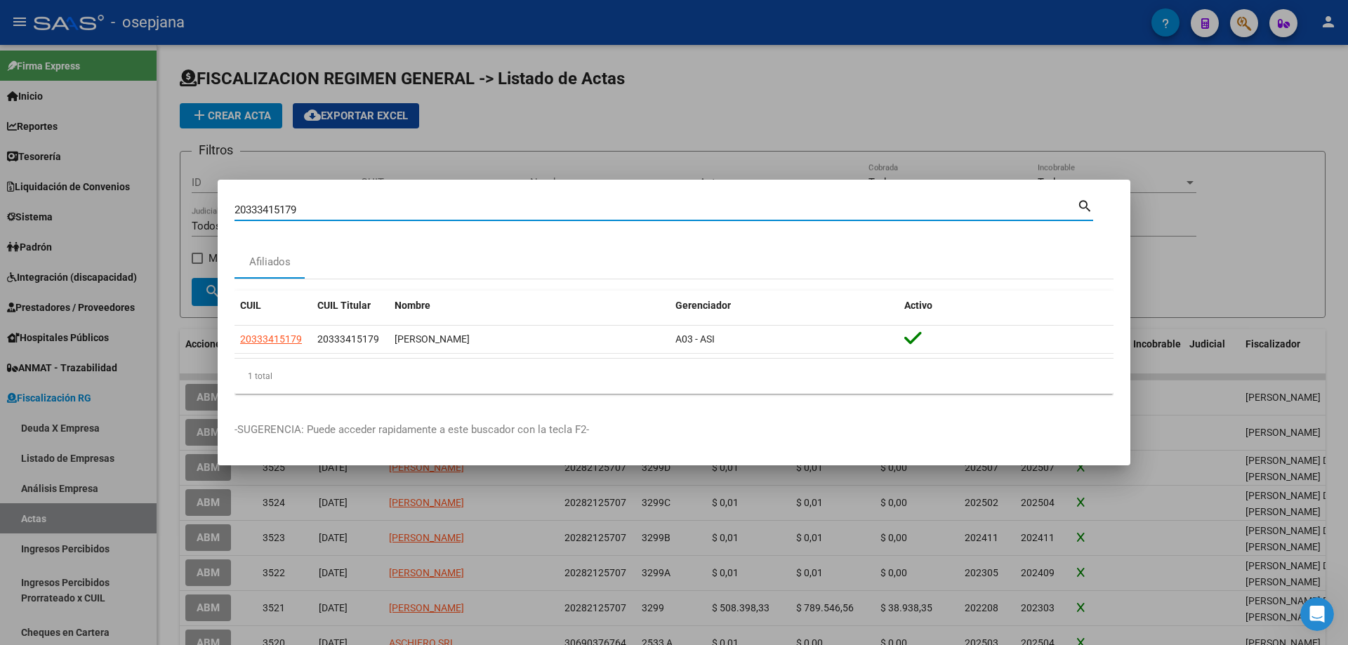
click at [105, 202] on div "20333415179 Buscar (apellido, dni, cuil, nro traspaso, cuit, obra social) searc…" at bounding box center [674, 322] width 1348 height 645
paste input "3377692764"
drag, startPoint x: 325, startPoint y: 206, endPoint x: 137, endPoint y: 213, distance: 188.3
click at [137, 213] on div "23377692764 Buscar (apellido, dni, cuil, nro traspaso, cuit, obra social) searc…" at bounding box center [674, 322] width 1348 height 645
paste input "7944404886"
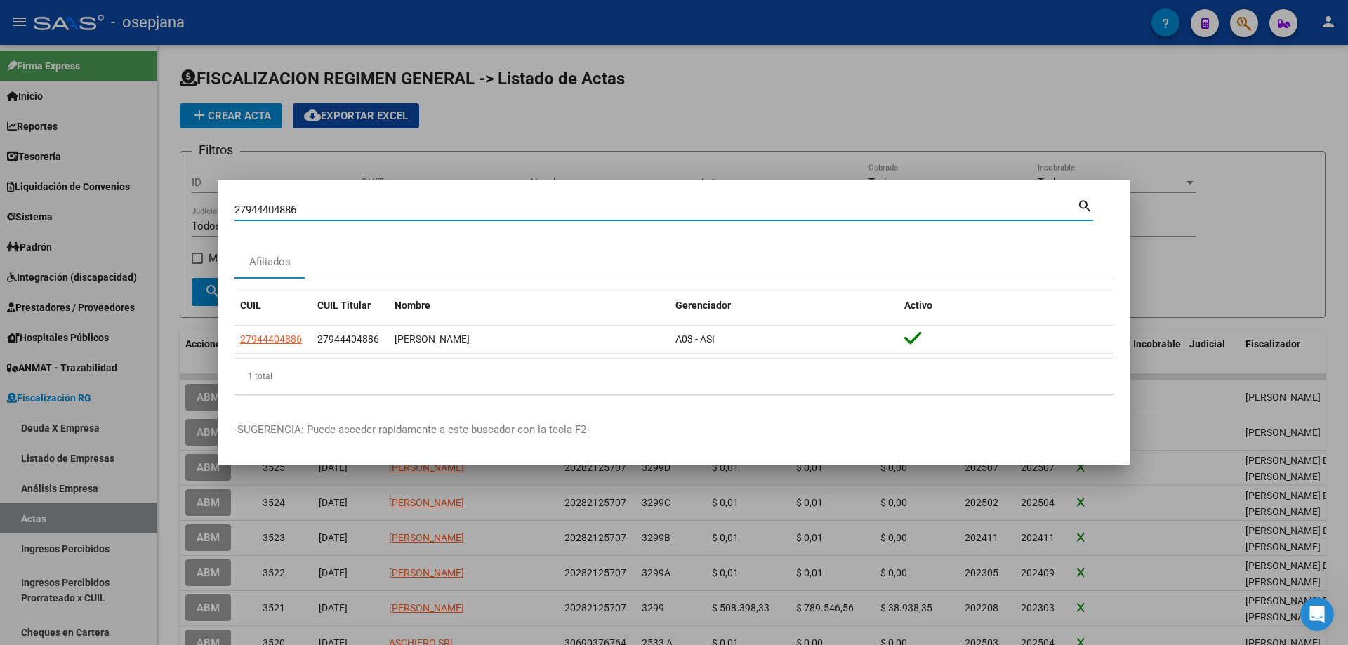
drag, startPoint x: 332, startPoint y: 213, endPoint x: 121, endPoint y: 211, distance: 210.6
click at [121, 211] on div "27944404886 Buscar (apellido, dni, cuil, nro traspaso, cuit, obra social) searc…" at bounding box center [674, 322] width 1348 height 645
paste input "0305539407"
drag, startPoint x: 302, startPoint y: 208, endPoint x: 164, endPoint y: 212, distance: 138.4
click at [164, 212] on div "20305539407 Buscar (apellido, dni, cuil, nro traspaso, cuit, obra social) searc…" at bounding box center [674, 322] width 1348 height 645
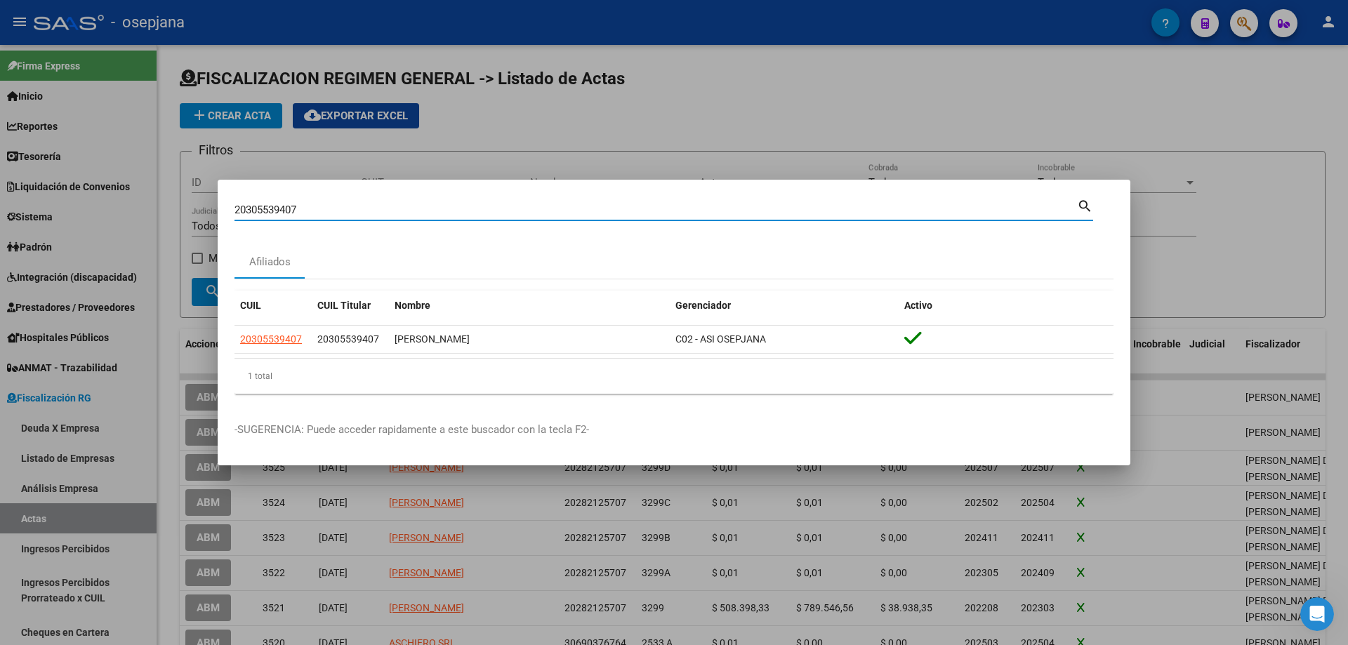
paste input "257710948"
drag, startPoint x: 371, startPoint y: 210, endPoint x: 166, endPoint y: 199, distance: 205.3
click at [166, 199] on div "20257710948 Buscar (apellido, dni, cuil, nro traspaso, cuit, obra social) searc…" at bounding box center [674, 322] width 1348 height 645
paste input "7382387037"
drag, startPoint x: 331, startPoint y: 213, endPoint x: 128, endPoint y: 202, distance: 203.3
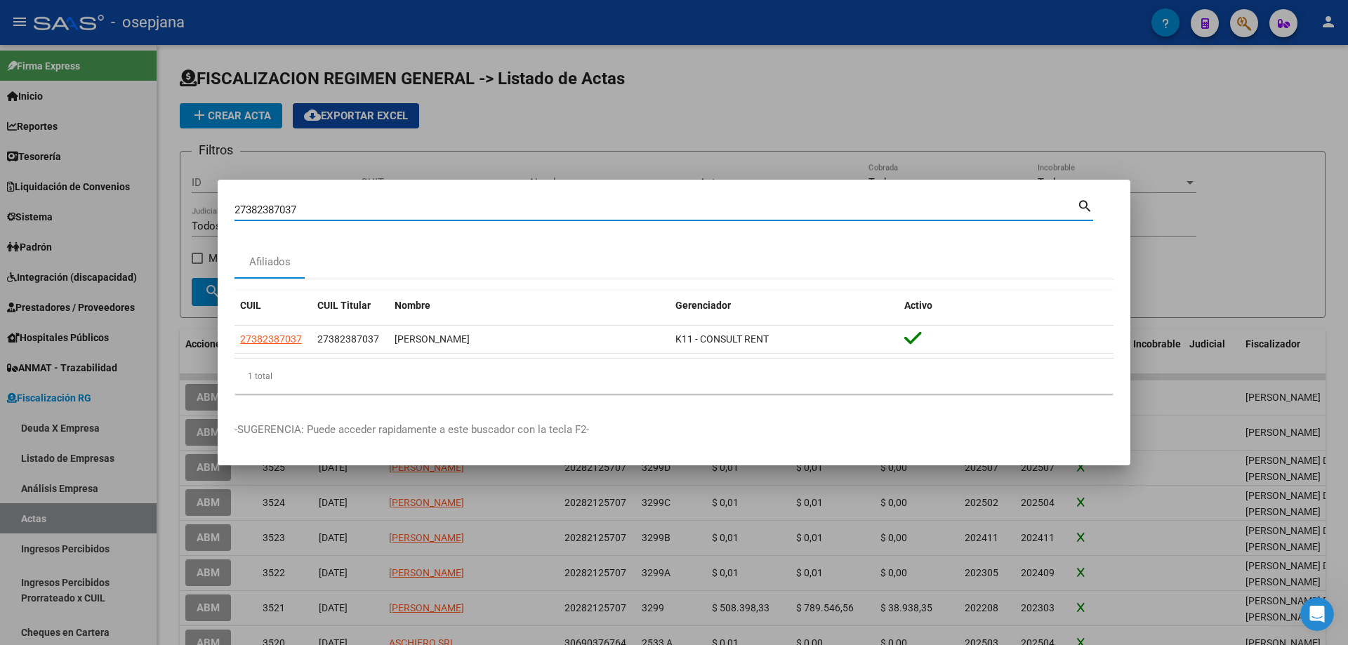
click at [128, 202] on div "27382387037 Buscar (apellido, dni, cuil, nro traspaso, cuit, obra social) searc…" at bounding box center [674, 322] width 1348 height 645
paste input "8567835"
drag, startPoint x: 315, startPoint y: 212, endPoint x: 103, endPoint y: 204, distance: 212.9
click at [103, 204] on div "27388567835 Buscar (apellido, dni, cuil, nro traspaso, cuit, obra social) searc…" at bounding box center [674, 322] width 1348 height 645
paste input "0265922164"
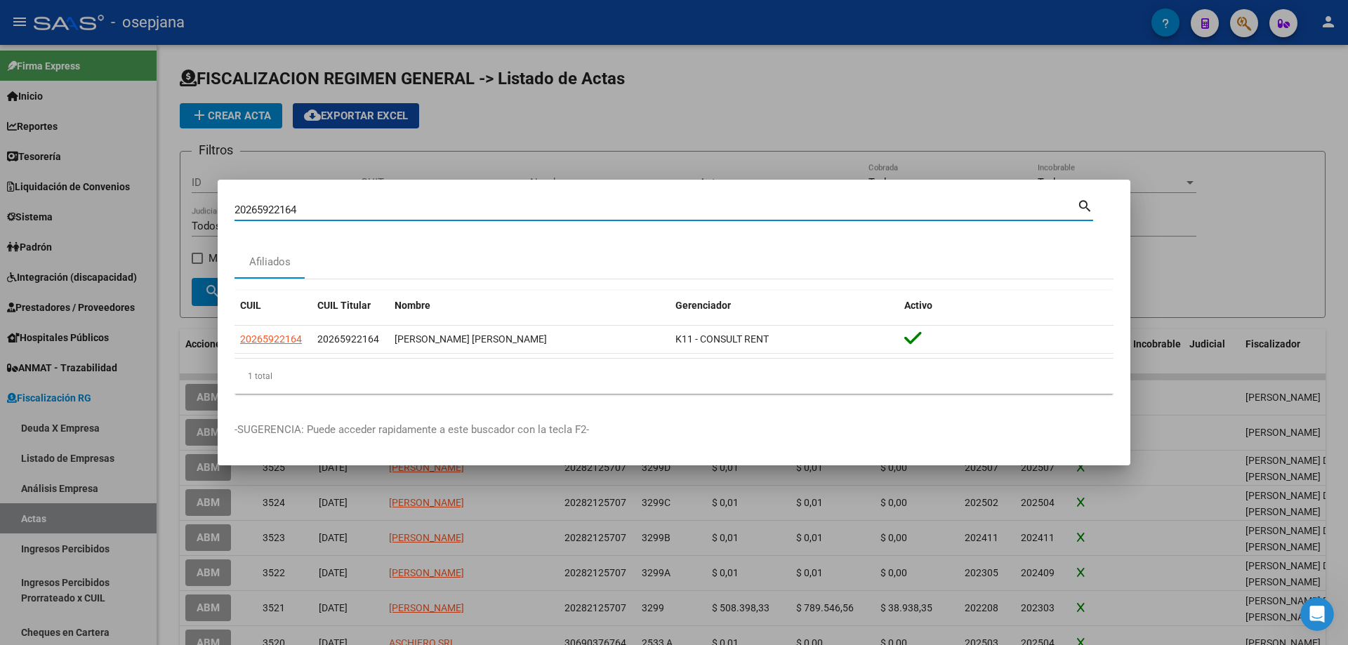
drag, startPoint x: 290, startPoint y: 210, endPoint x: 82, endPoint y: 214, distance: 207.9
click at [82, 214] on div "20265922164 Buscar (apellido, dni, cuil, nro traspaso, cuit, obra social) searc…" at bounding box center [674, 322] width 1348 height 645
paste input "7945845533"
drag, startPoint x: 306, startPoint y: 209, endPoint x: 124, endPoint y: 211, distance: 182.6
click at [124, 211] on div "27945845533 Buscar (apellido, dni, cuil, nro traspaso, cuit, obra social) searc…" at bounding box center [674, 322] width 1348 height 645
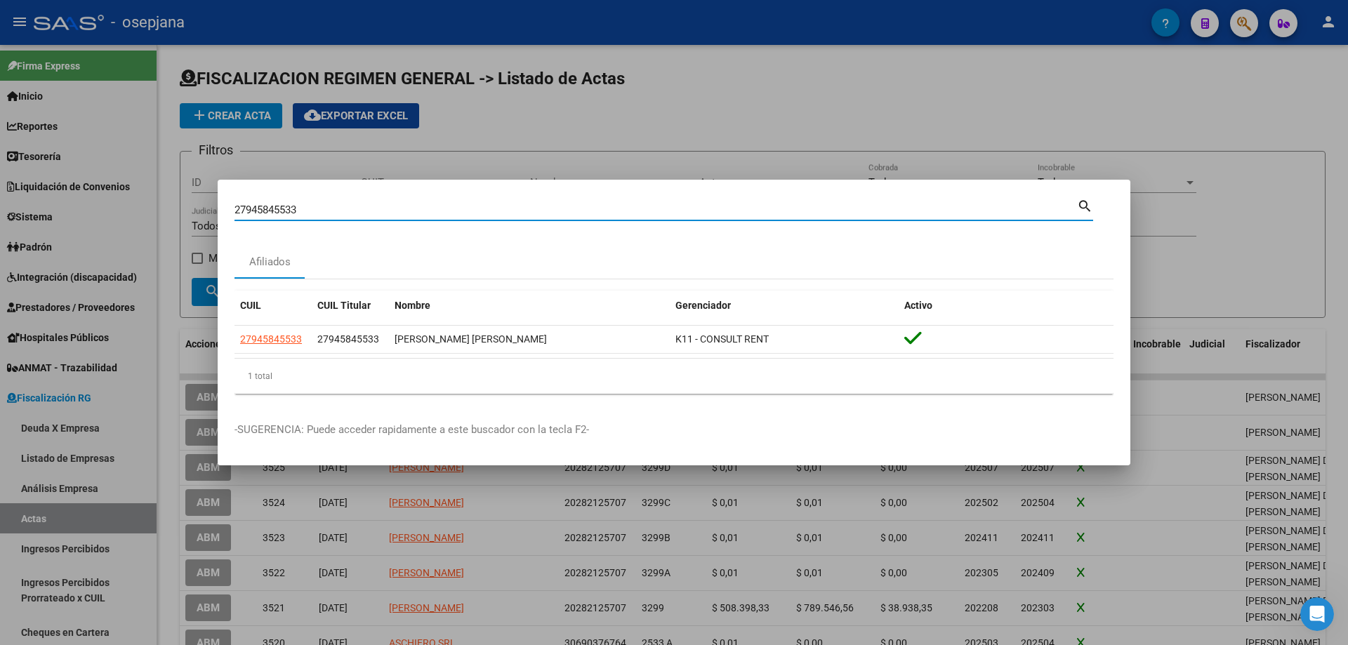
paste input "0311442792"
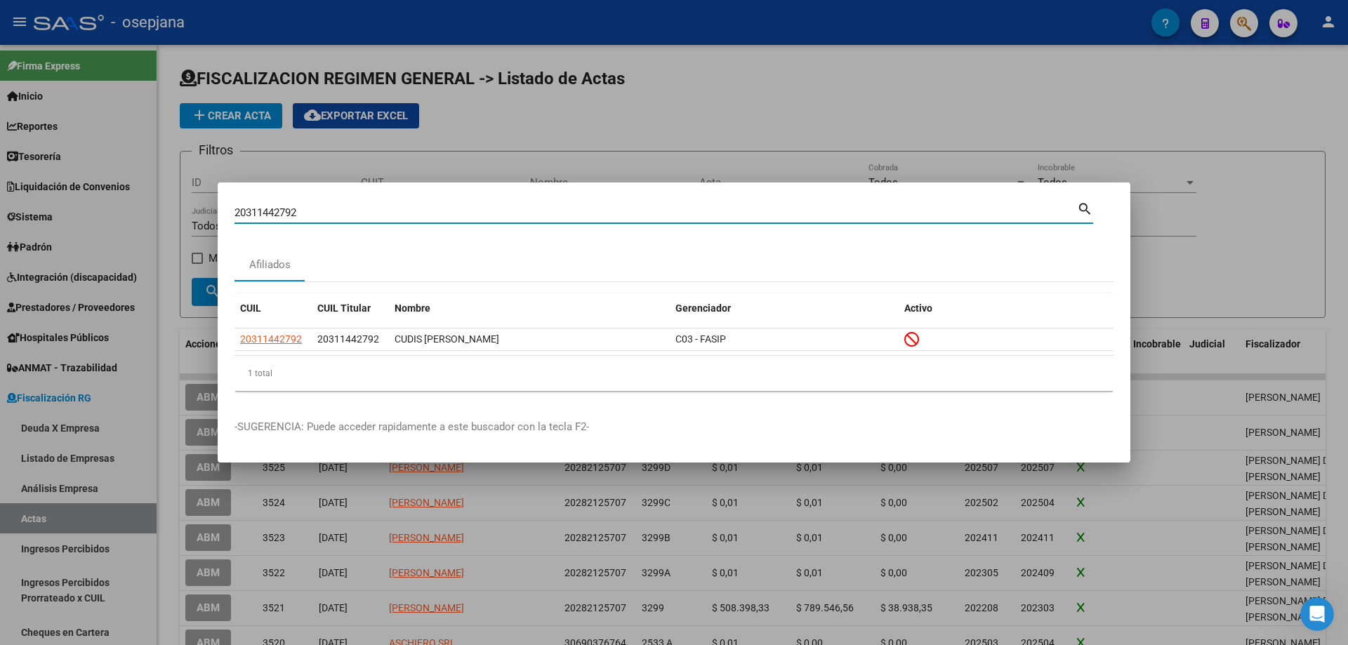
drag, startPoint x: 321, startPoint y: 214, endPoint x: 216, endPoint y: 216, distance: 105.3
click at [216, 216] on div "20311442792 Buscar (apellido, dni, cuil, nro traspaso, cuit, obra social) searc…" at bounding box center [674, 322] width 1348 height 645
paste input "30578115"
type input "20330578115"
